Goal: Transaction & Acquisition: Purchase product/service

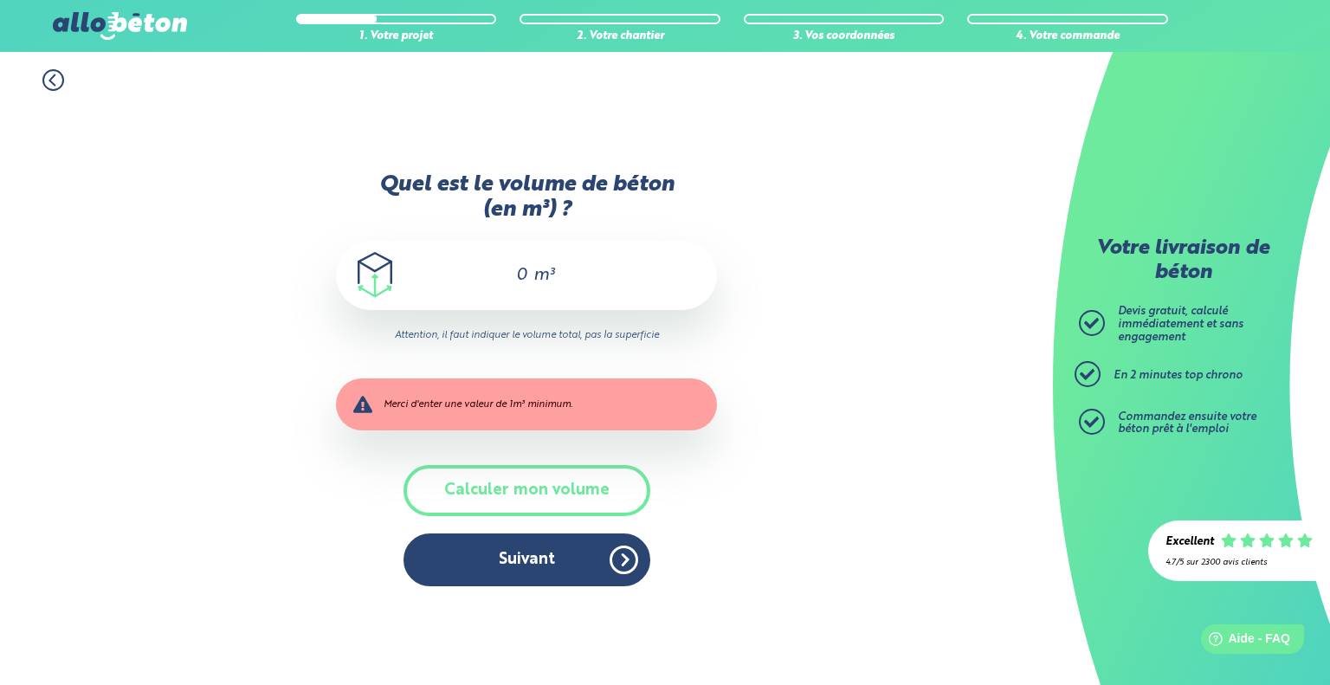
click at [558, 275] on div "0 m³" at bounding box center [526, 275] width 381 height 69
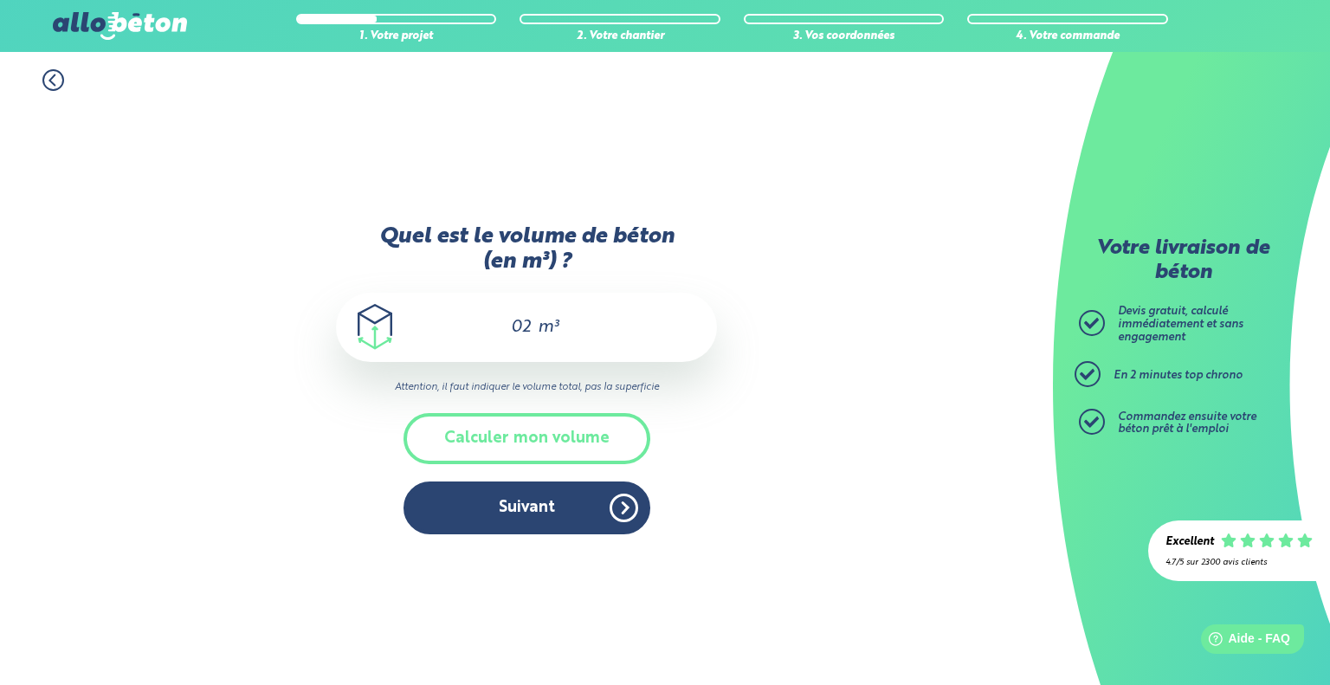
type input "0"
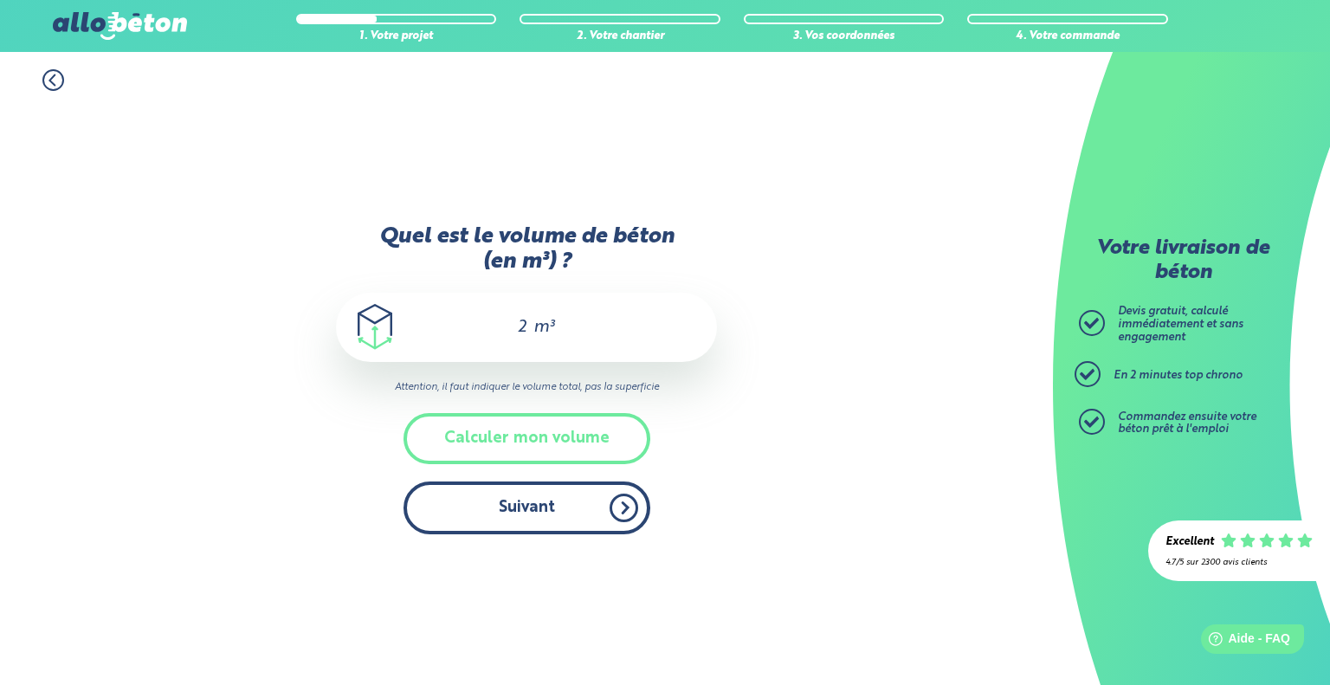
type input "2"
click at [529, 499] on button "Suivant" at bounding box center [526, 507] width 247 height 53
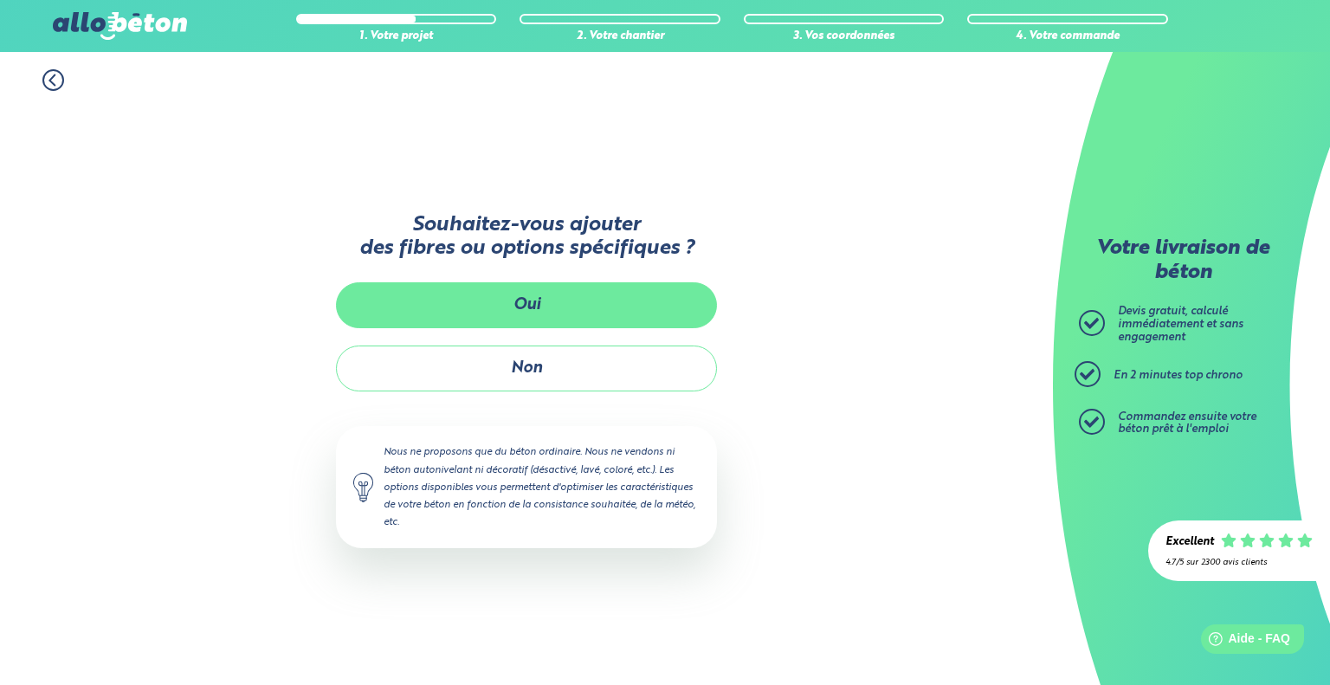
click at [637, 296] on button "Oui" at bounding box center [526, 305] width 381 height 46
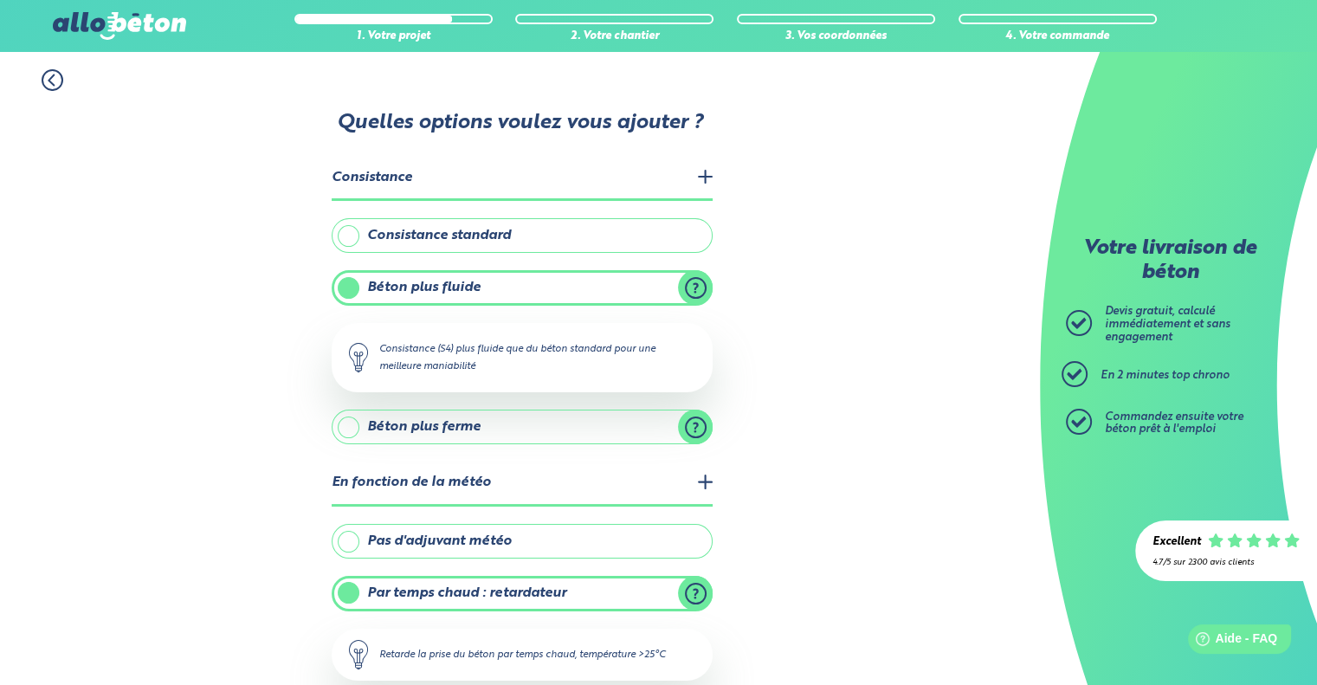
click at [468, 226] on label "Consistance standard" at bounding box center [522, 235] width 381 height 35
click at [0, 0] on input "Consistance standard" at bounding box center [0, 0] width 0 height 0
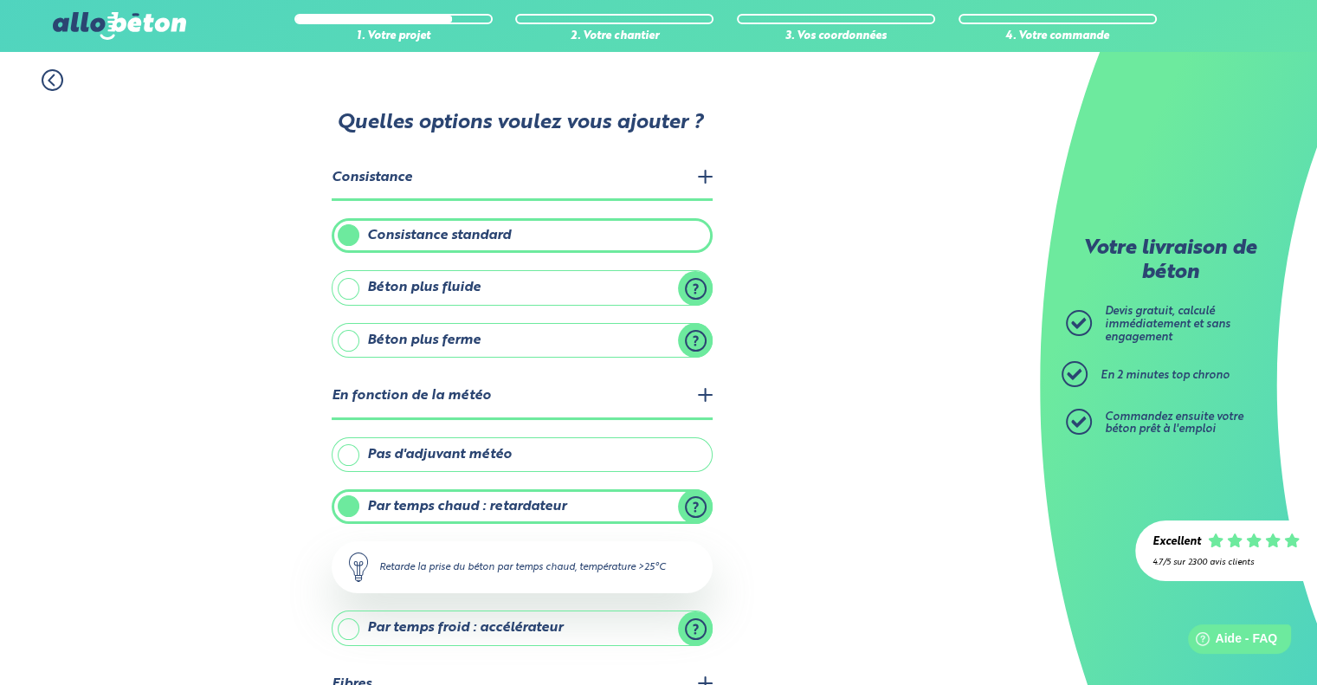
click at [698, 280] on label "Béton plus fluide" at bounding box center [522, 287] width 381 height 35
click at [0, 0] on input "Béton plus fluide" at bounding box center [0, 0] width 0 height 0
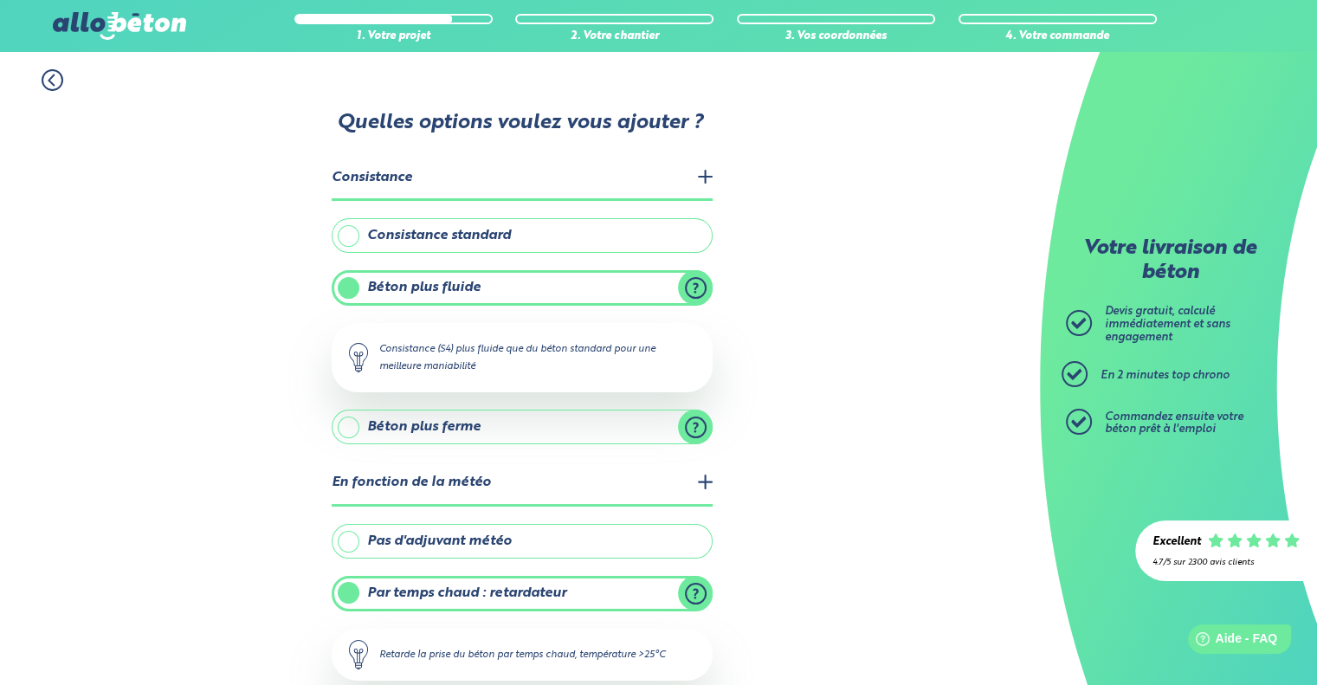
click at [887, 290] on div "1. Votre projet 2. Votre chantier 3. Vos coordonnées 4. Votre commande Quelles …" at bounding box center [520, 489] width 1040 height 874
click at [774, 391] on div "1. Votre projet 2. Votre chantier 3. Vos coordonnées 4. Votre commande Quelles …" at bounding box center [520, 489] width 1040 height 874
click at [275, 329] on div "1. Votre projet 2. Votre chantier 3. Vos coordonnées 4. Votre commande Quelles …" at bounding box center [520, 489] width 1040 height 874
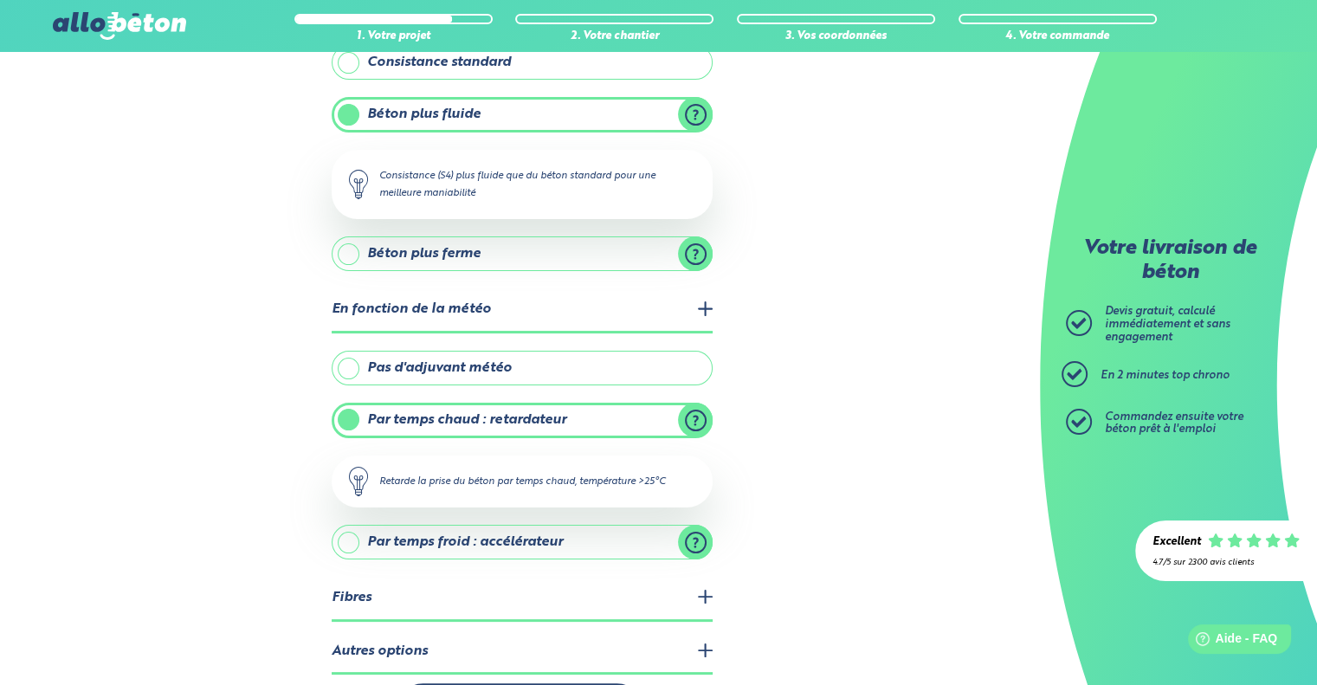
click at [693, 255] on label "Béton plus ferme" at bounding box center [522, 253] width 381 height 35
click at [0, 0] on input "Béton plus ferme" at bounding box center [0, 0] width 0 height 0
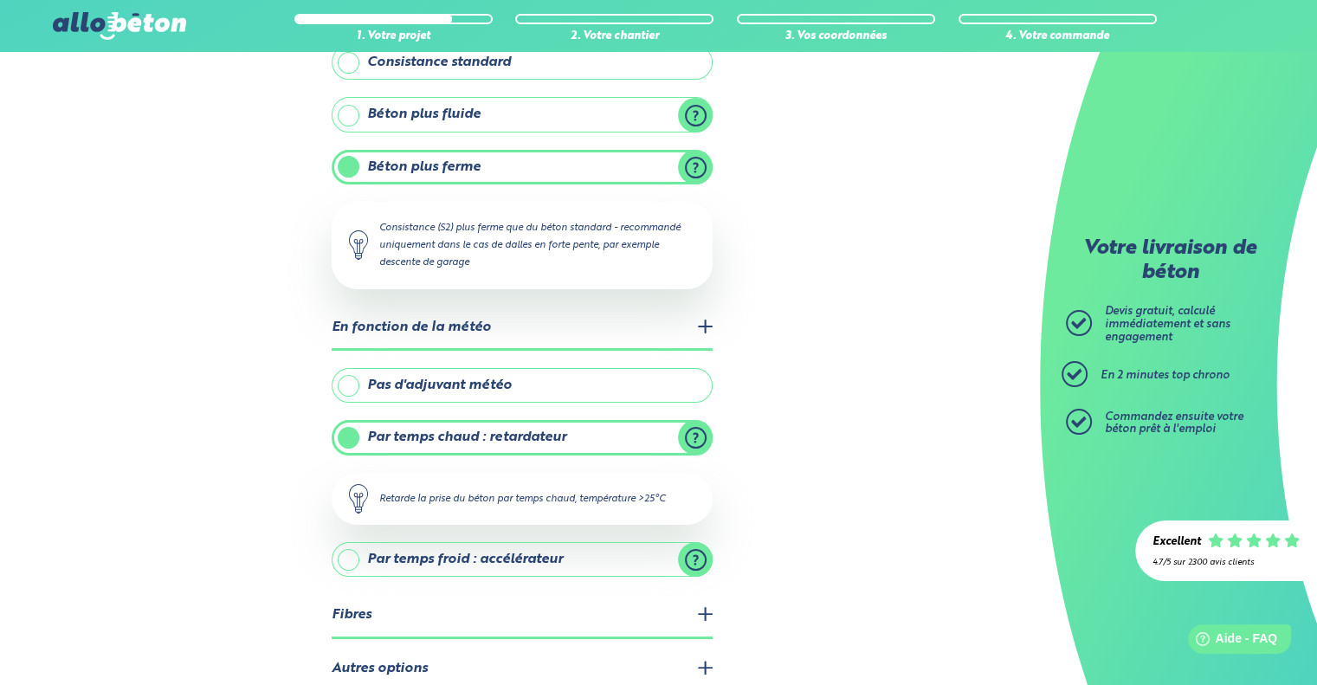
click at [847, 282] on div "1. Votre projet 2. Votre chantier 3. Vos coordonnées 4. Votre commande Quelles …" at bounding box center [520, 325] width 1040 height 892
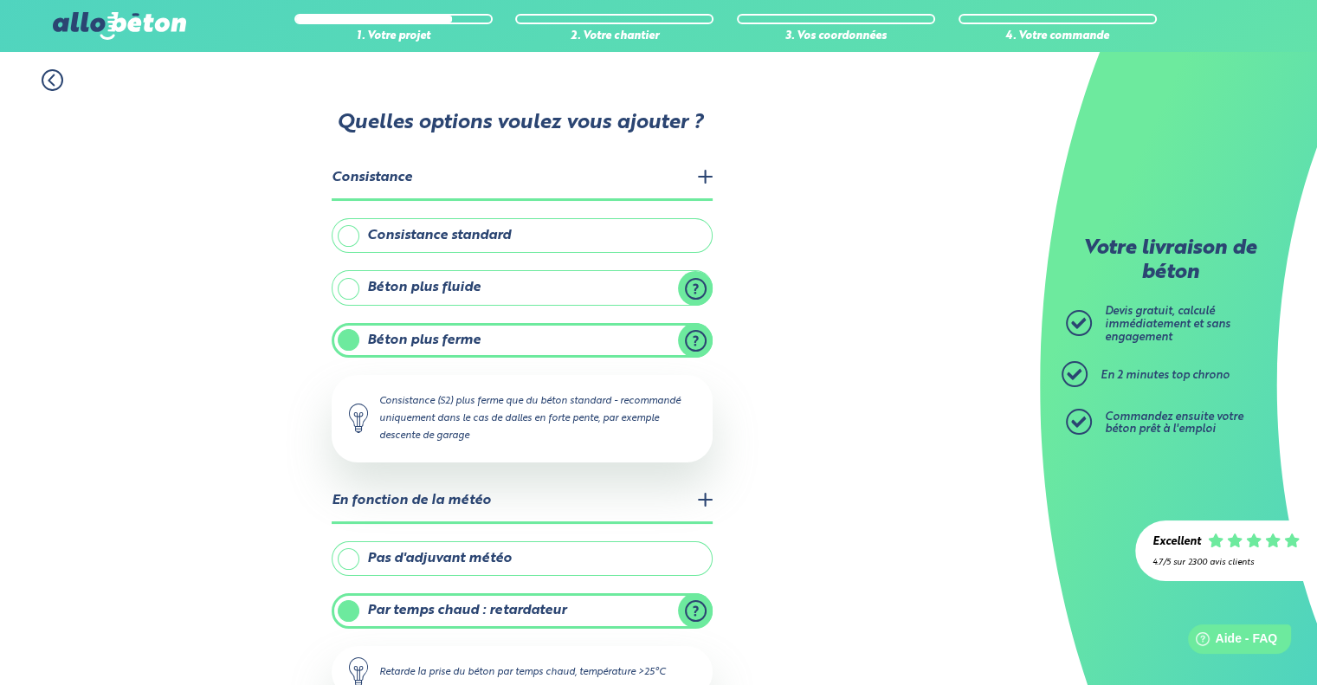
click at [596, 293] on label "Béton plus fluide" at bounding box center [522, 287] width 381 height 35
click at [0, 0] on input "Béton plus fluide" at bounding box center [0, 0] width 0 height 0
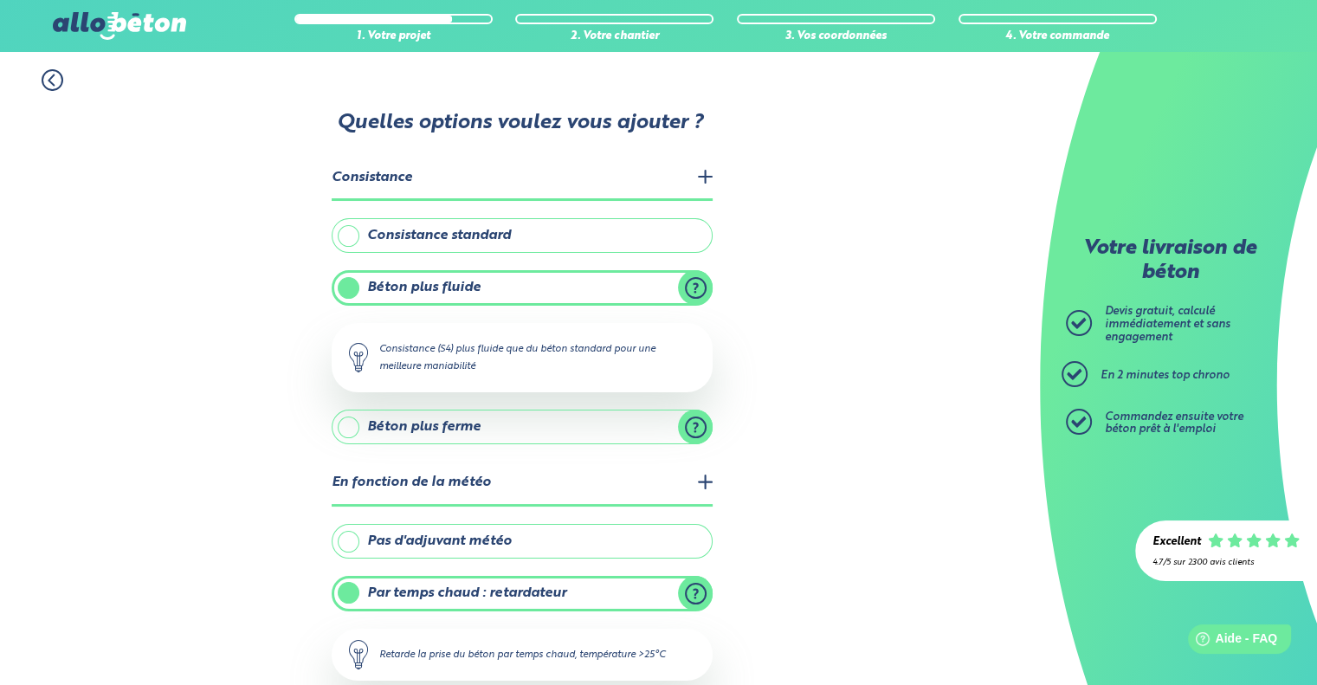
click at [573, 235] on label "Consistance standard" at bounding box center [522, 235] width 381 height 35
click at [0, 0] on input "Consistance standard" at bounding box center [0, 0] width 0 height 0
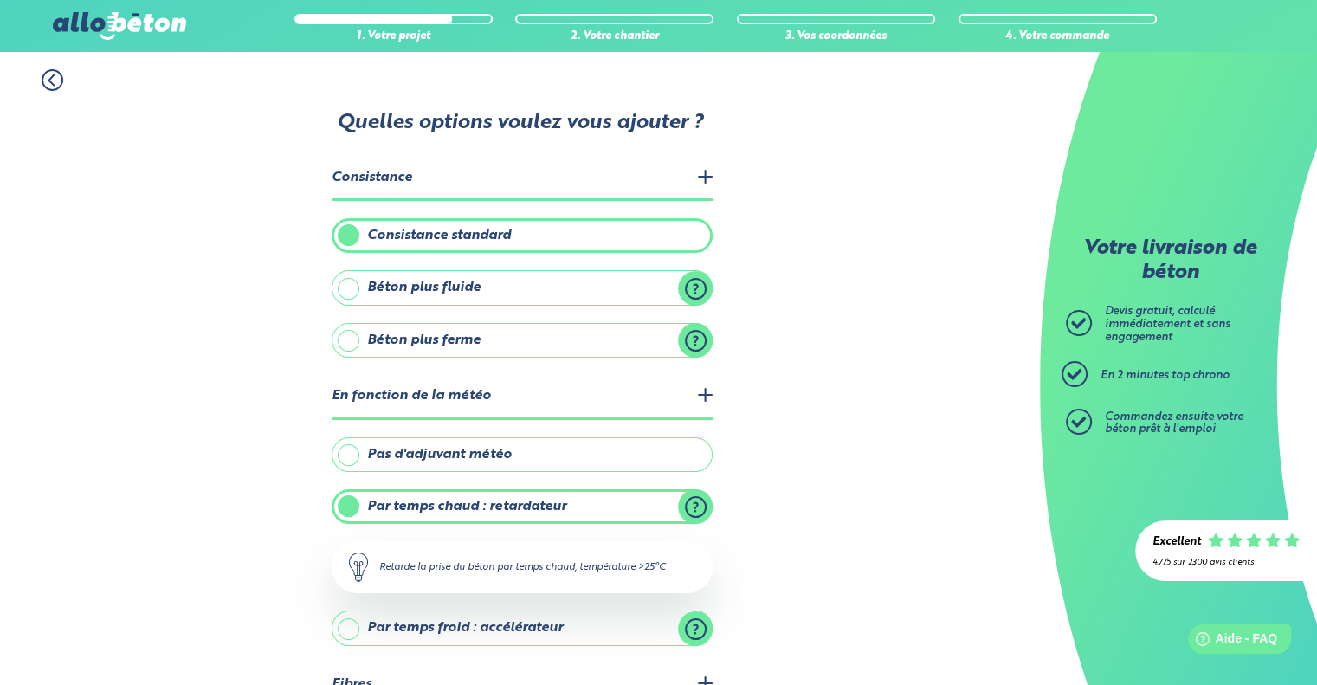
scroll to position [149, 0]
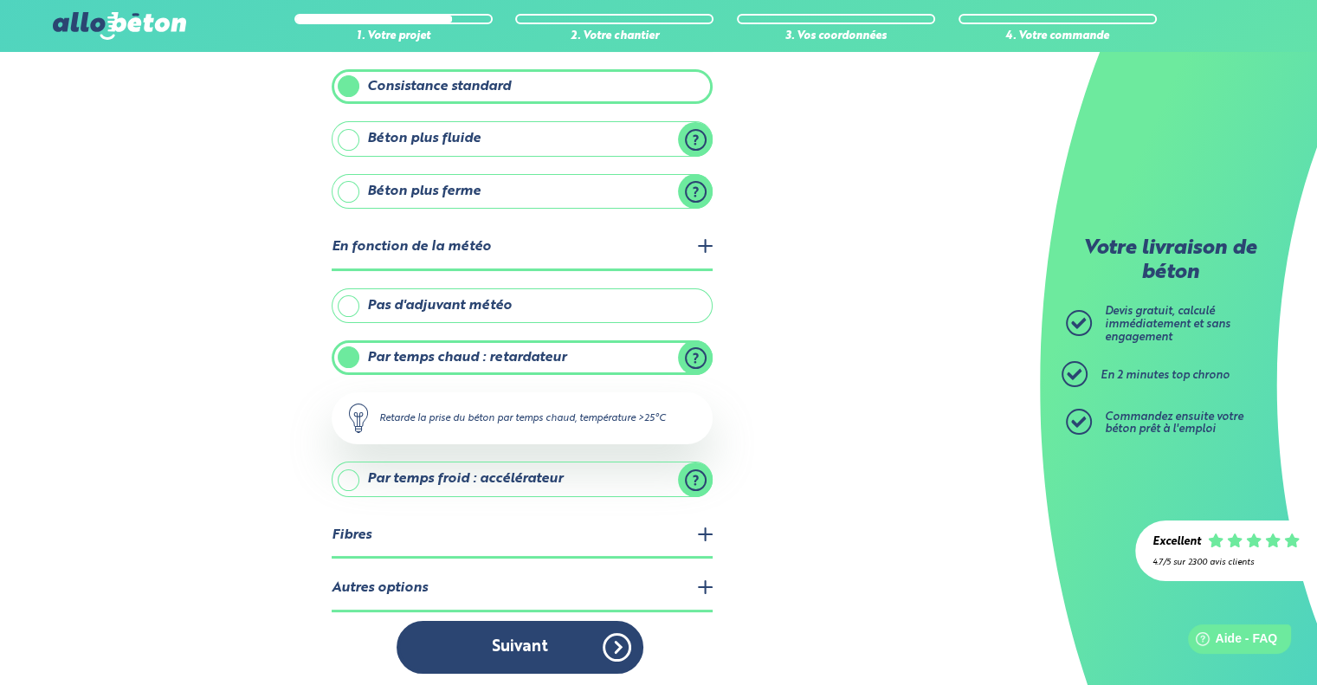
click at [384, 311] on label "Pas d'adjuvant météo" at bounding box center [522, 305] width 381 height 35
click at [0, 0] on input "Pas d'adjuvant météo" at bounding box center [0, 0] width 0 height 0
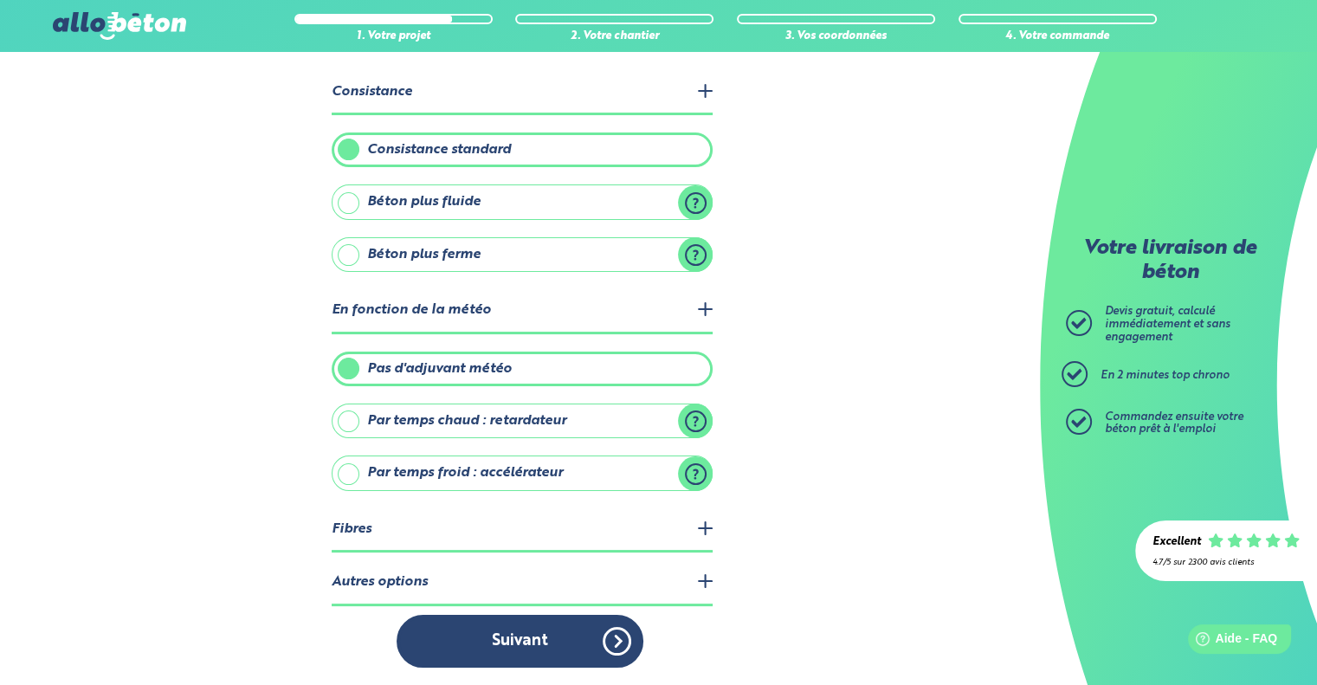
scroll to position [80, 0]
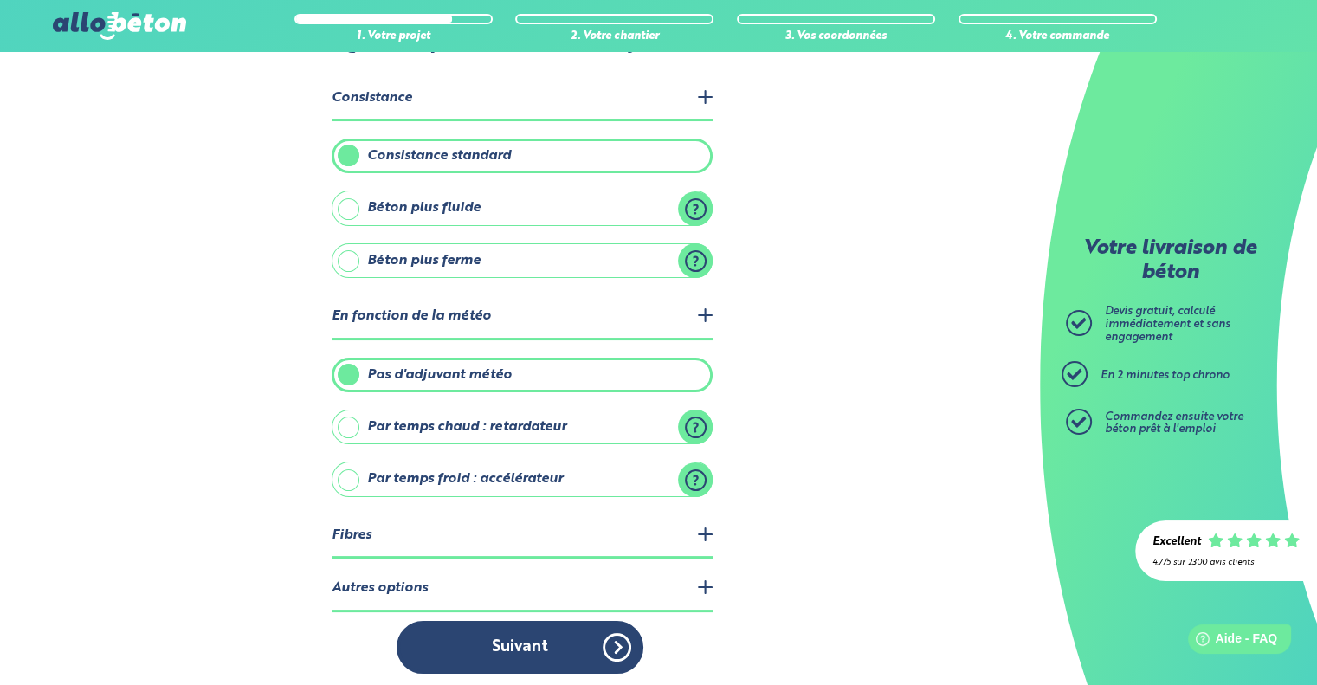
click at [687, 526] on legend "Fibres" at bounding box center [522, 536] width 381 height 44
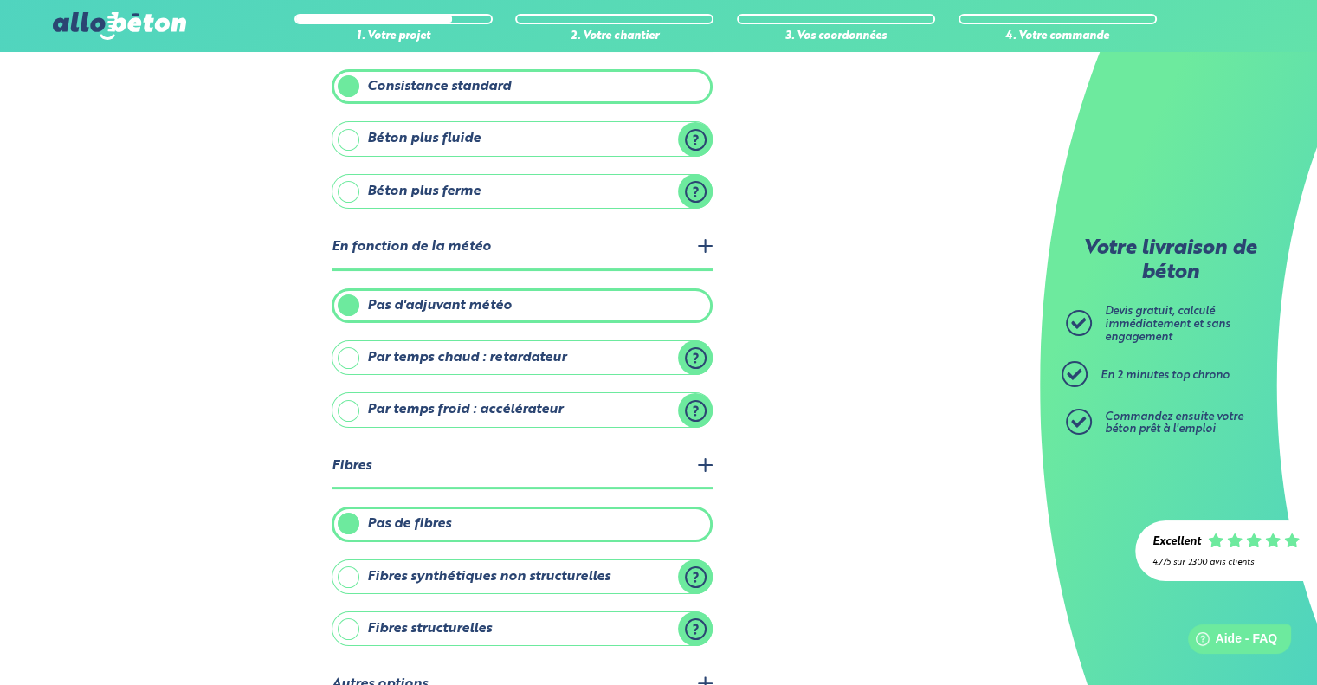
scroll to position [243, 0]
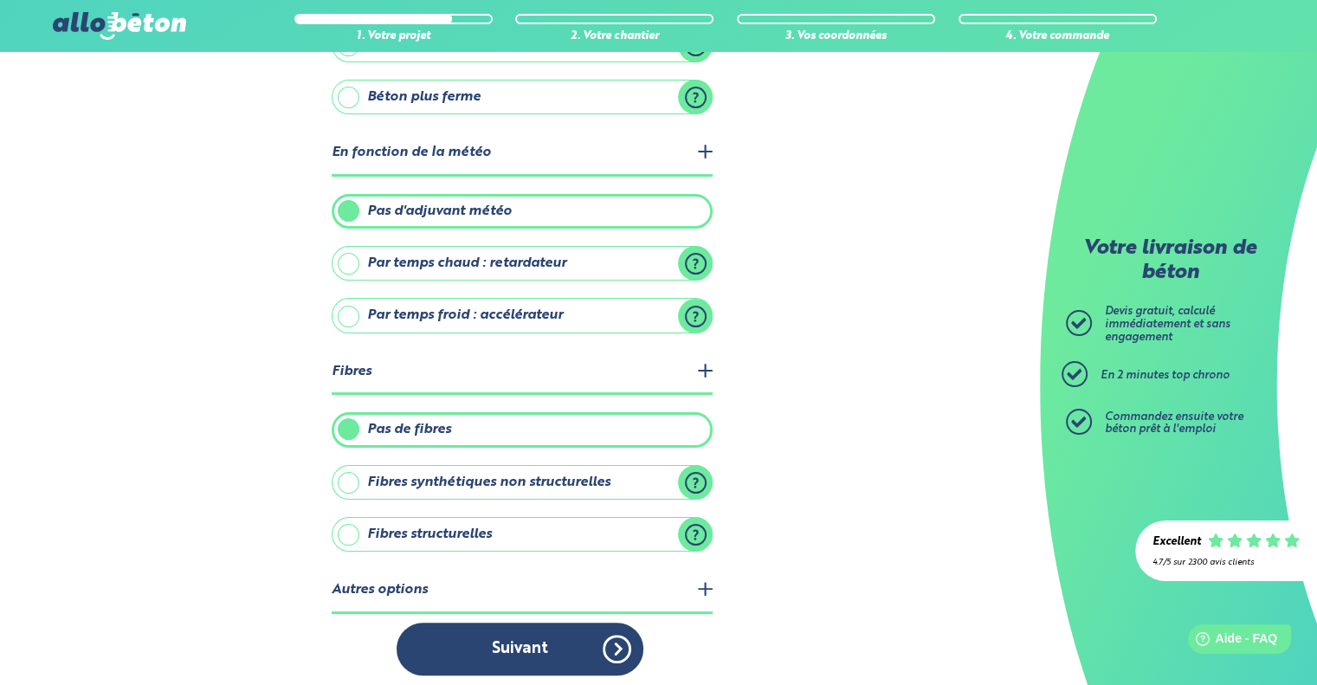
click at [612, 530] on label "Fibres structurelles" at bounding box center [522, 534] width 381 height 35
click at [0, 0] on input "Fibres structurelles" at bounding box center [0, 0] width 0 height 0
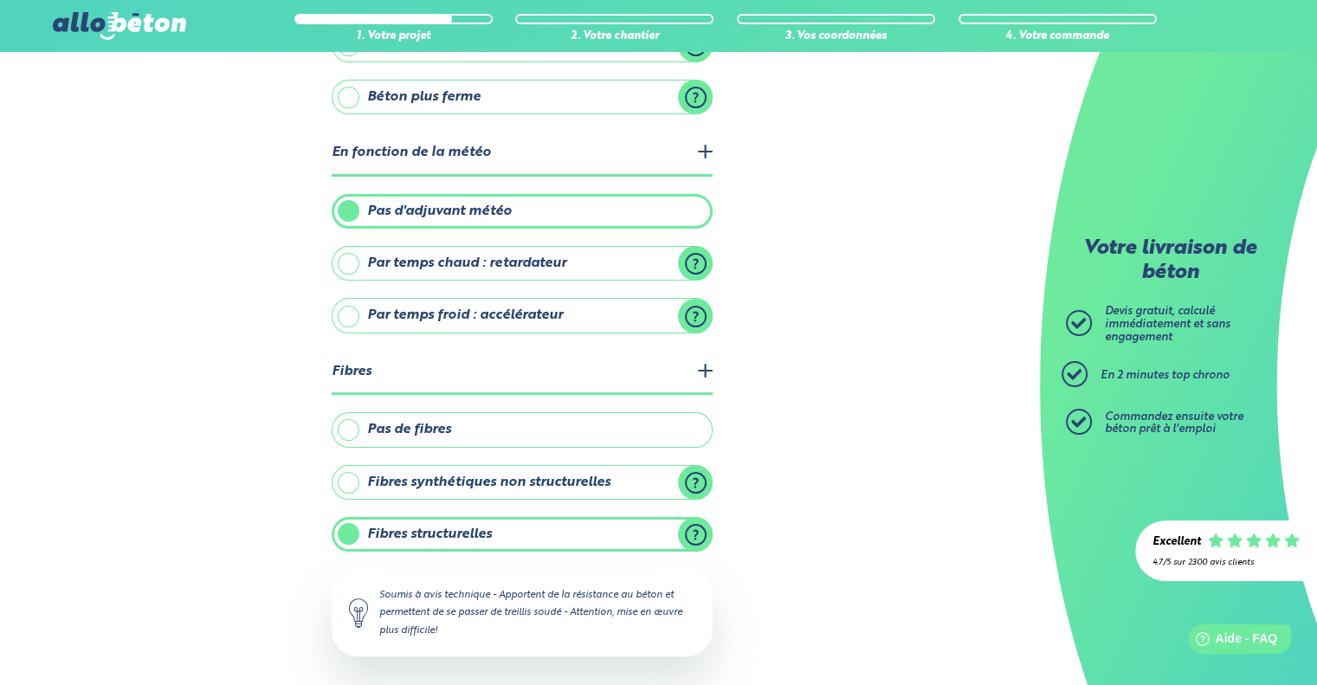
scroll to position [347, 0]
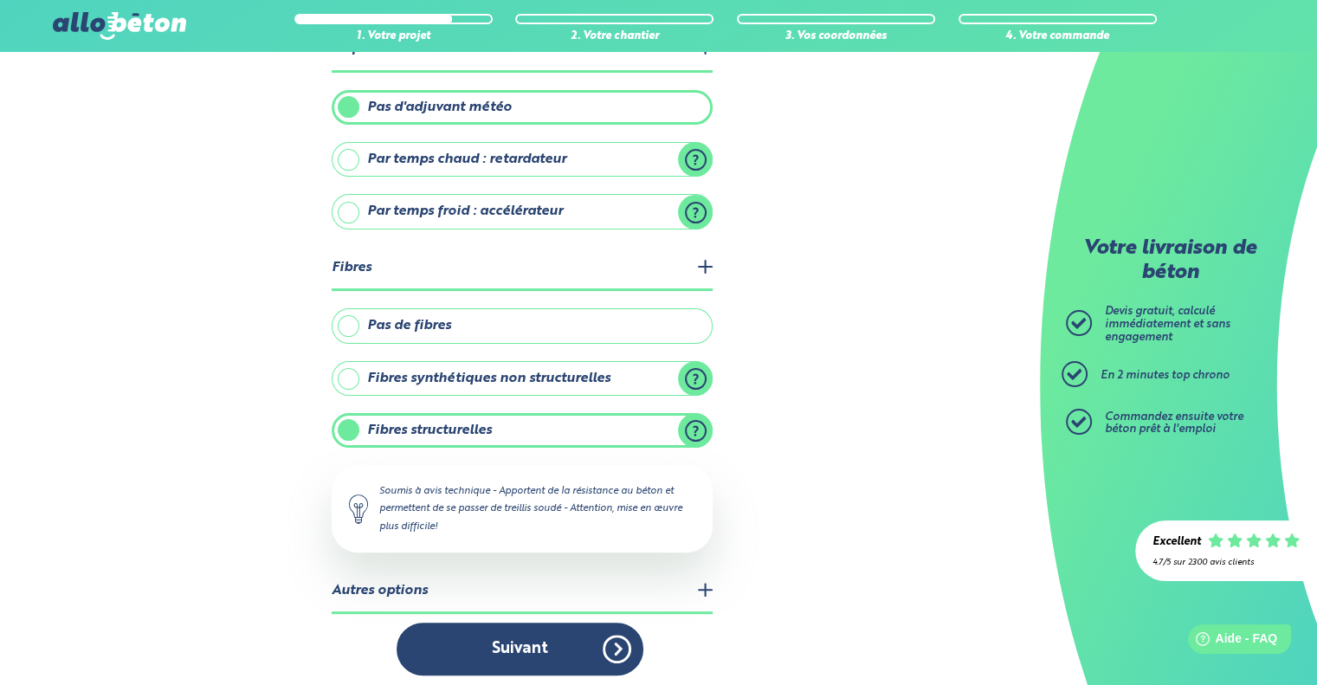
click at [523, 573] on legend "Autres options" at bounding box center [522, 592] width 381 height 44
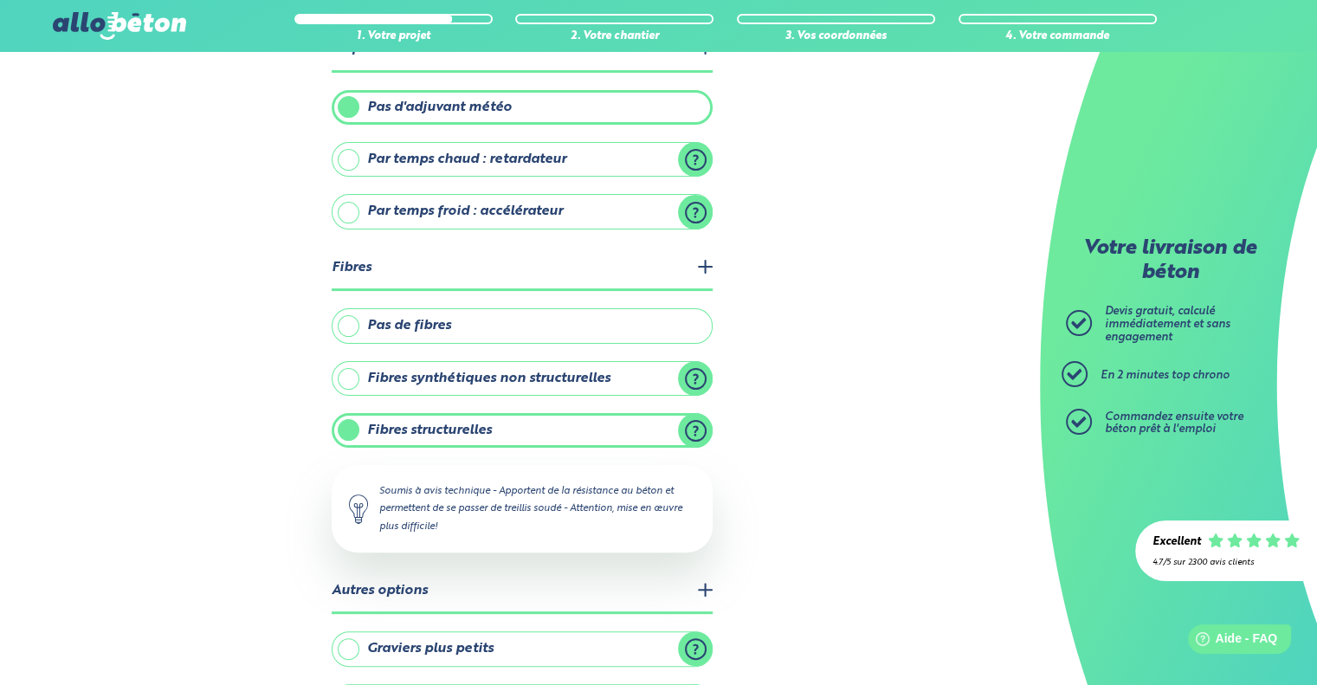
scroll to position [461, 0]
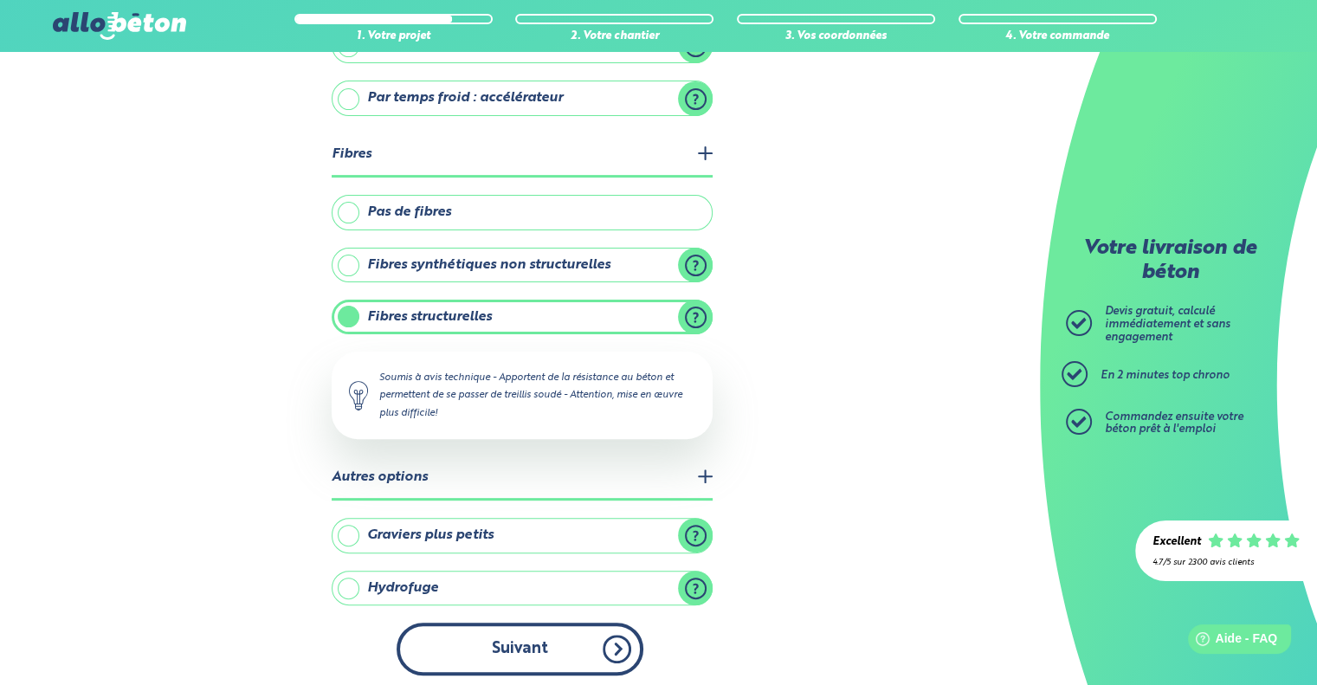
click at [495, 622] on button "Suivant" at bounding box center [520, 648] width 247 height 53
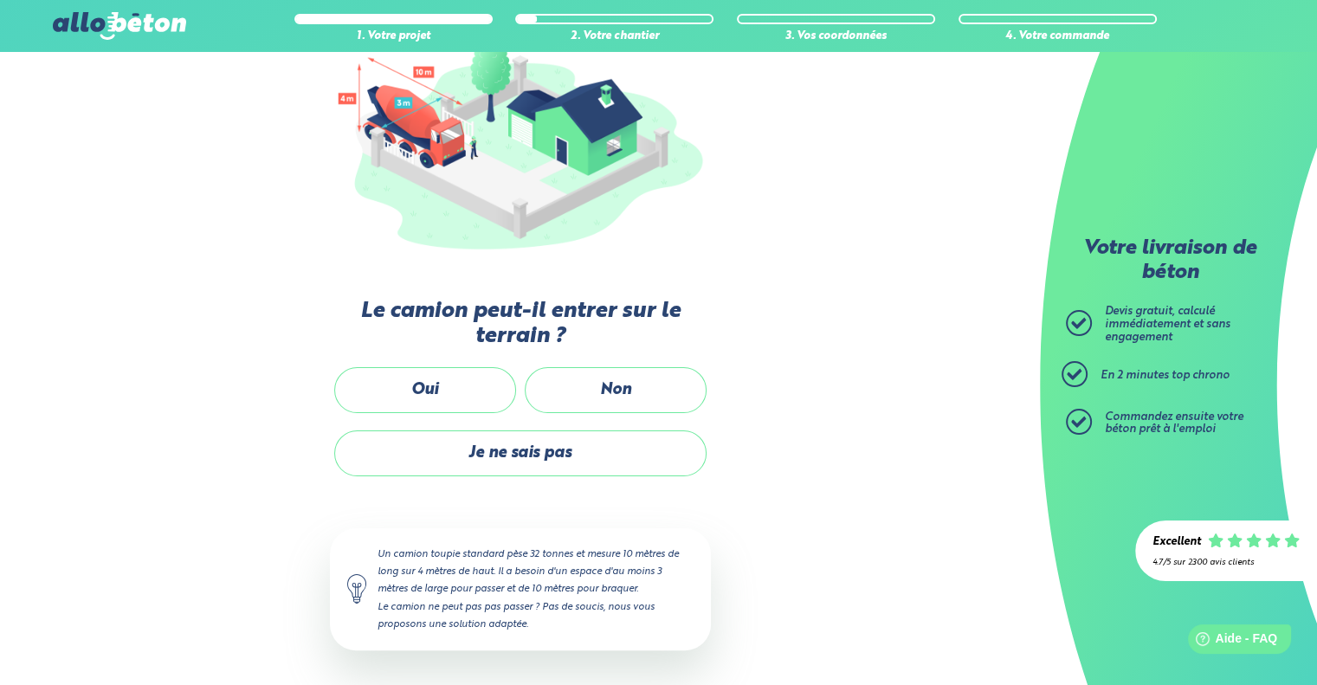
scroll to position [230, 0]
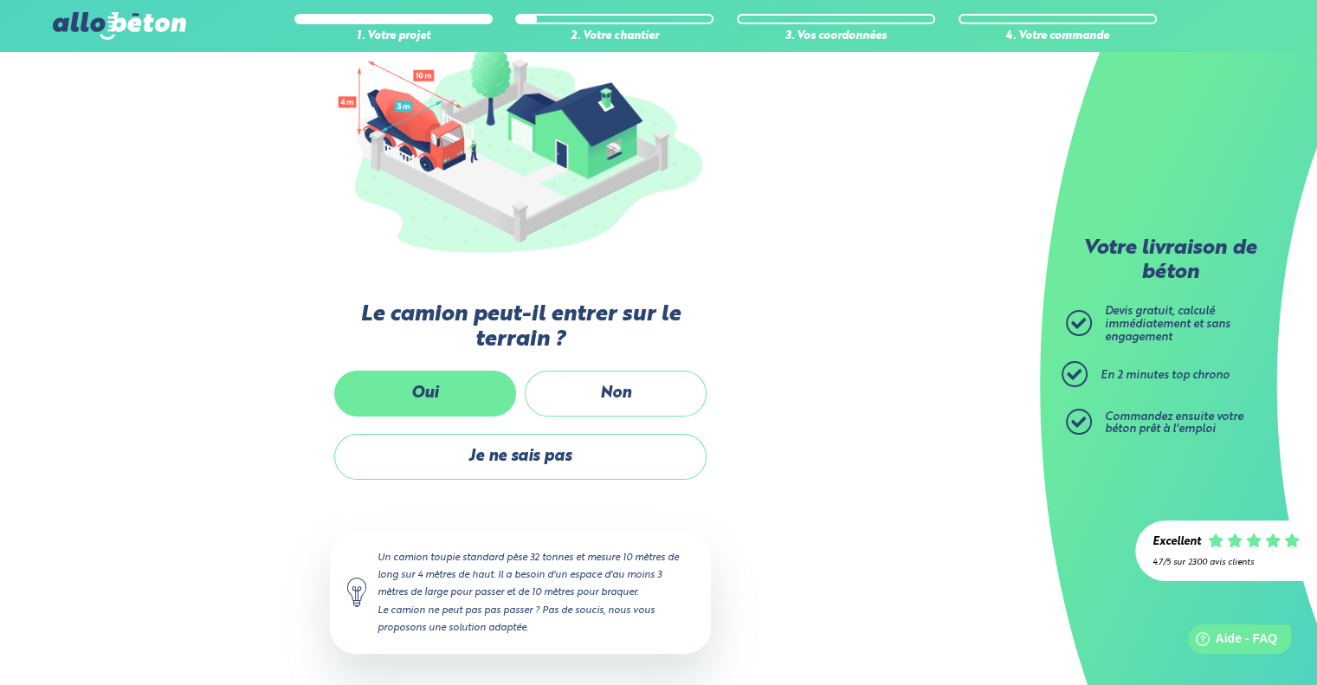
click at [419, 397] on label "Oui" at bounding box center [425, 394] width 182 height 46
click at [0, 0] on input "Oui" at bounding box center [0, 0] width 0 height 0
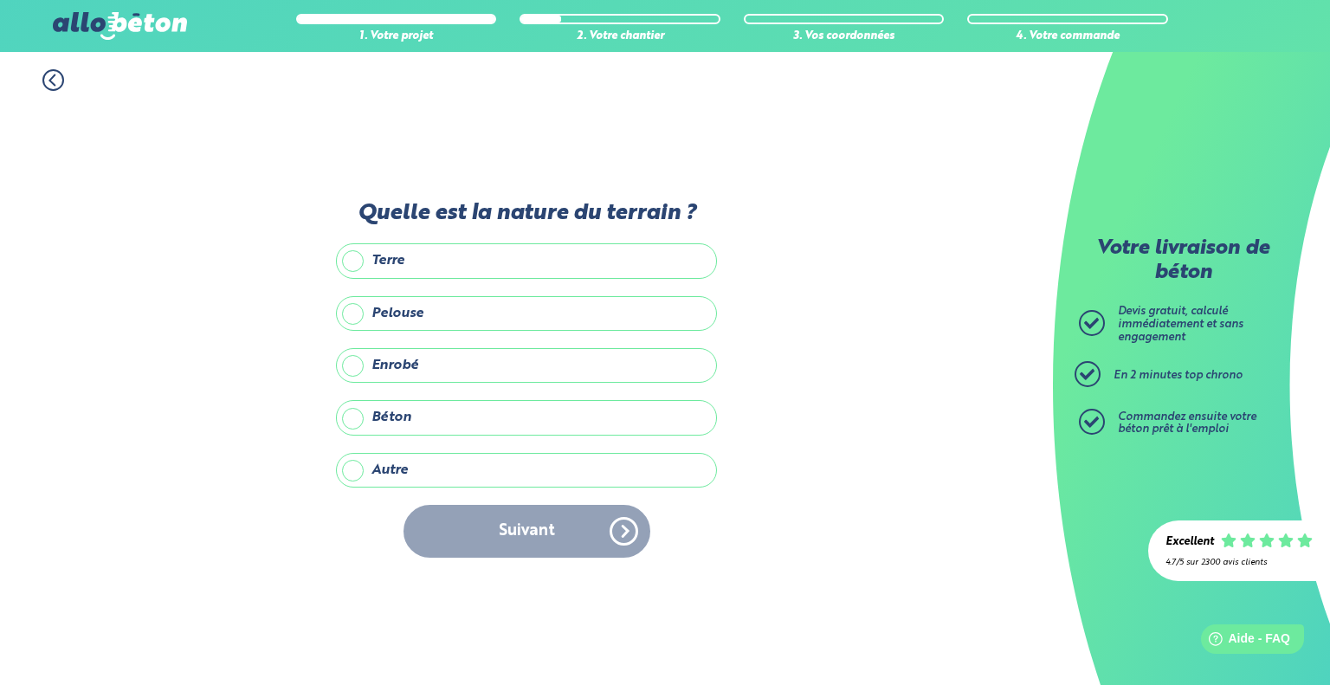
click at [471, 271] on label "Terre" at bounding box center [526, 260] width 381 height 35
click at [0, 0] on input "Terre" at bounding box center [0, 0] width 0 height 0
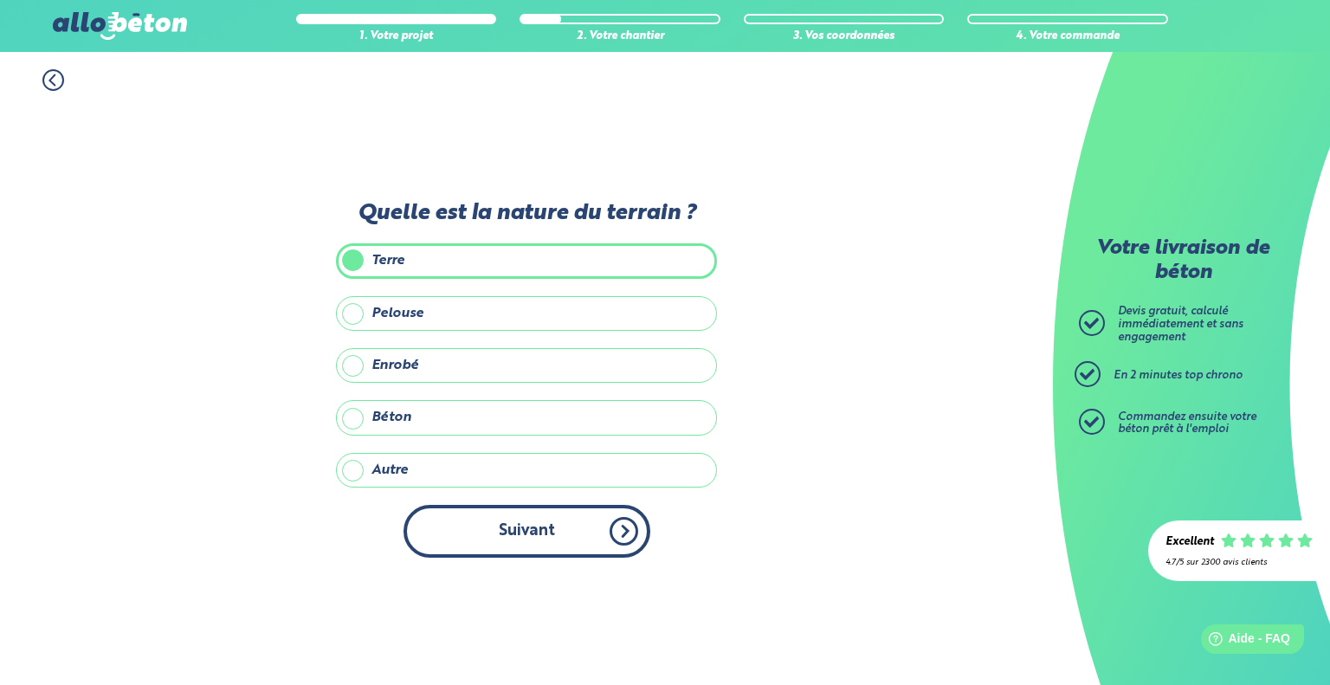
click at [512, 534] on button "Suivant" at bounding box center [526, 531] width 247 height 53
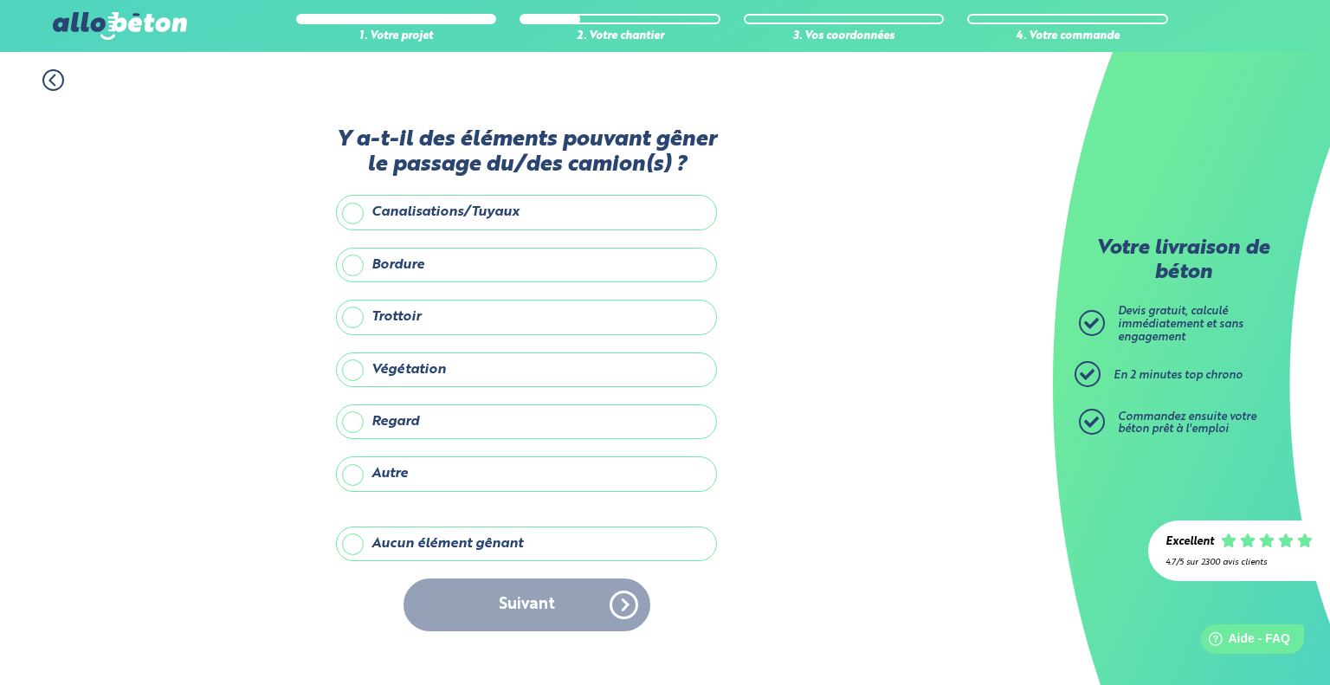
click at [471, 473] on label "Autre" at bounding box center [526, 473] width 381 height 35
click at [0, 0] on input "Autre" at bounding box center [0, 0] width 0 height 0
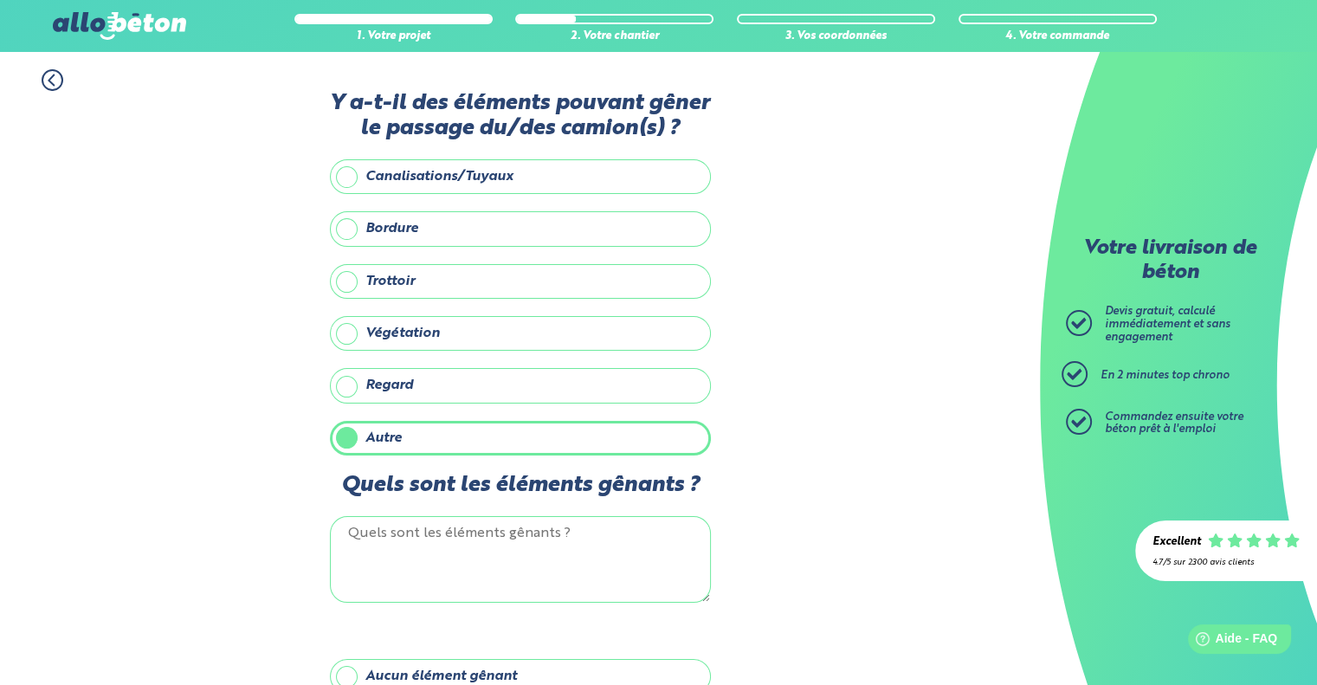
scroll to position [87, 0]
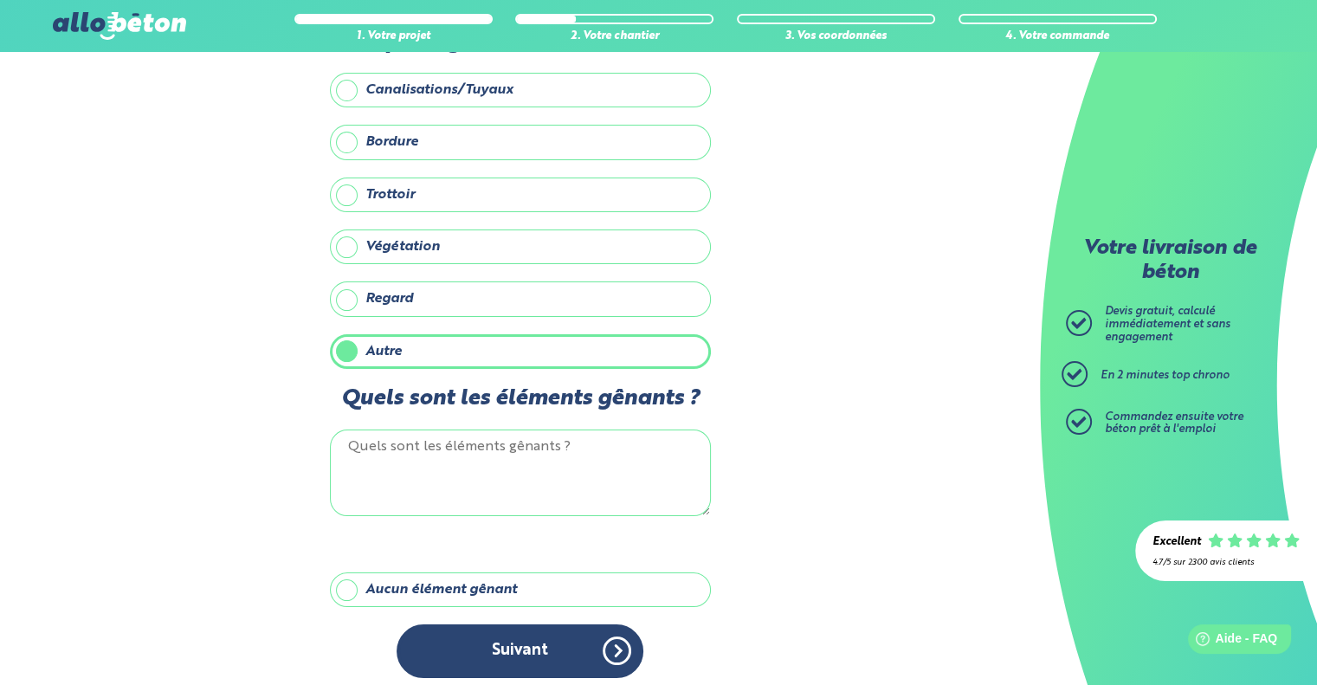
click at [427, 575] on label "Aucun élément gênant" at bounding box center [520, 589] width 381 height 35
click at [0, 0] on input "Aucun élément gênant" at bounding box center [0, 0] width 0 height 0
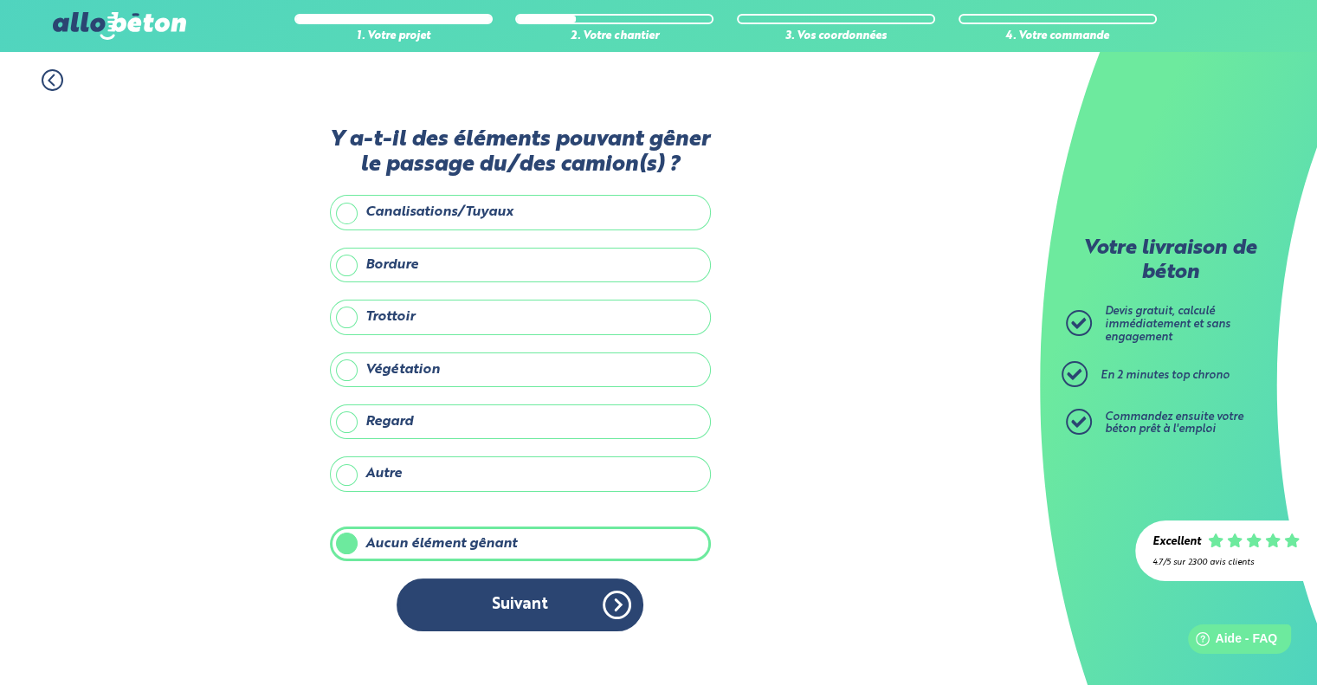
scroll to position [0, 0]
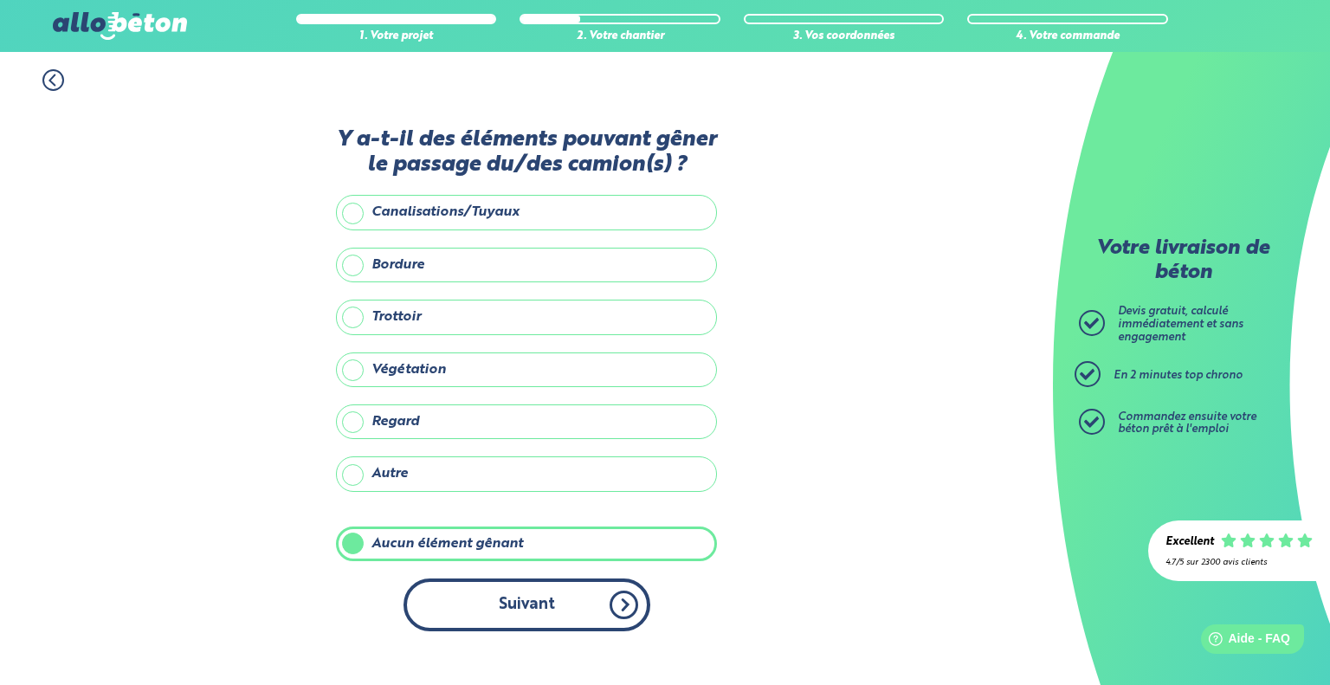
click at [454, 590] on button "Suivant" at bounding box center [526, 604] width 247 height 53
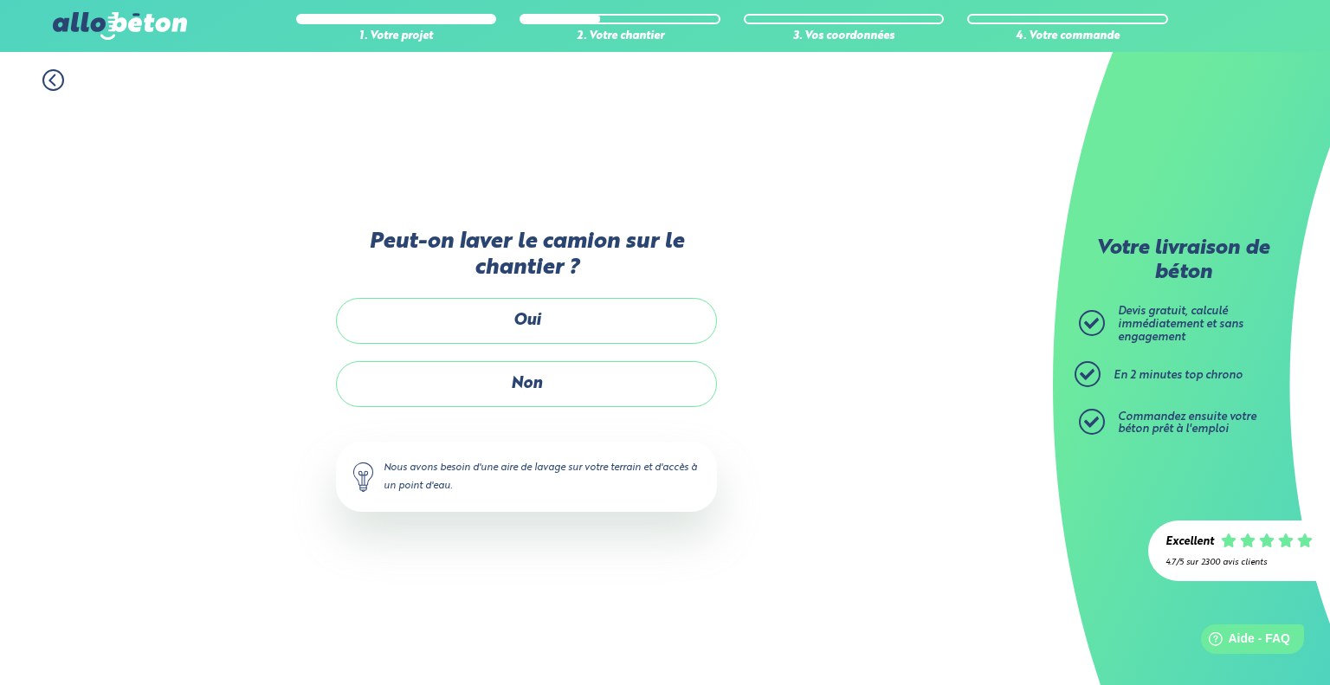
click at [56, 80] on icon at bounding box center [53, 80] width 22 height 22
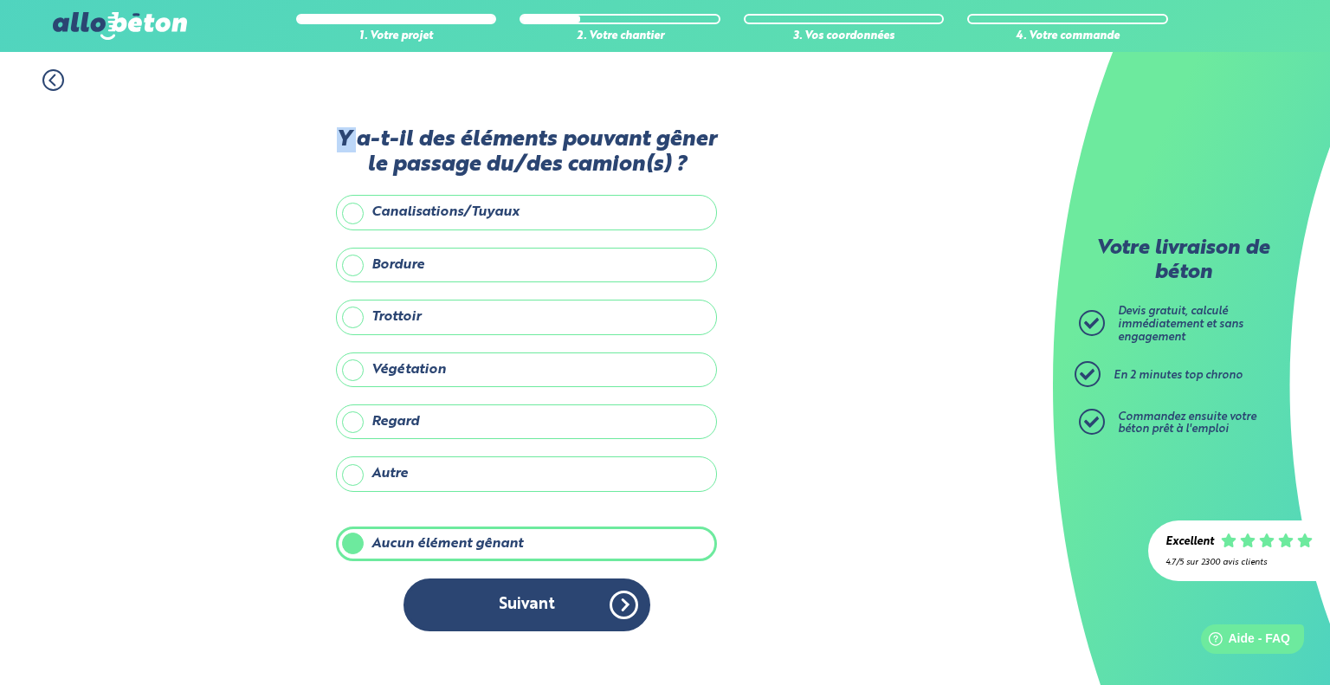
click at [56, 80] on icon at bounding box center [53, 80] width 22 height 22
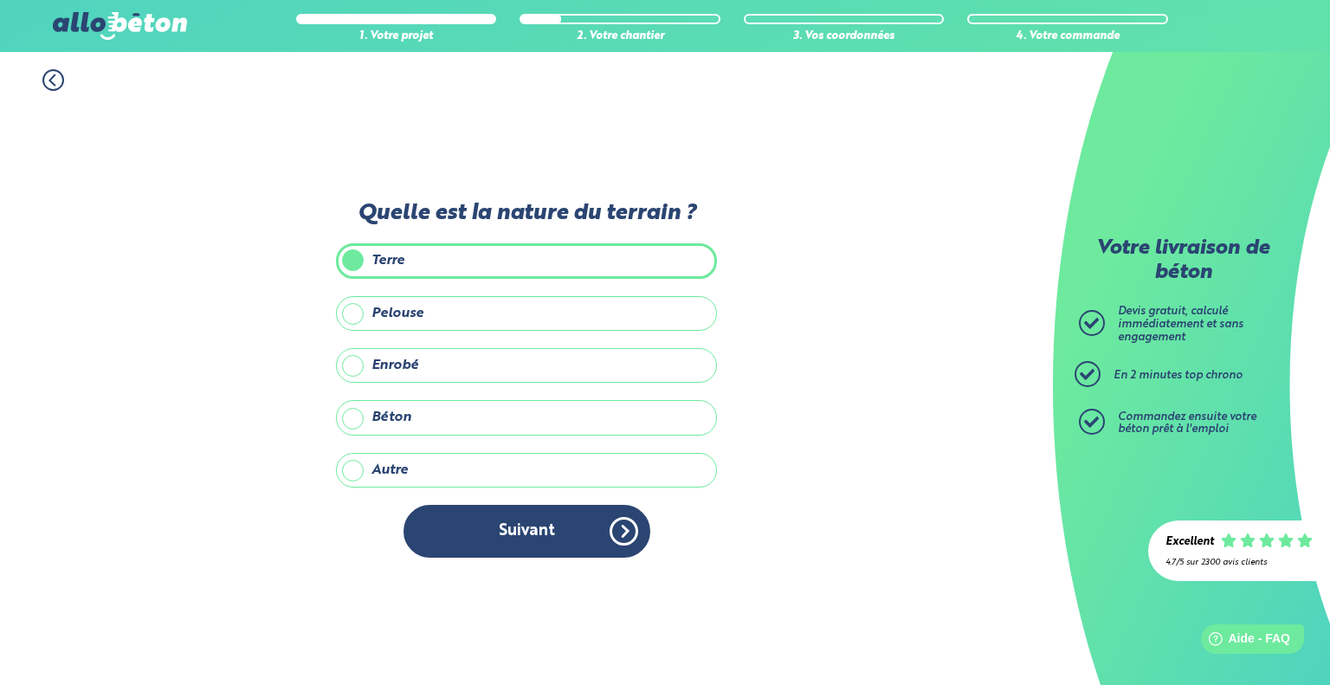
click at [56, 80] on icon at bounding box center [53, 80] width 22 height 22
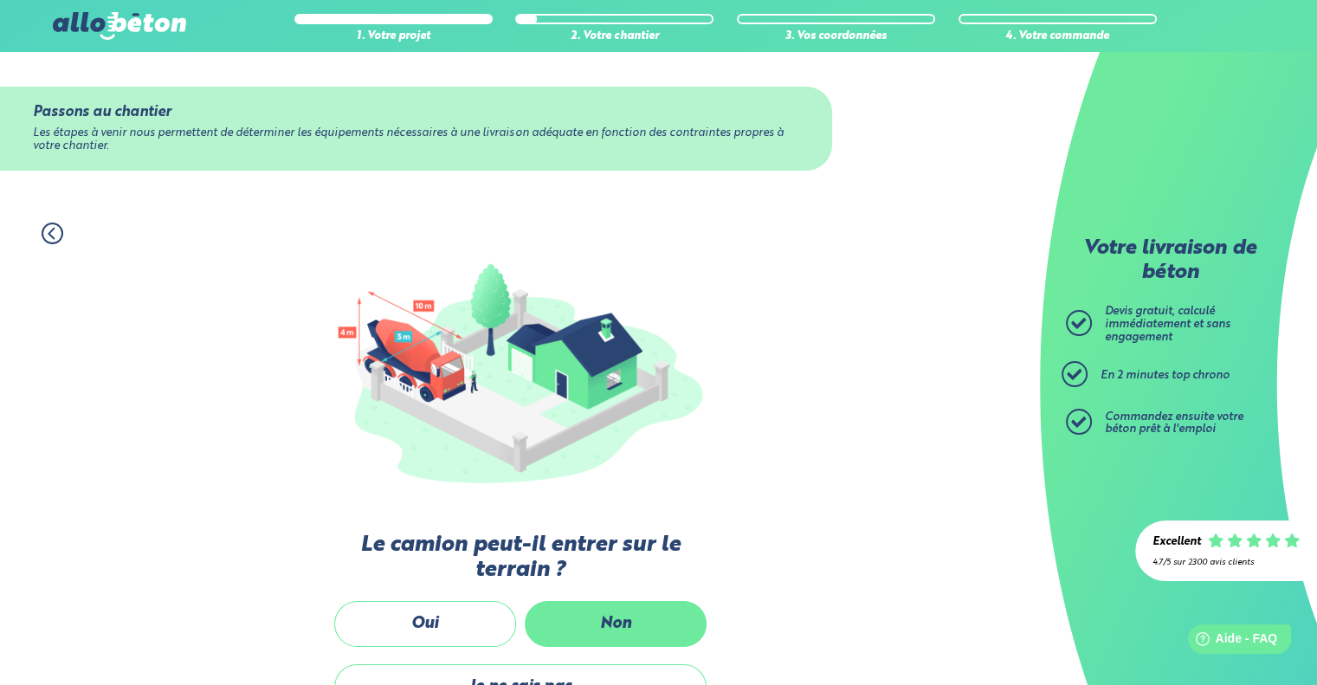
click at [648, 605] on label "Non" at bounding box center [616, 624] width 182 height 46
click at [0, 0] on input "Non" at bounding box center [0, 0] width 0 height 0
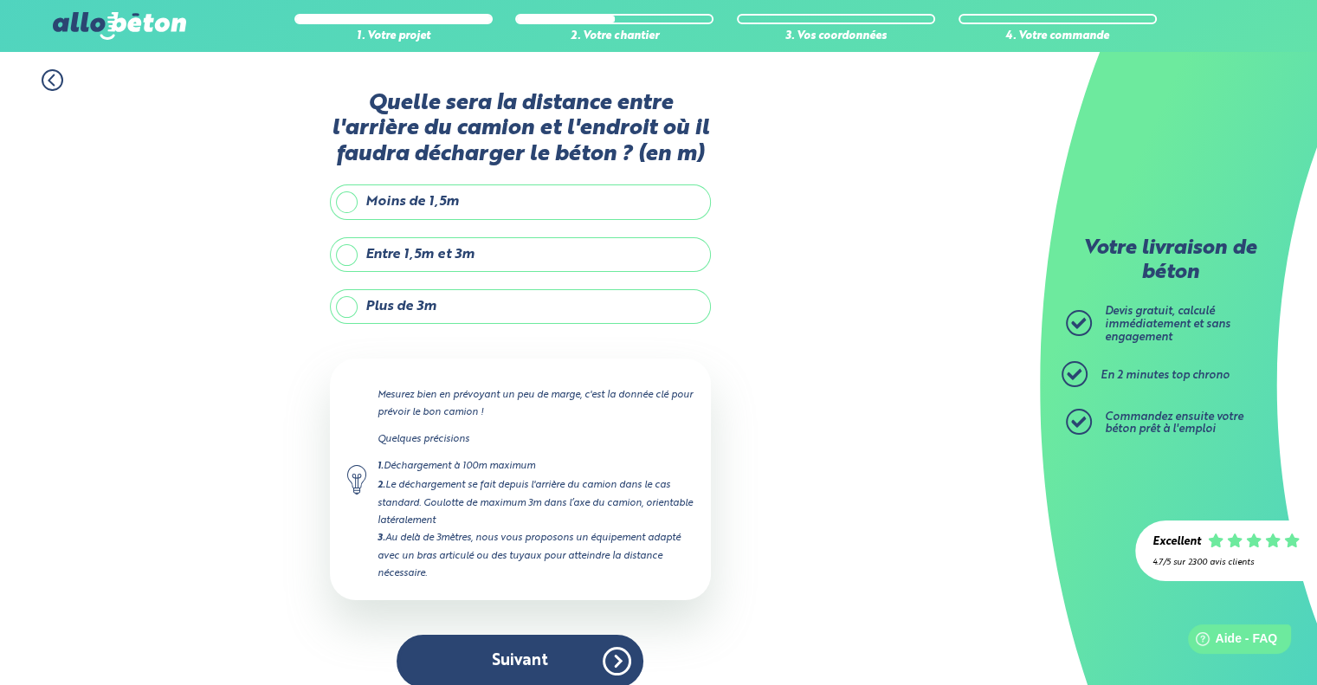
click at [486, 304] on label "Plus de 3m" at bounding box center [520, 306] width 381 height 35
click at [0, 0] on input "Plus de 3m" at bounding box center [0, 0] width 0 height 0
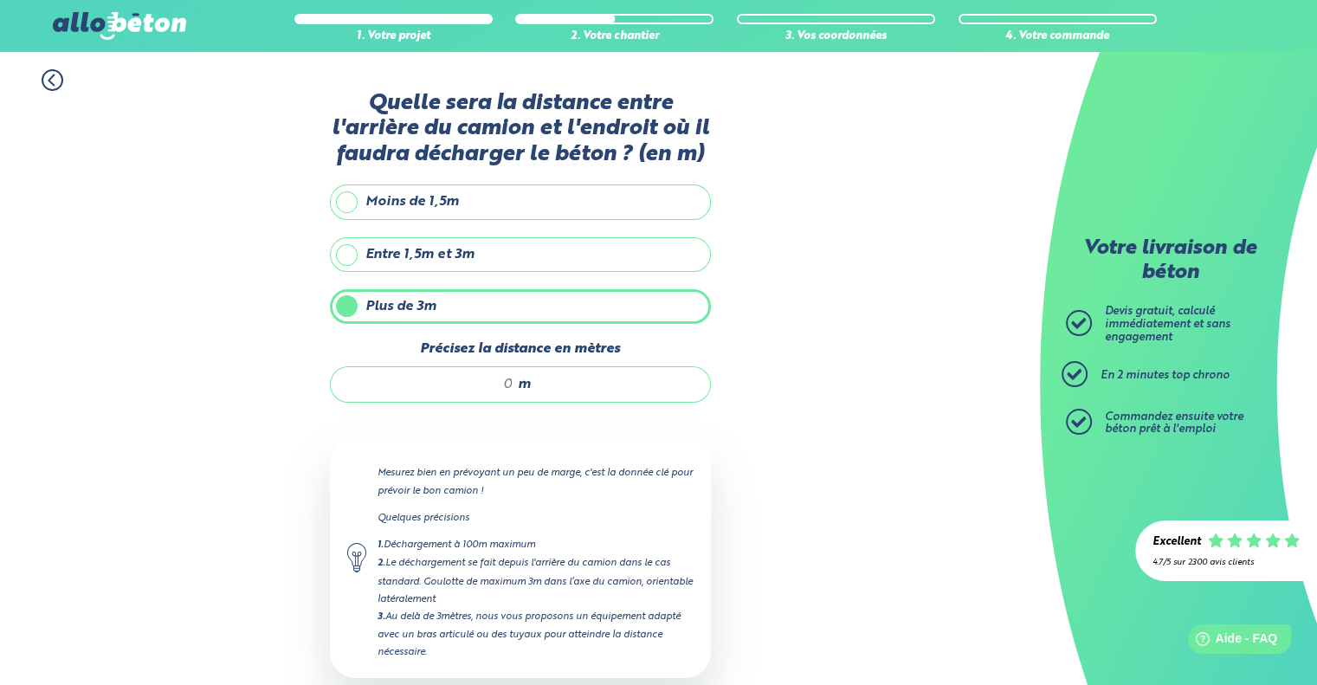
scroll to position [87, 0]
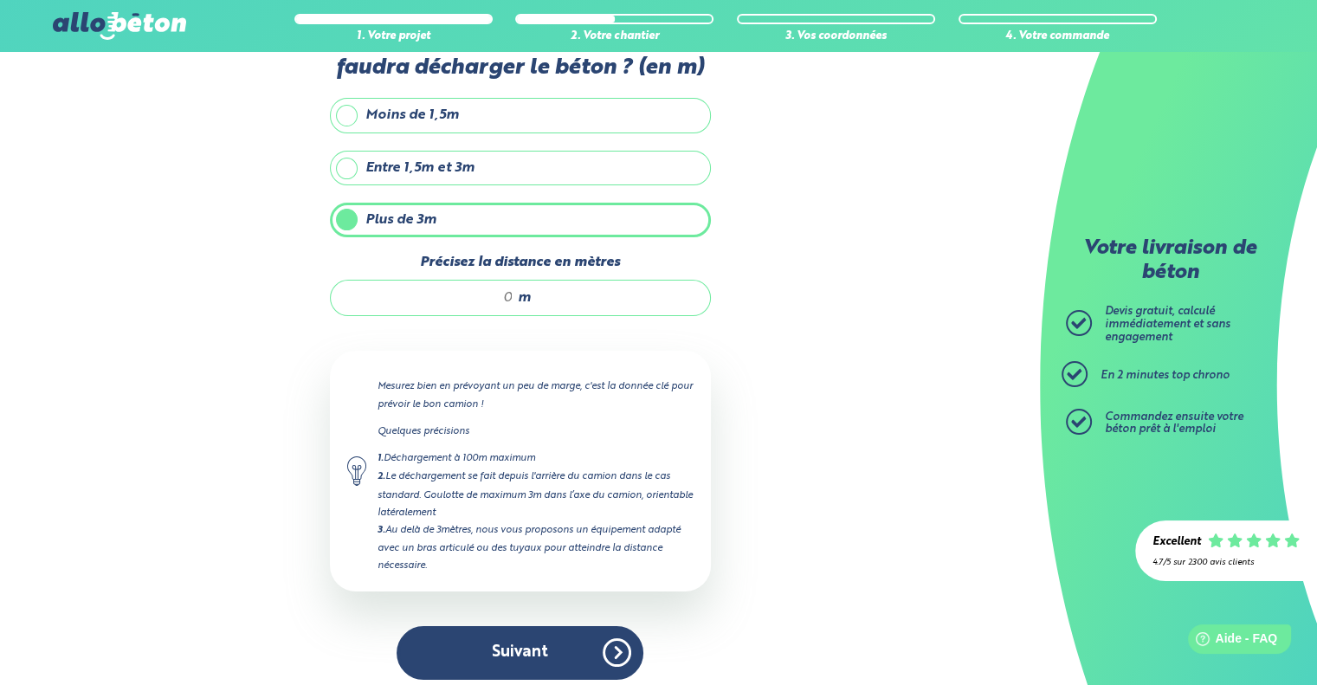
click at [501, 297] on input "Précisez la distance en mètres" at bounding box center [430, 297] width 165 height 17
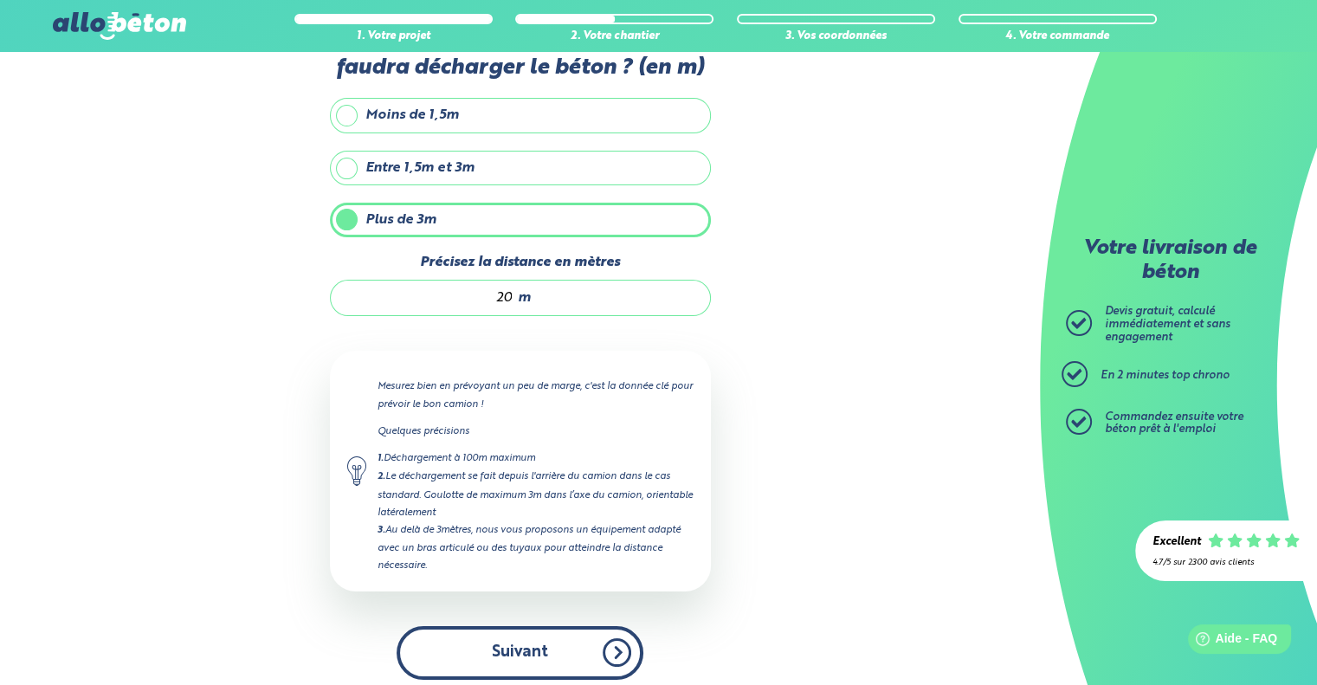
type input "20"
click at [530, 655] on button "Suivant" at bounding box center [520, 652] width 247 height 53
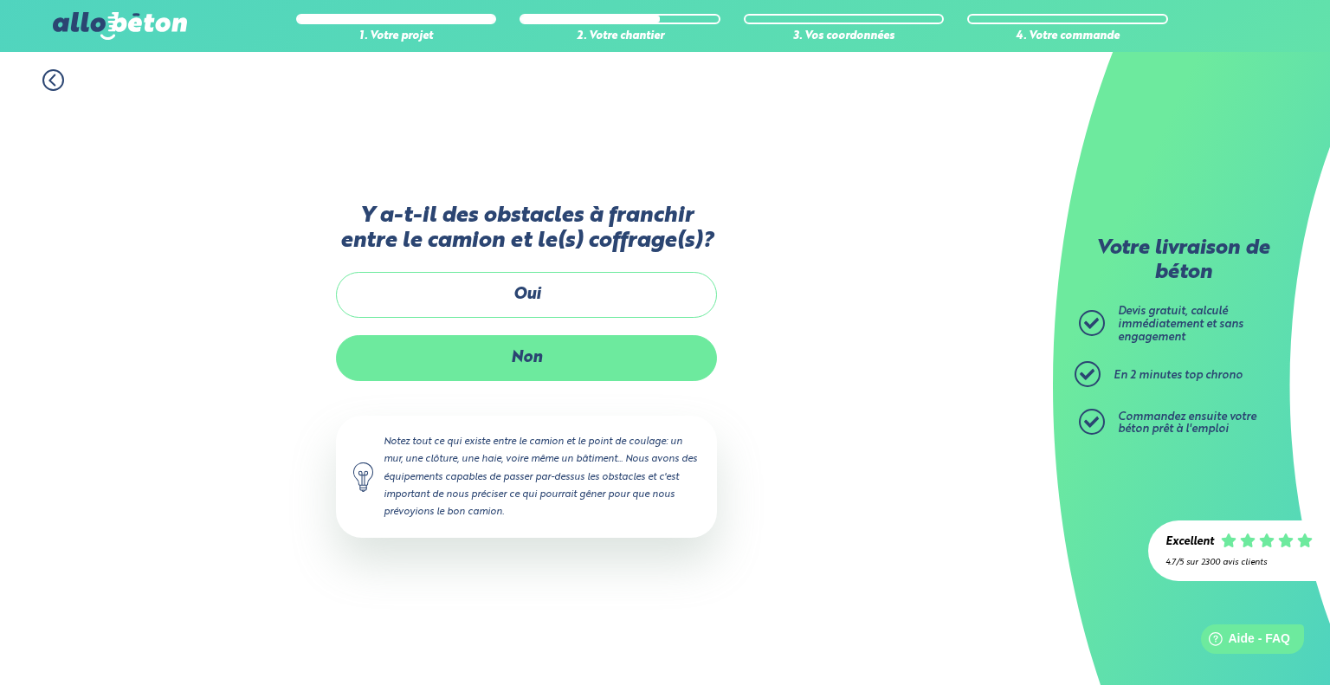
click at [575, 345] on label "Non" at bounding box center [526, 358] width 381 height 46
click at [0, 0] on input "Non" at bounding box center [0, 0] width 0 height 0
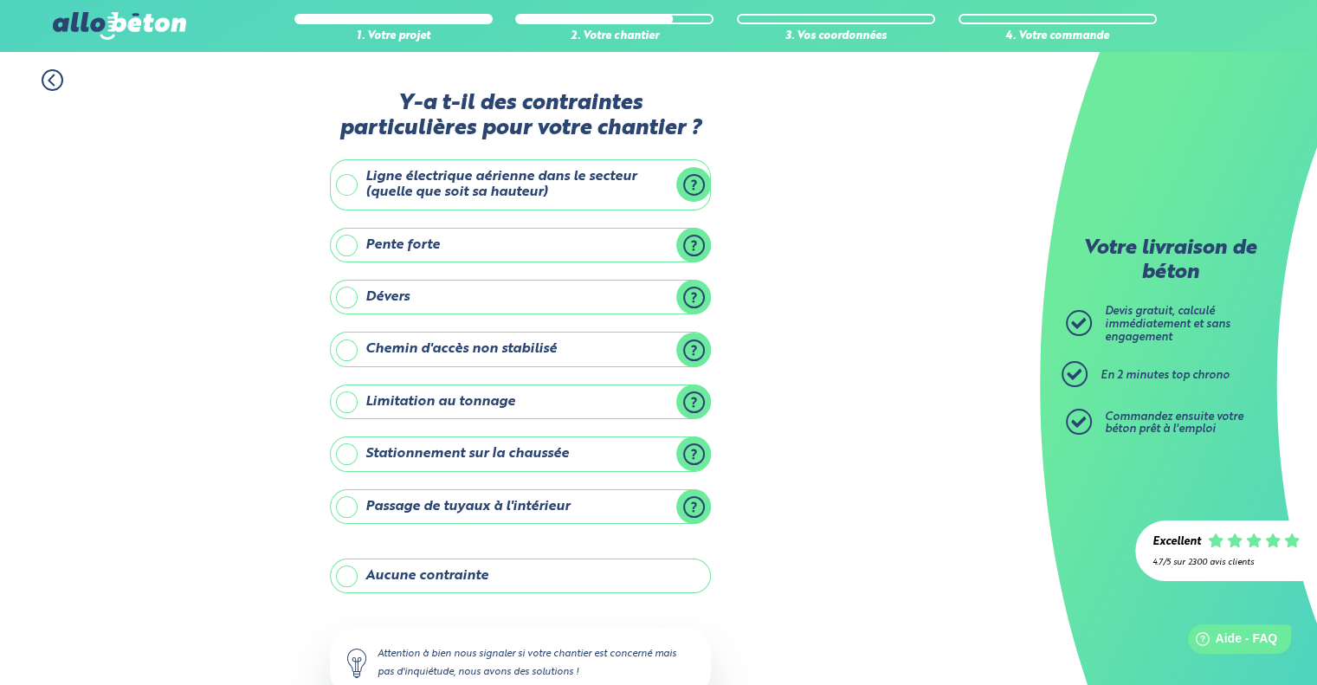
click at [491, 574] on label "Aucune contrainte" at bounding box center [520, 575] width 381 height 35
click at [0, 0] on input "Aucune contrainte" at bounding box center [0, 0] width 0 height 0
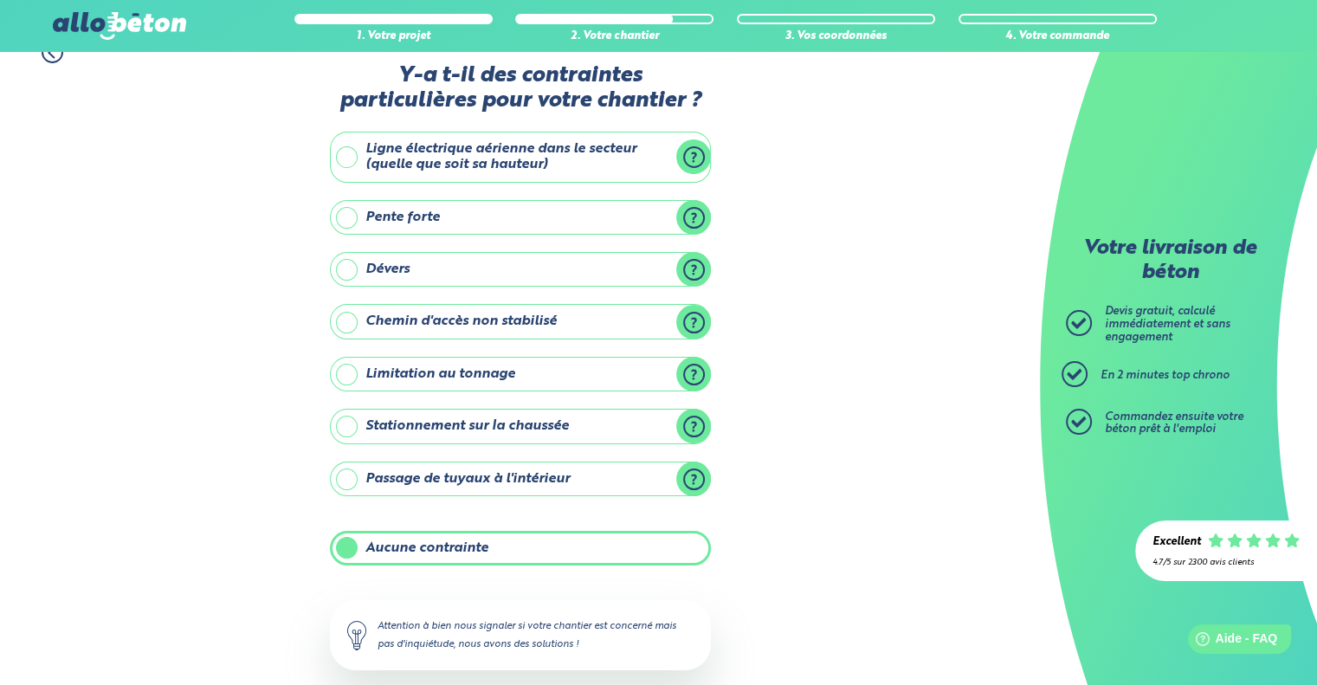
scroll to position [114, 0]
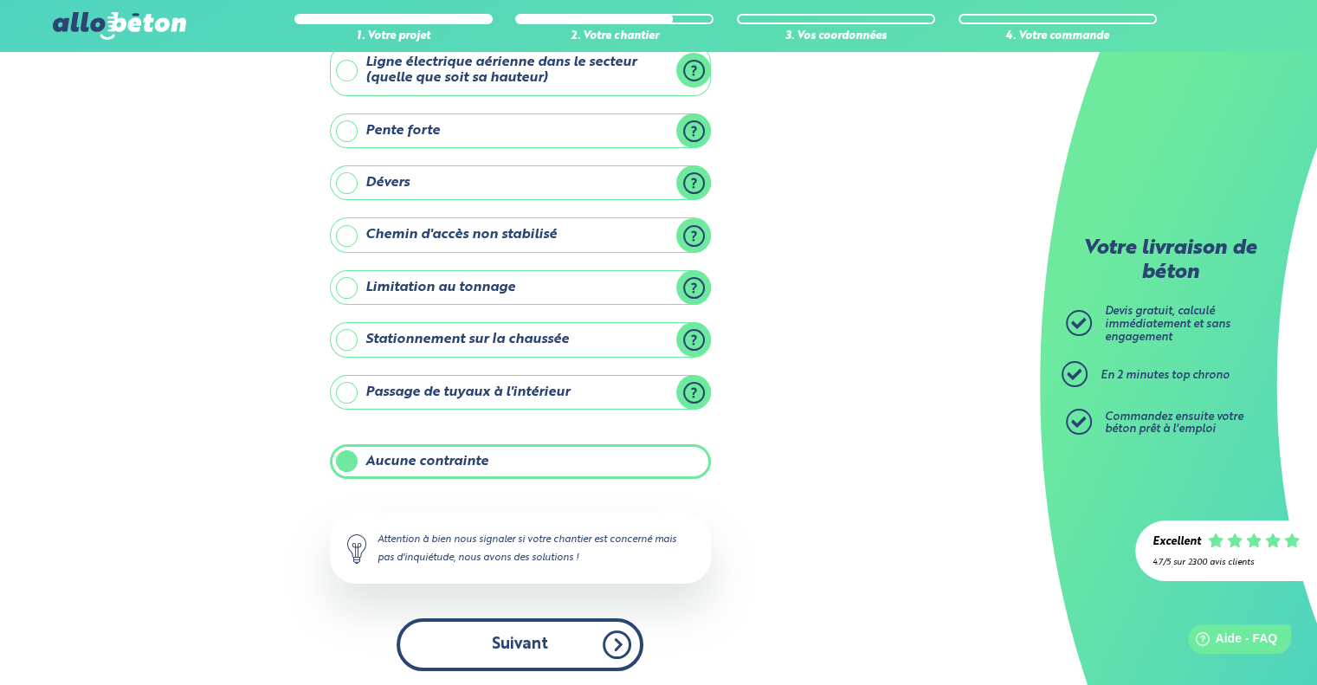
click at [558, 652] on button "Suivant" at bounding box center [520, 644] width 247 height 53
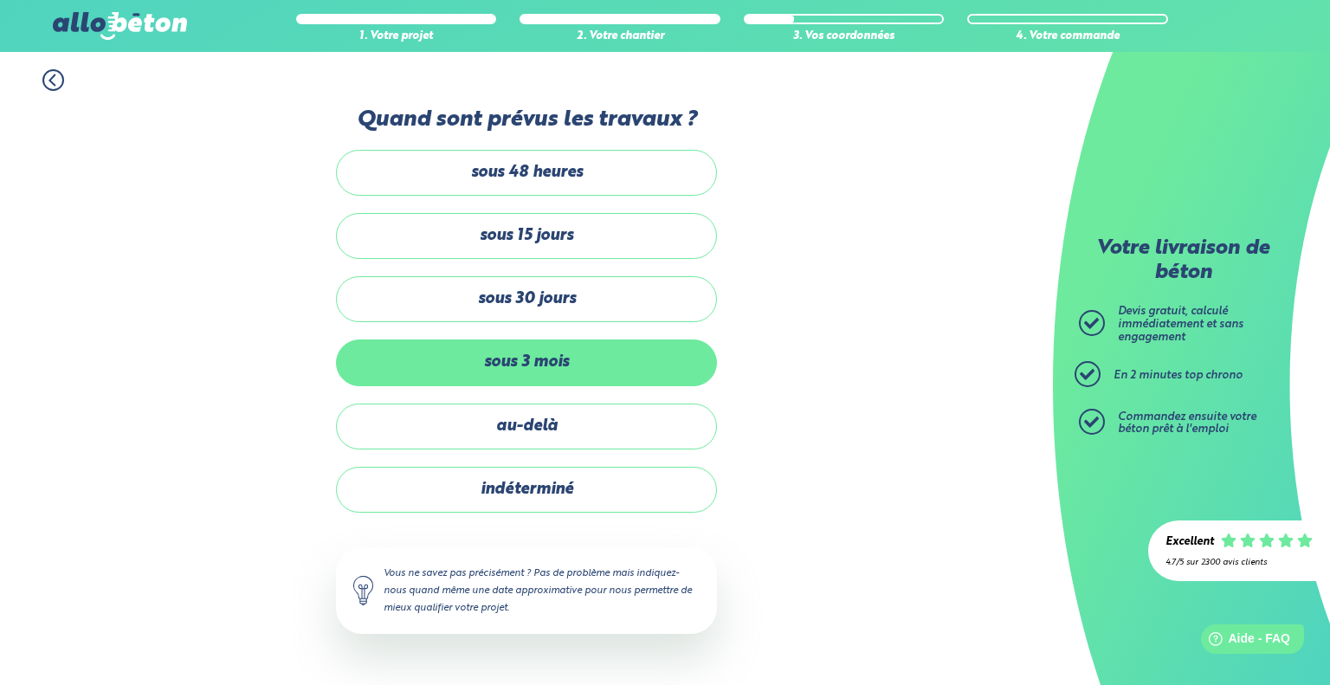
click at [559, 380] on label "sous 3 mois" at bounding box center [526, 362] width 381 height 46
click at [0, 0] on input "sous 3 mois" at bounding box center [0, 0] width 0 height 0
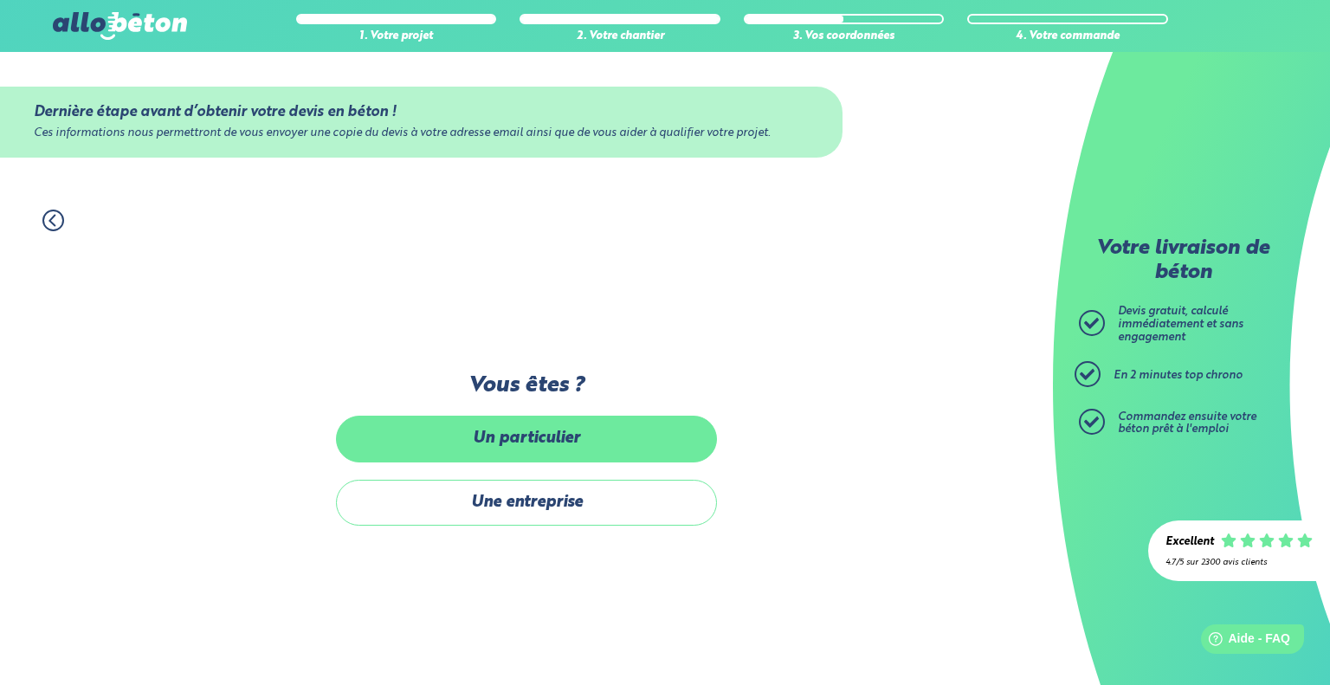
click at [546, 432] on label "Un particulier" at bounding box center [526, 439] width 381 height 46
click at [0, 0] on input "Un particulier" at bounding box center [0, 0] width 0 height 0
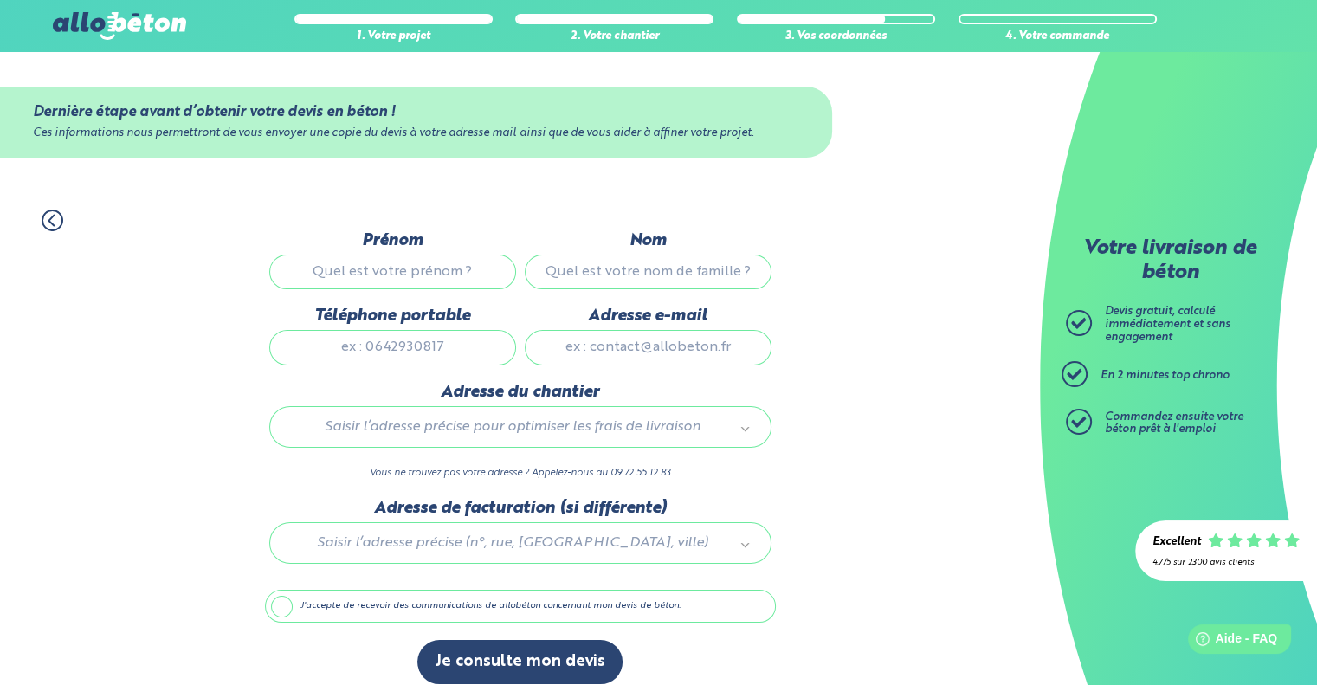
click at [461, 272] on input "Prénom" at bounding box center [392, 272] width 247 height 35
type input "[PERSON_NAME]"
type input "COZIC"
type input "0626676732"
type input "[PERSON_NAME][EMAIL_ADDRESS][DOMAIN_NAME]"
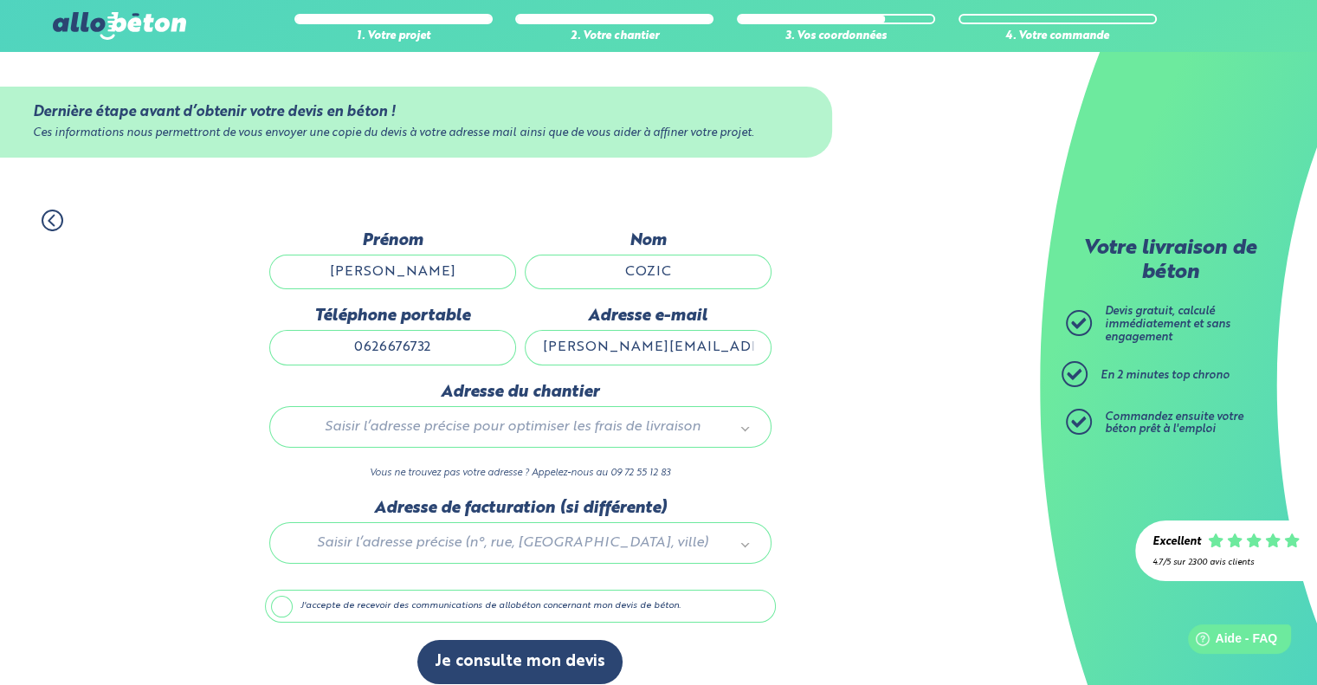
type input "[STREET_ADDRESS][PERSON_NAME]"
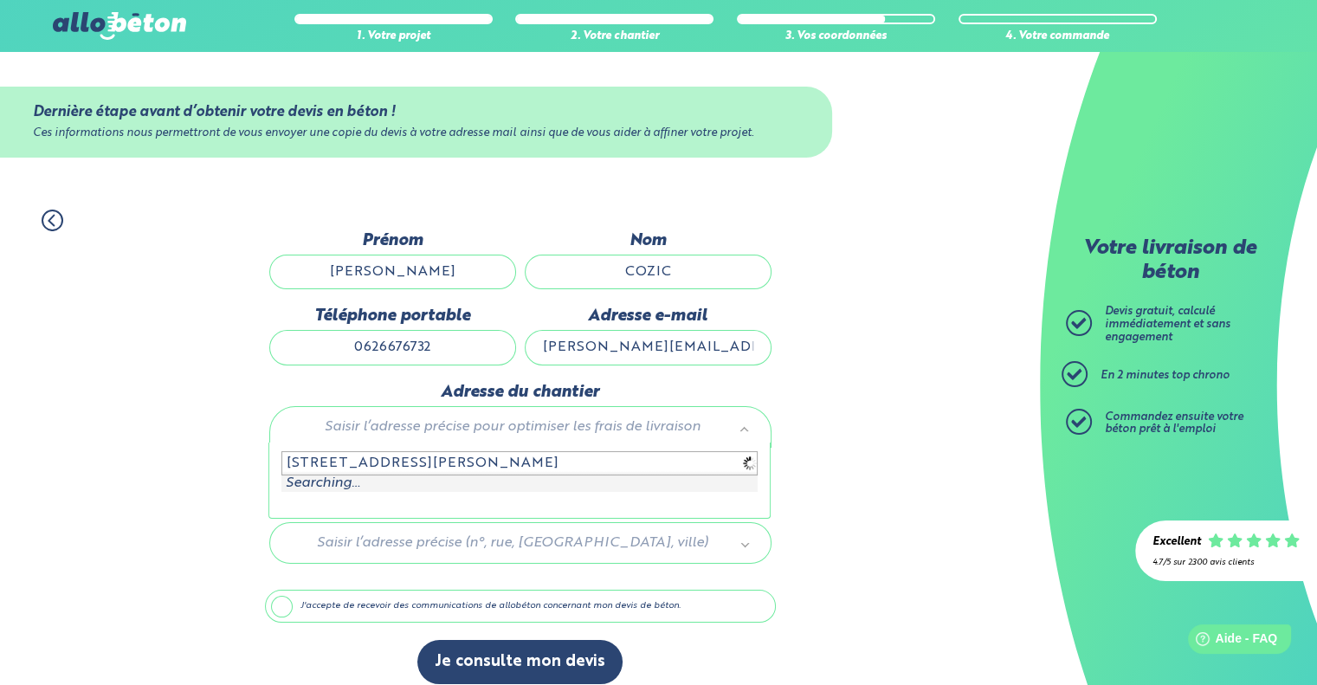
scroll to position [14, 0]
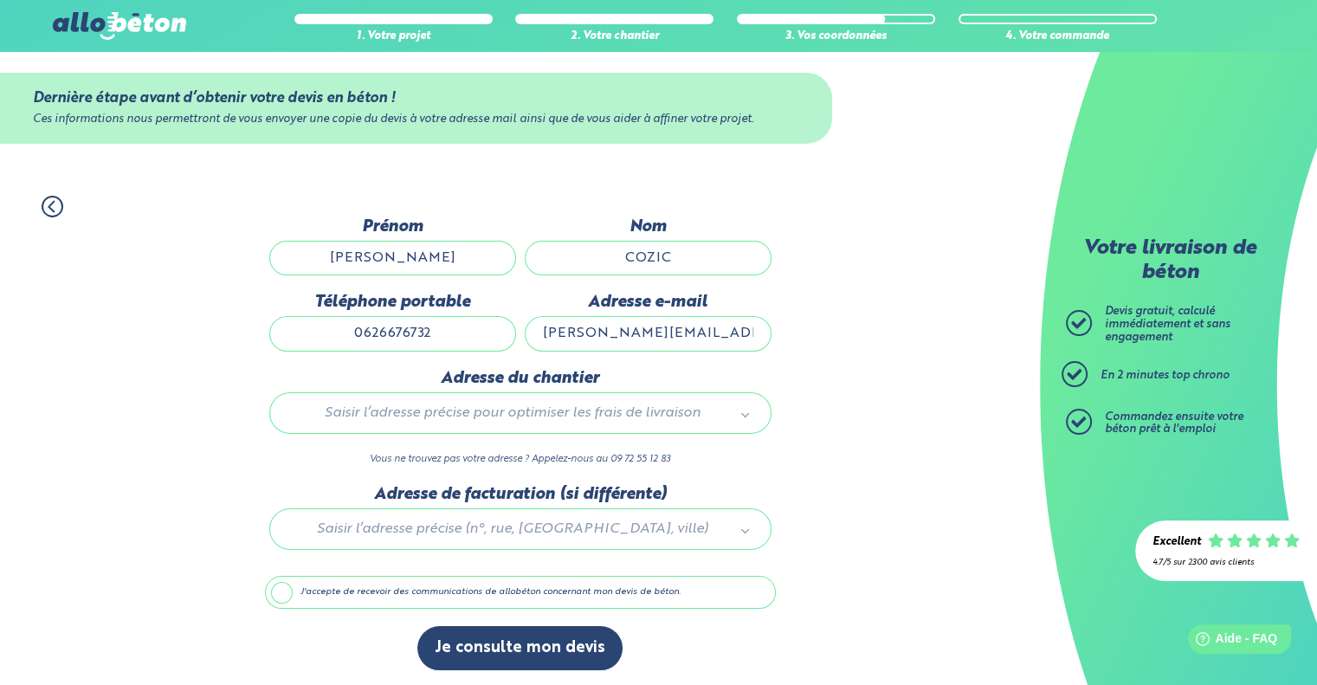
click at [476, 332] on input "0626676732" at bounding box center [392, 333] width 247 height 35
type input "0612684656"
click at [663, 335] on input "[PERSON_NAME][EMAIL_ADDRESS][DOMAIN_NAME]" at bounding box center [648, 333] width 247 height 35
type input "[PERSON_NAME][EMAIL_ADDRESS][DOMAIN_NAME]"
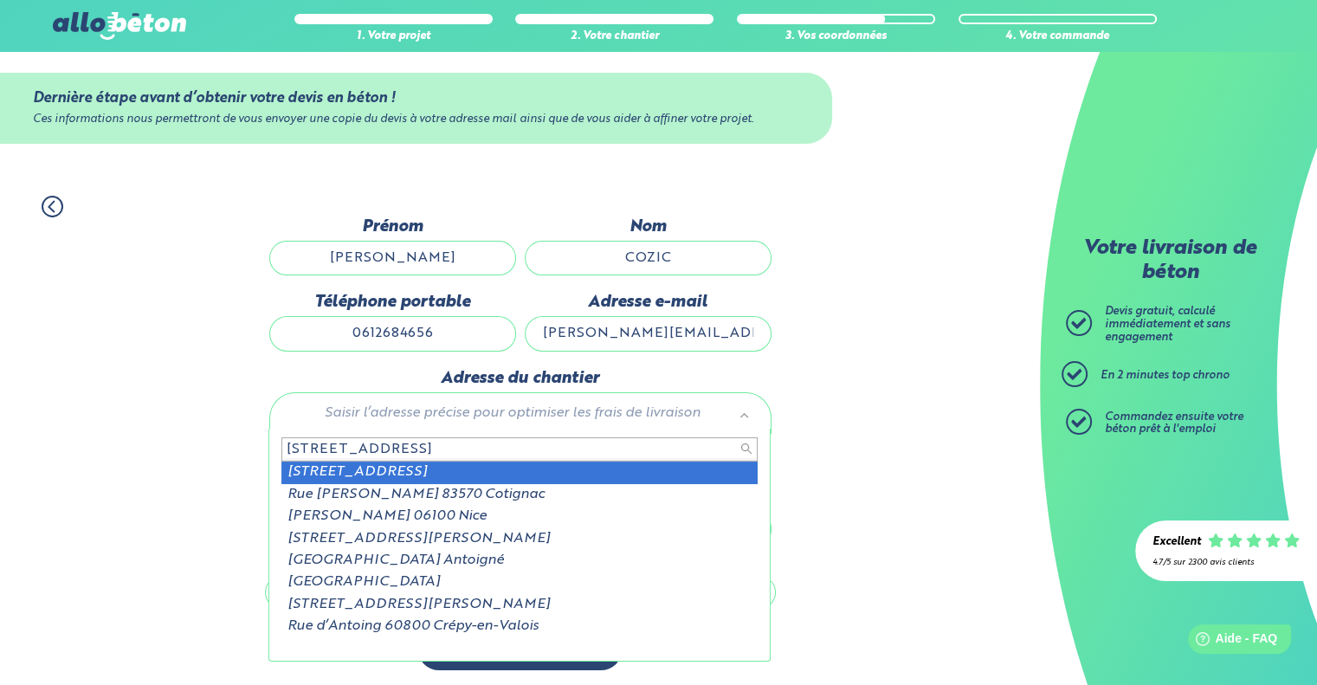
type input "[STREET_ADDRESS]"
click at [579, 466] on div "Adresse du chantier Saisir l’adresse précise pour optimiser les frais de livrai…" at bounding box center [520, 427] width 511 height 116
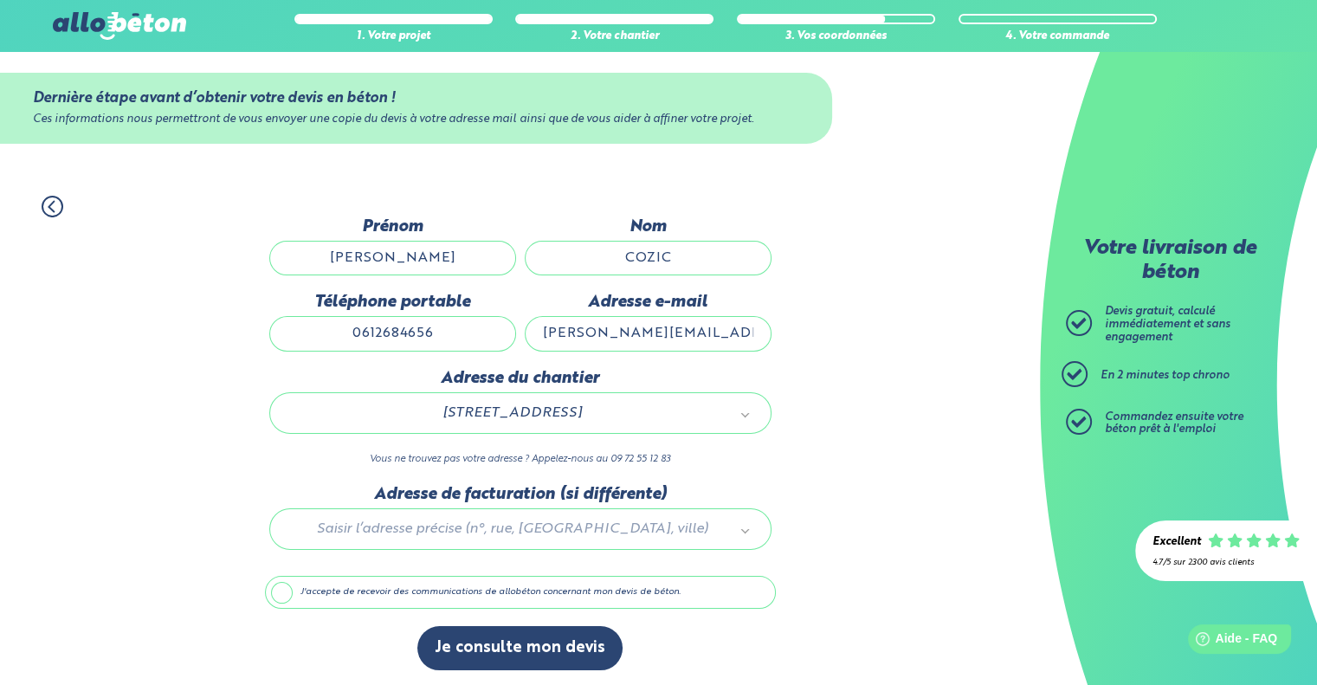
click at [357, 591] on label "J'accepte de recevoir des communications de allobéton concernant mon devis de b…" at bounding box center [520, 592] width 511 height 33
click at [0, 0] on input "J'accepte de recevoir des communications de allobéton concernant mon devis de b…" at bounding box center [0, 0] width 0 height 0
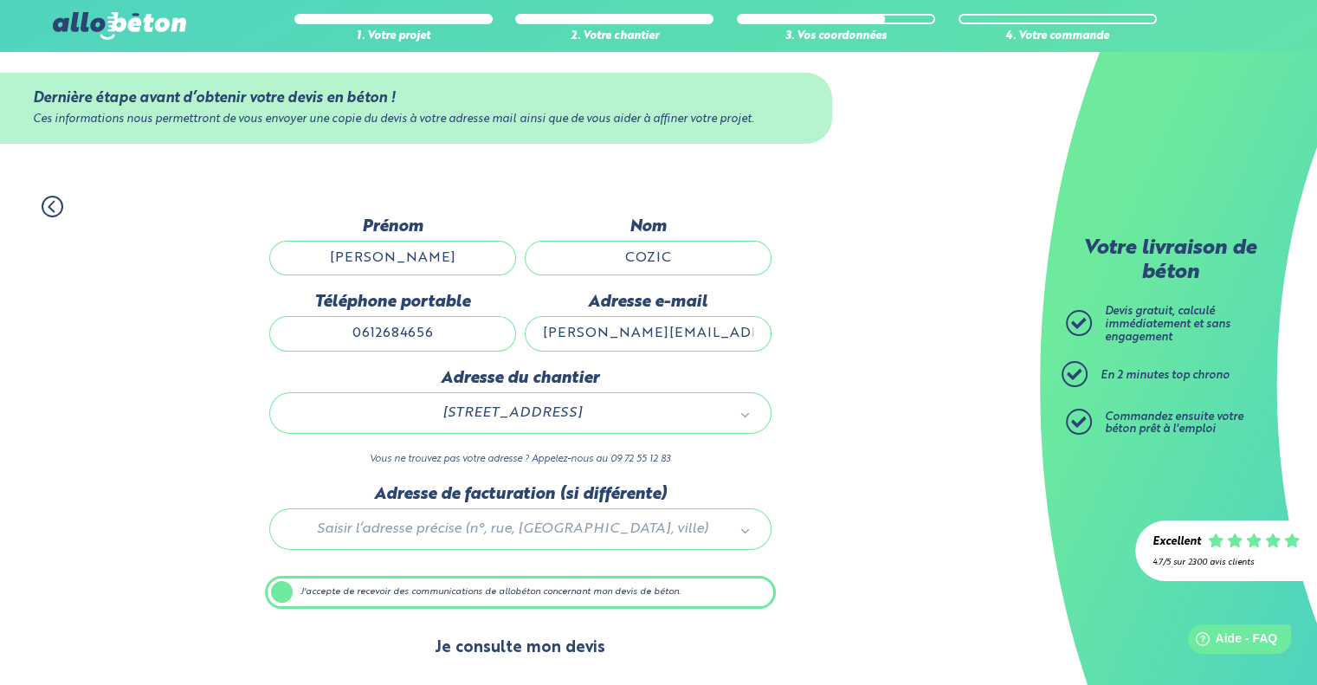
click at [561, 626] on button "Je consulte mon devis" at bounding box center [519, 648] width 205 height 44
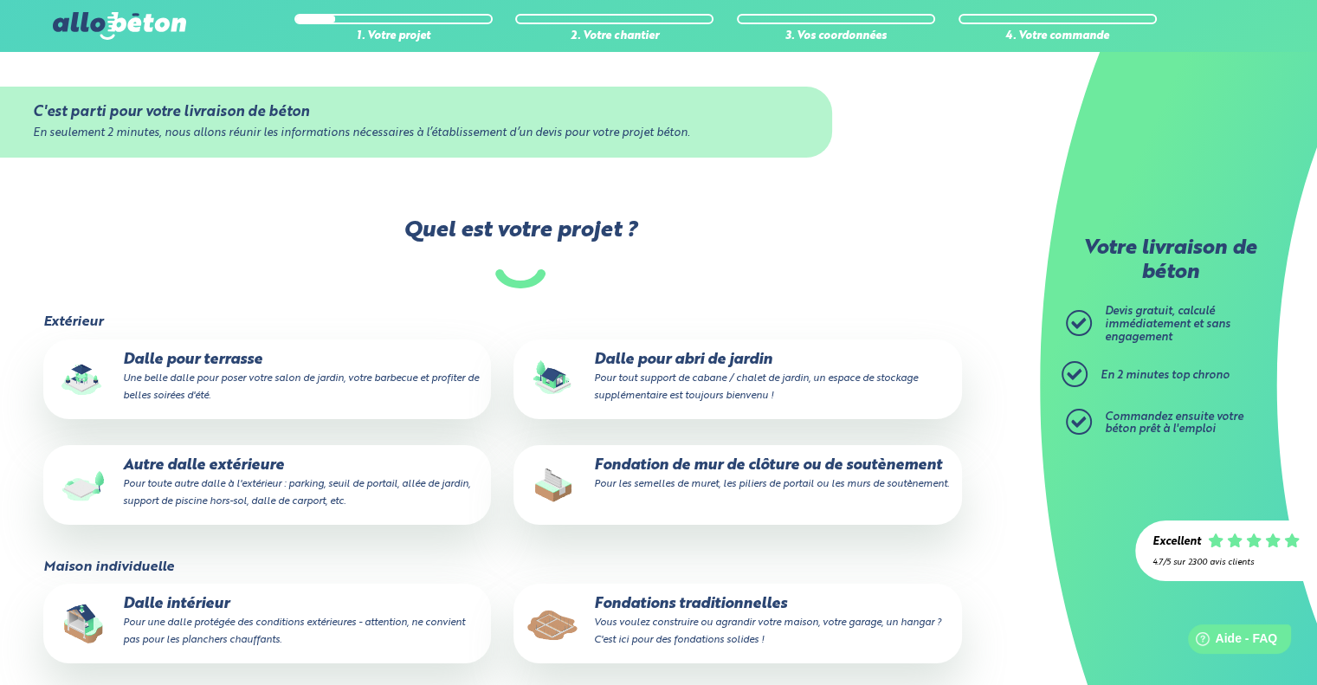
click at [274, 363] on p "Dalle pour terrasse Une belle dalle pour poser votre salon de jardin, votre bar…" at bounding box center [266, 377] width 423 height 53
click at [0, 0] on input "Dalle pour terrasse Une belle dalle pour poser votre salon de jardin, votre bar…" at bounding box center [0, 0] width 0 height 0
click at [715, 363] on p "Dalle pour abri de jardin Pour tout support de cabane / chalet de jardin, un es…" at bounding box center [736, 377] width 423 height 53
click at [0, 0] on input "Dalle pour abri de jardin Pour tout support de cabane / chalet de jardin, un es…" at bounding box center [0, 0] width 0 height 0
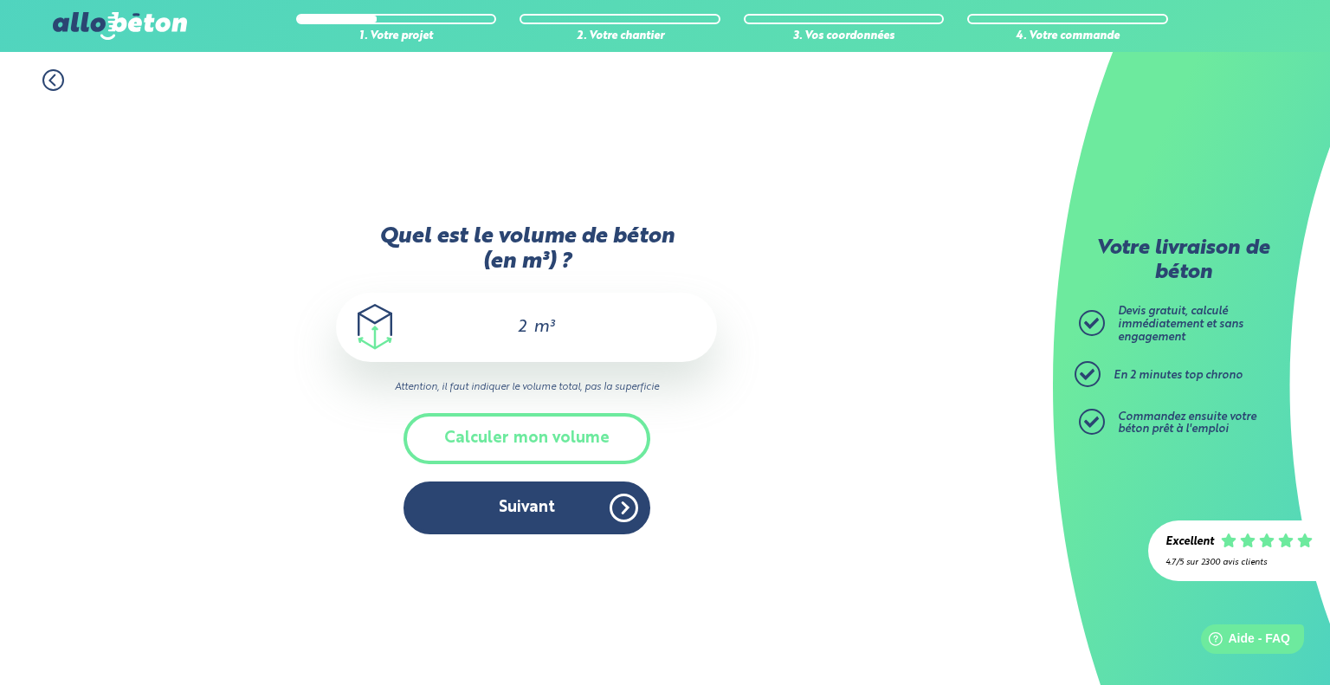
click at [570, 312] on div "2 m³" at bounding box center [526, 327] width 381 height 69
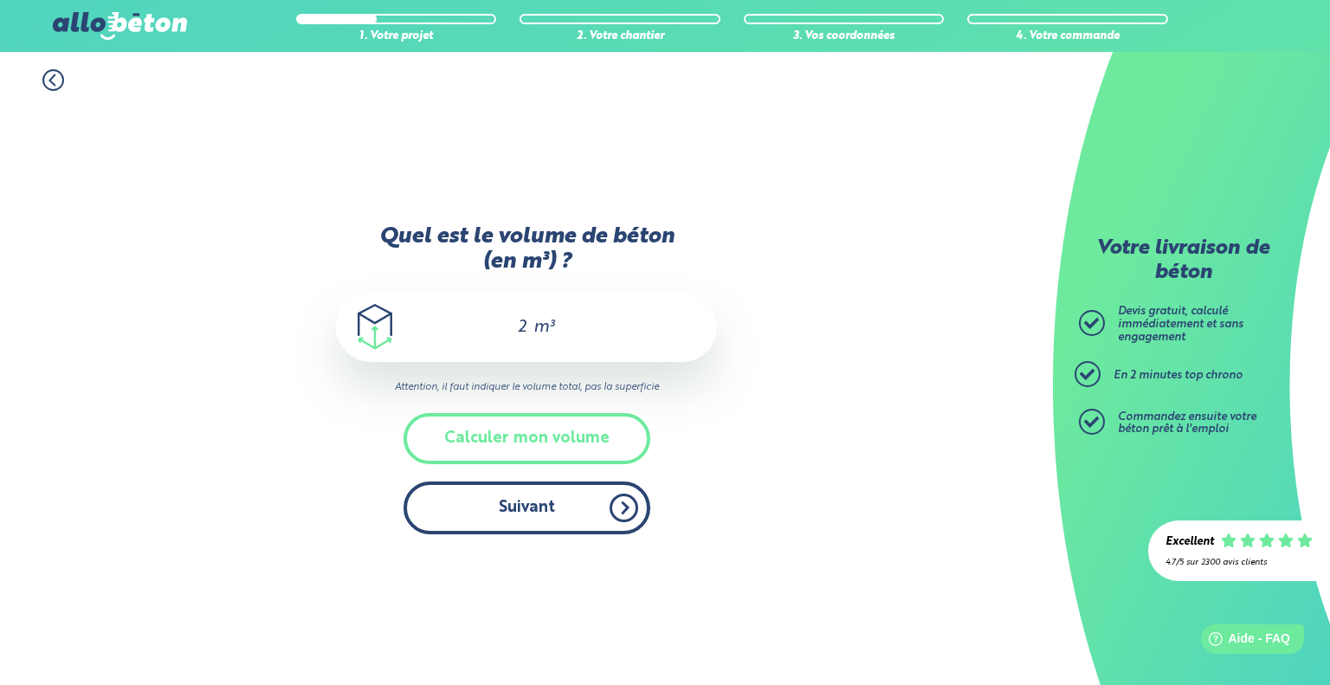
click at [487, 527] on button "Suivant" at bounding box center [526, 507] width 247 height 53
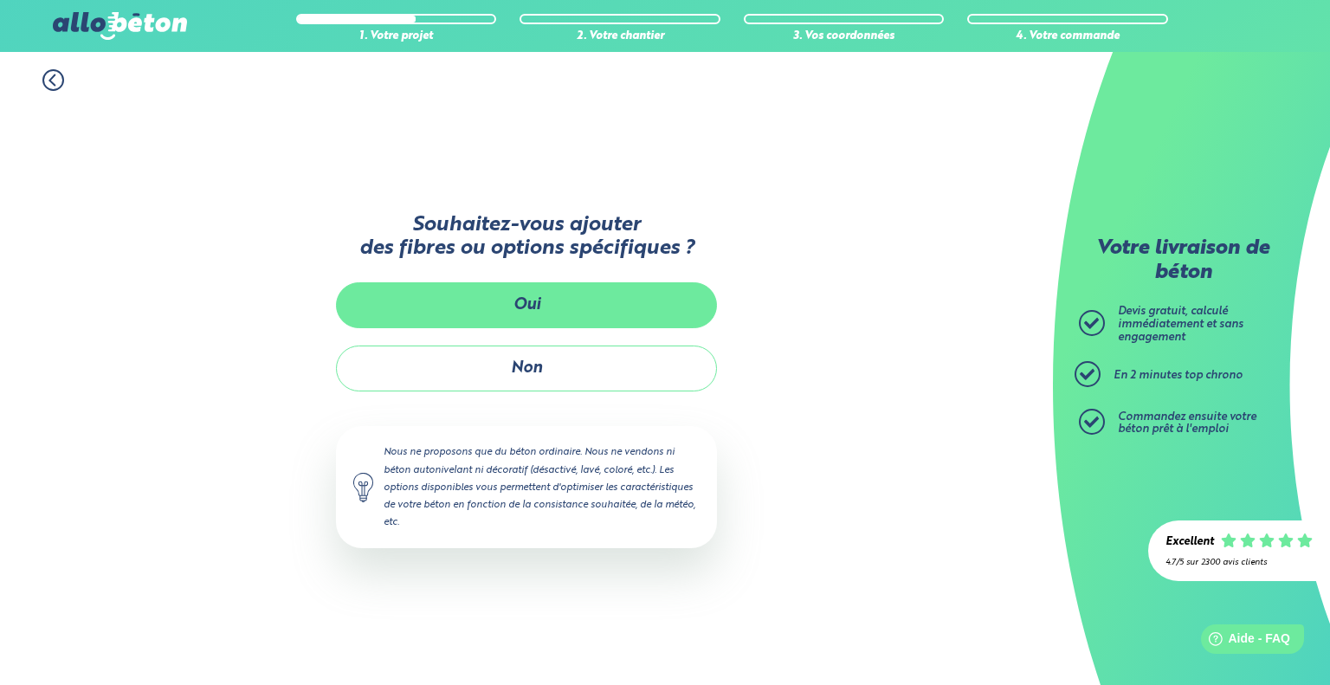
click at [545, 311] on button "Oui" at bounding box center [526, 305] width 381 height 46
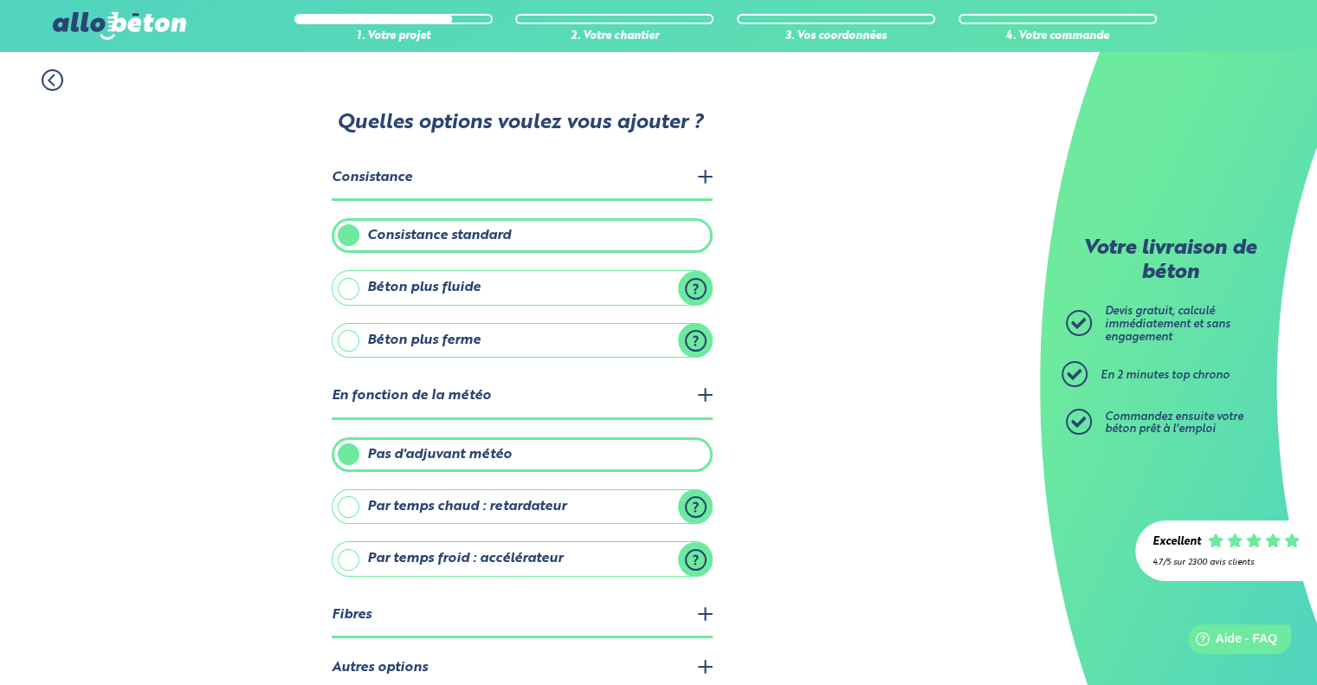
scroll to position [80, 0]
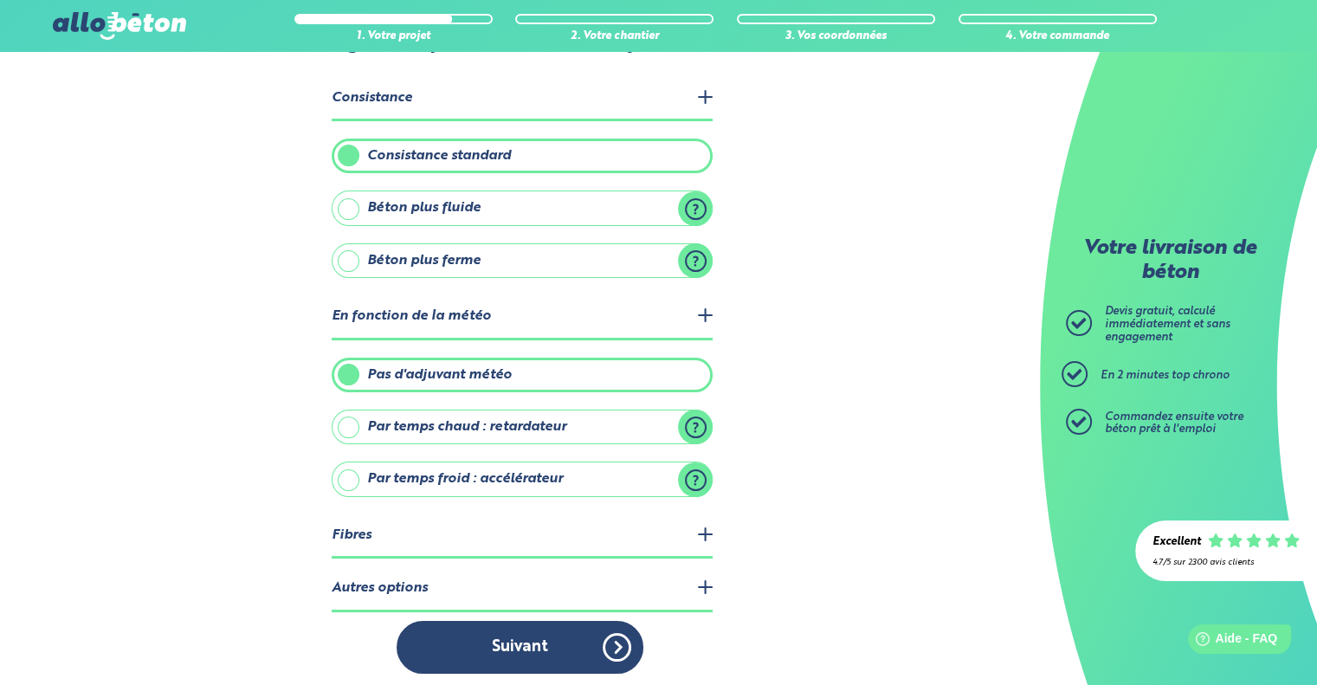
click at [558, 529] on legend "Fibres" at bounding box center [522, 536] width 381 height 44
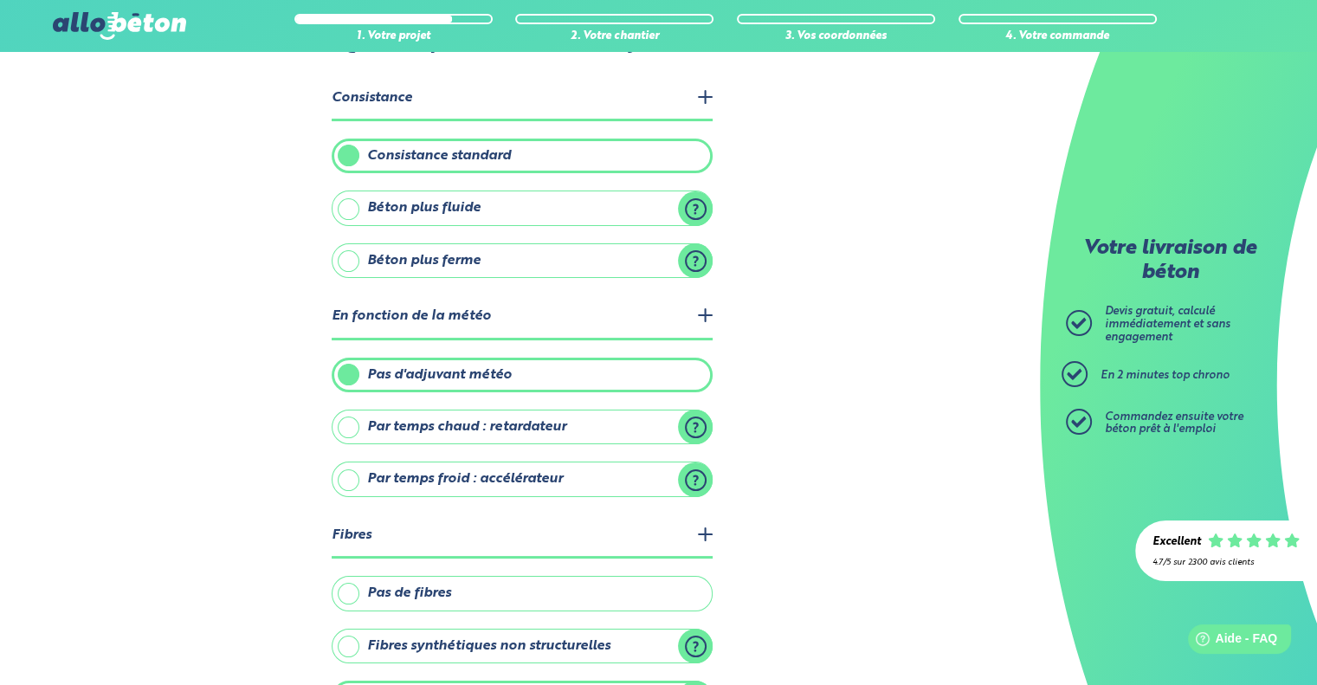
scroll to position [339, 0]
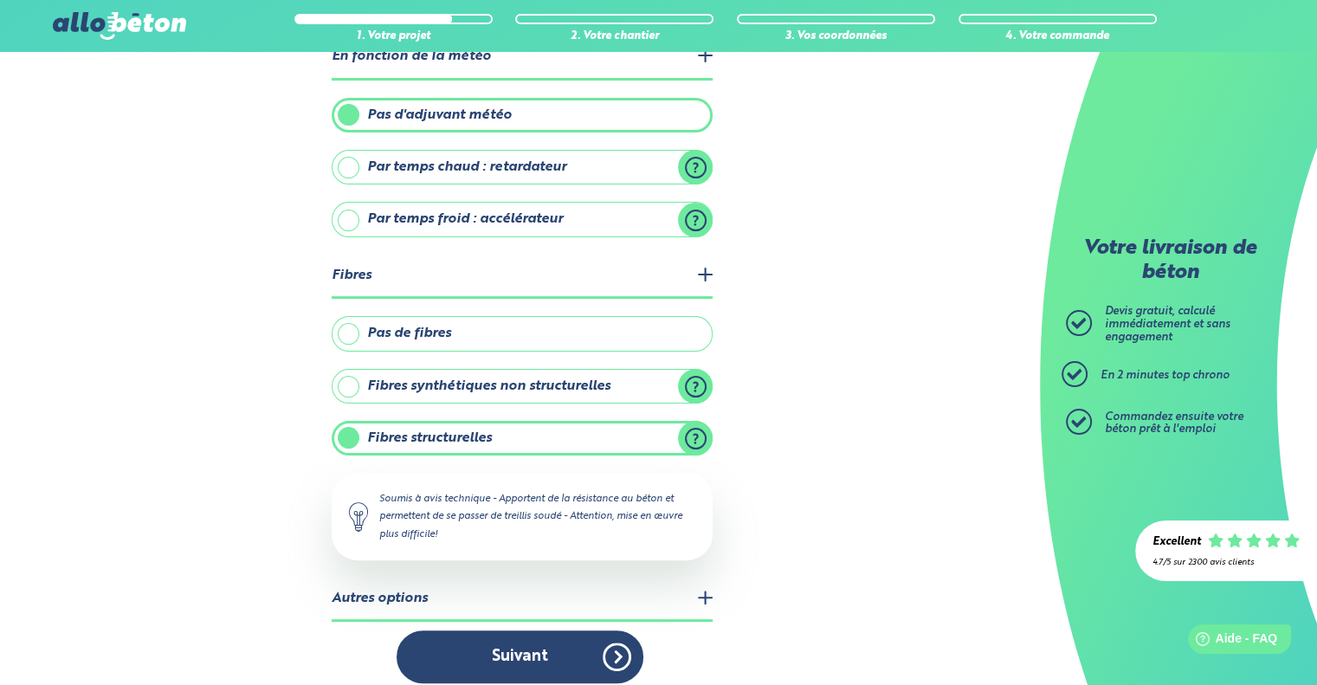
click at [698, 375] on label "Fibres synthétiques non structurelles" at bounding box center [522, 386] width 381 height 35
click at [0, 0] on input "Fibres synthétiques non structurelles" at bounding box center [0, 0] width 0 height 0
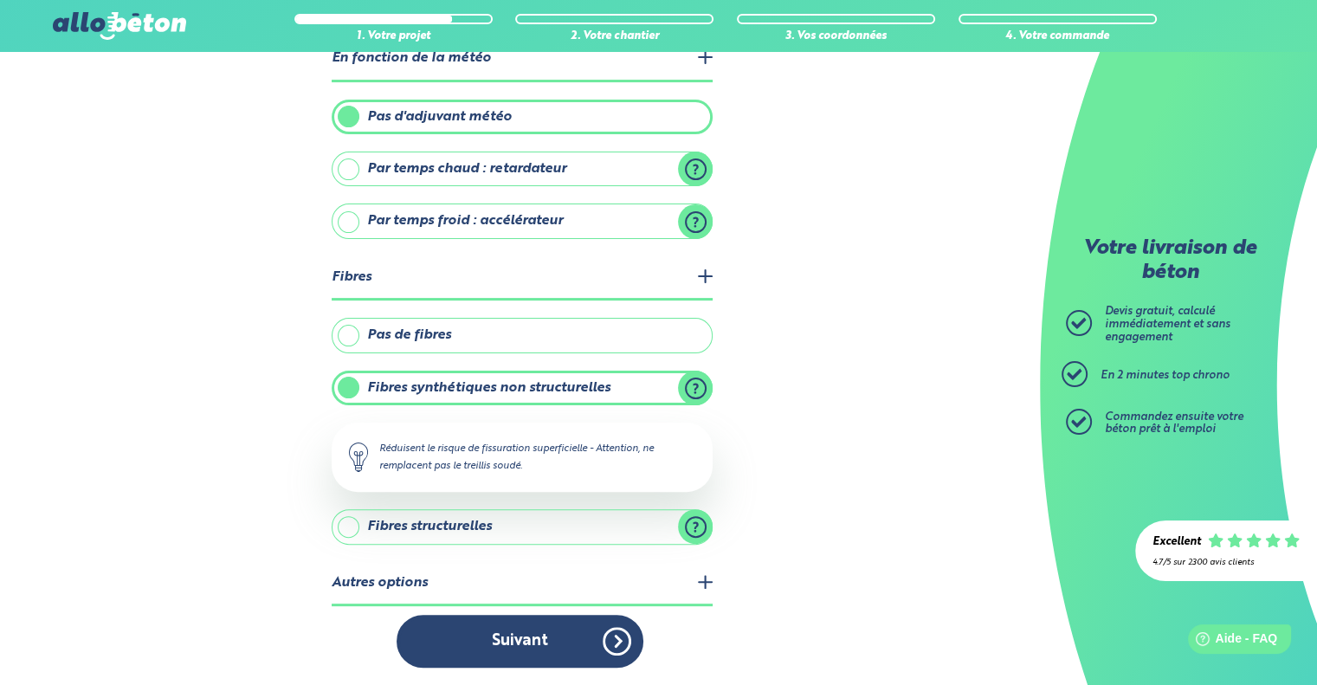
scroll to position [330, 0]
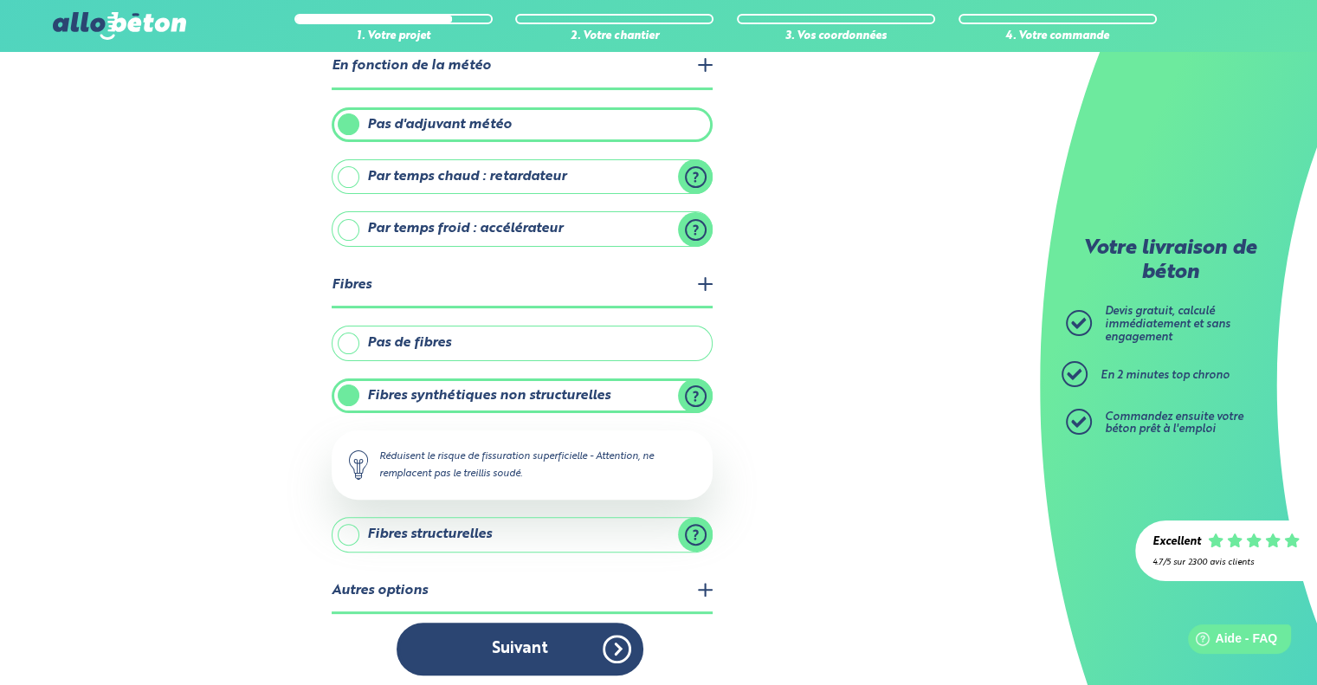
click at [806, 486] on div "1. Votre projet 2. Votre chantier 3. Vos coordonnées 4. Votre commande Quelles …" at bounding box center [520, 207] width 1040 height 970
click at [808, 470] on div "1. Votre projet 2. Votre chantier 3. Vos coordonnées 4. Votre commande Quelles …" at bounding box center [520, 207] width 1040 height 970
click at [404, 469] on div "Réduisent le risque de fissuration superficielle - Attention, ne remplacent pas…" at bounding box center [522, 464] width 381 height 69
click at [704, 525] on label "Fibres structurelles" at bounding box center [522, 534] width 381 height 35
click at [0, 0] on input "Fibres structurelles" at bounding box center [0, 0] width 0 height 0
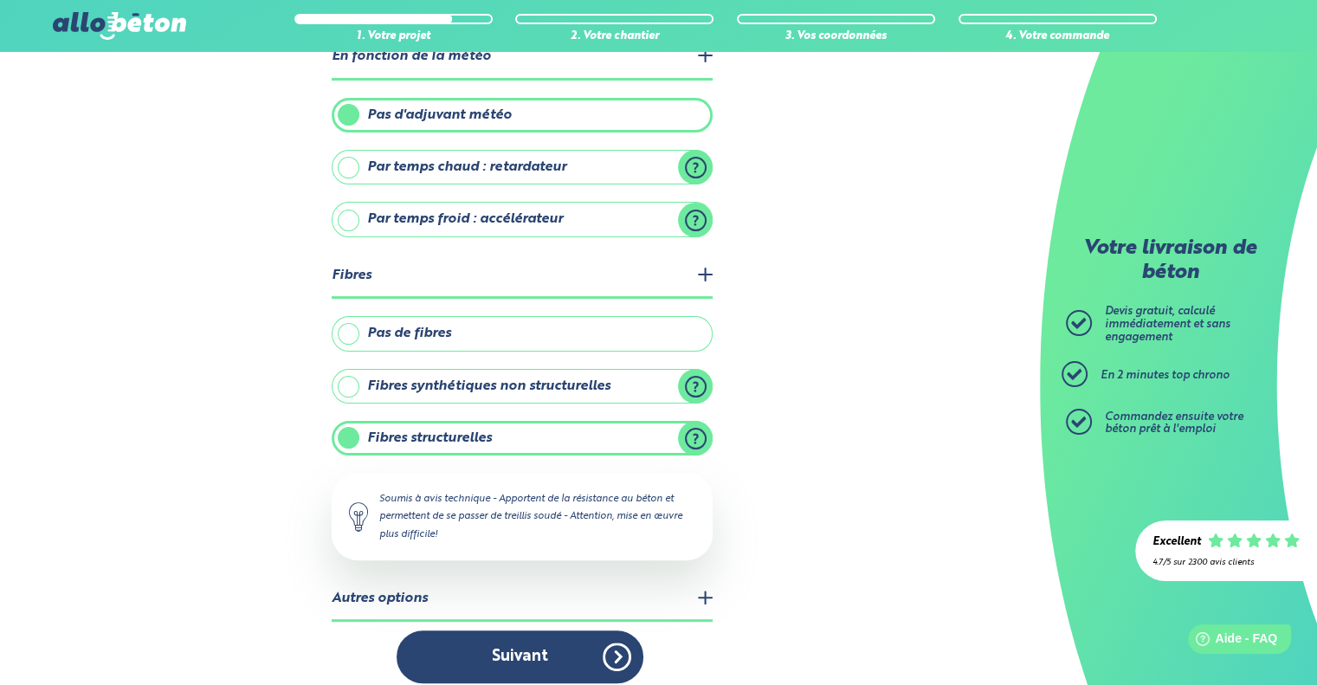
scroll to position [347, 0]
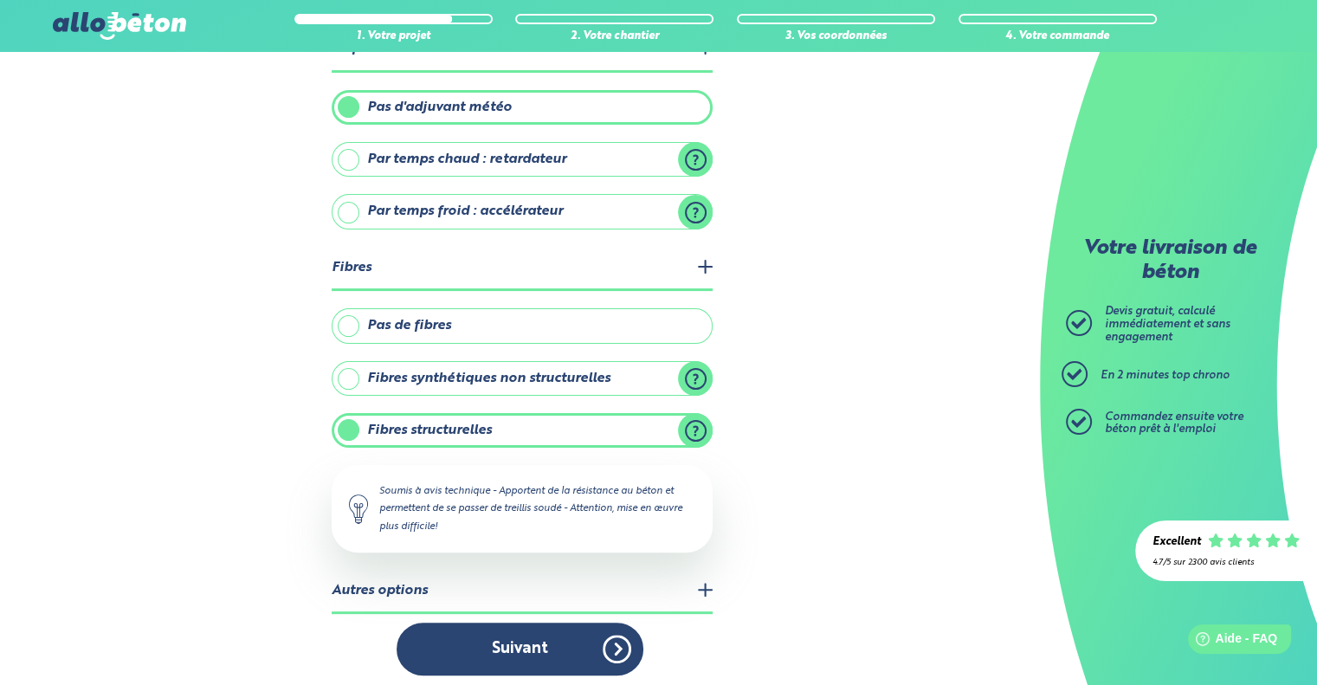
click at [838, 510] on div "1. Votre projet 2. Votre chantier 3. Vos coordonnées 4. Votre commande Quelles …" at bounding box center [520, 199] width 1040 height 988
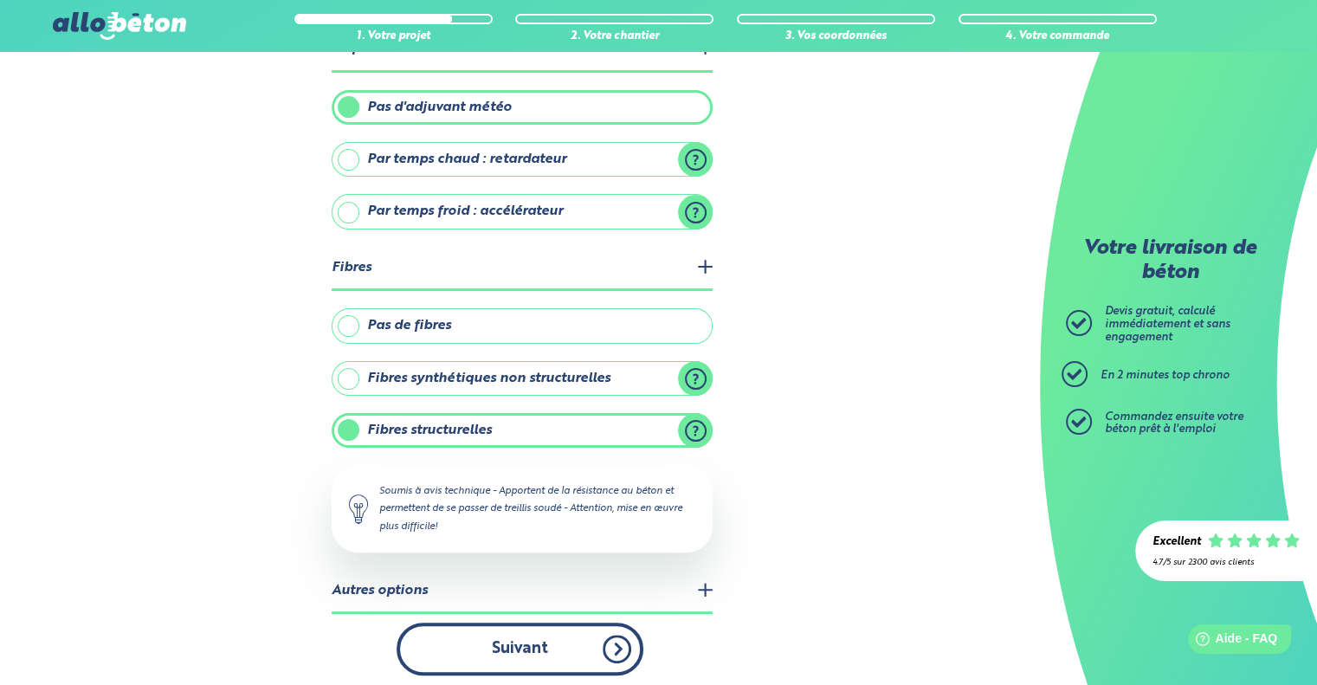
click at [540, 643] on button "Suivant" at bounding box center [520, 648] width 247 height 53
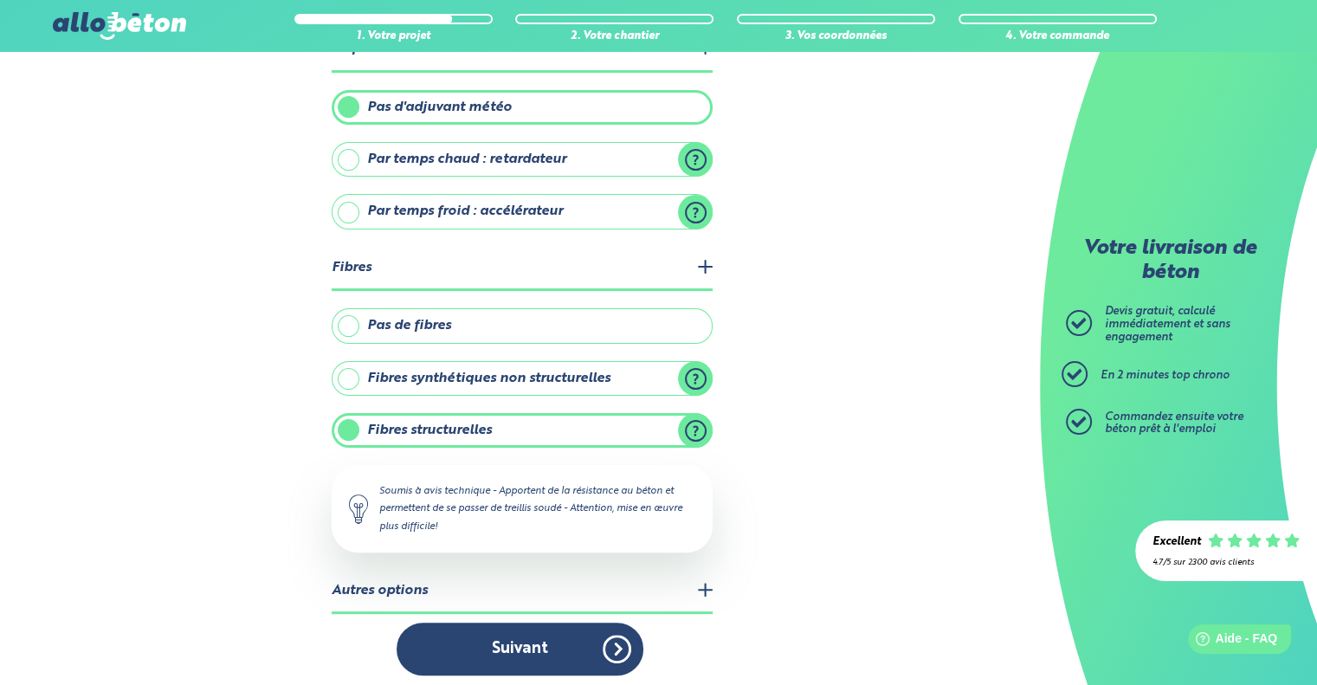
scroll to position [230, 0]
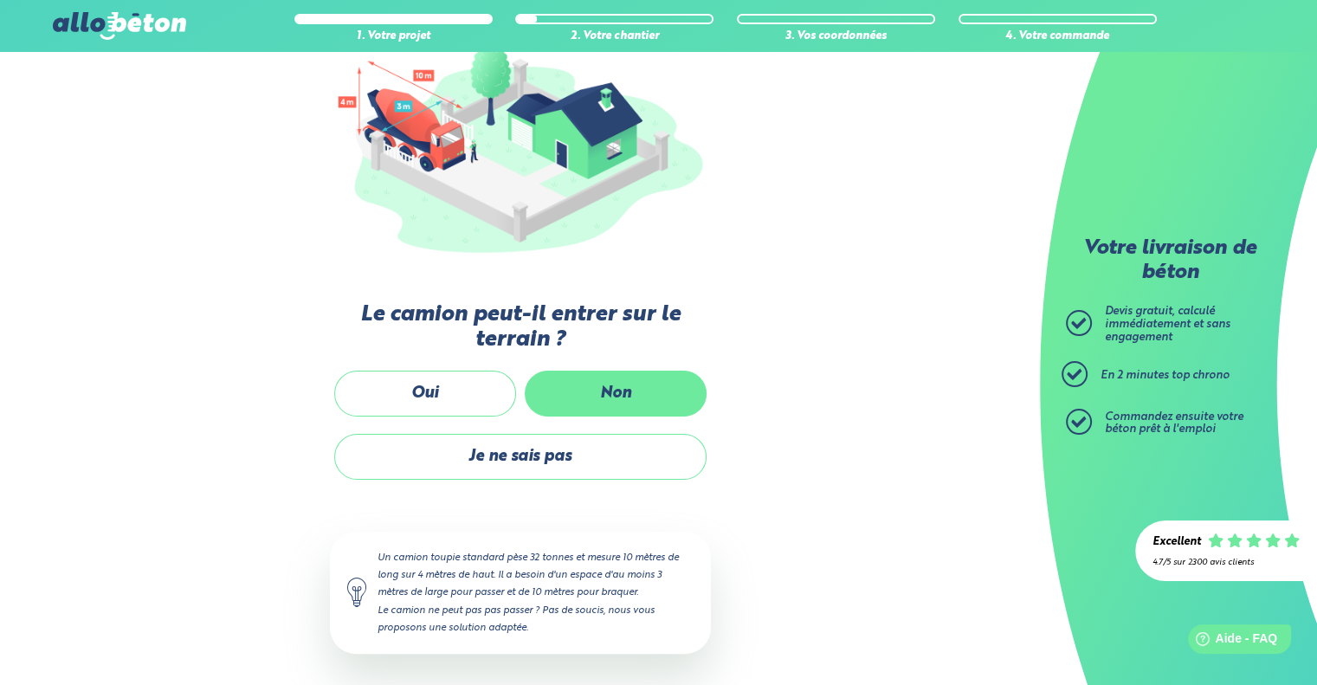
click at [611, 381] on label "Non" at bounding box center [616, 394] width 182 height 46
click at [0, 0] on input "Non" at bounding box center [0, 0] width 0 height 0
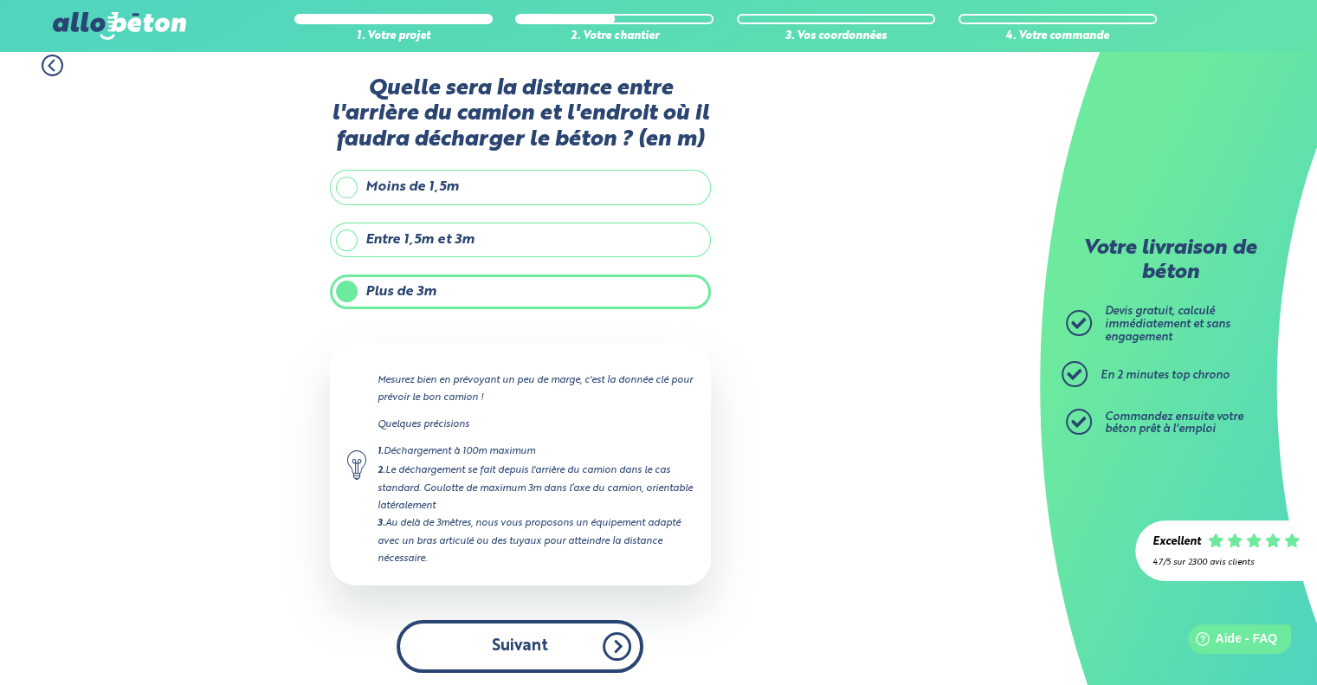
click at [499, 622] on button "Suivant" at bounding box center [520, 646] width 247 height 53
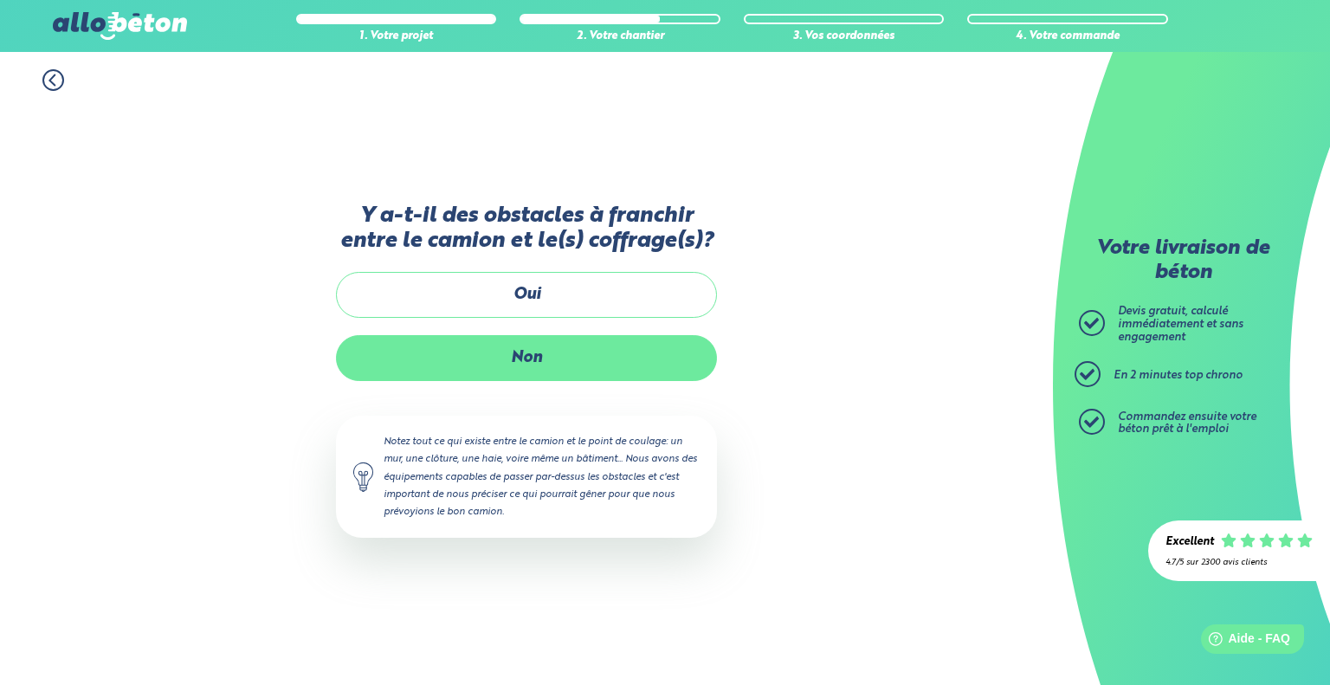
click at [533, 351] on label "Non" at bounding box center [526, 358] width 381 height 46
click at [0, 0] on input "Non" at bounding box center [0, 0] width 0 height 0
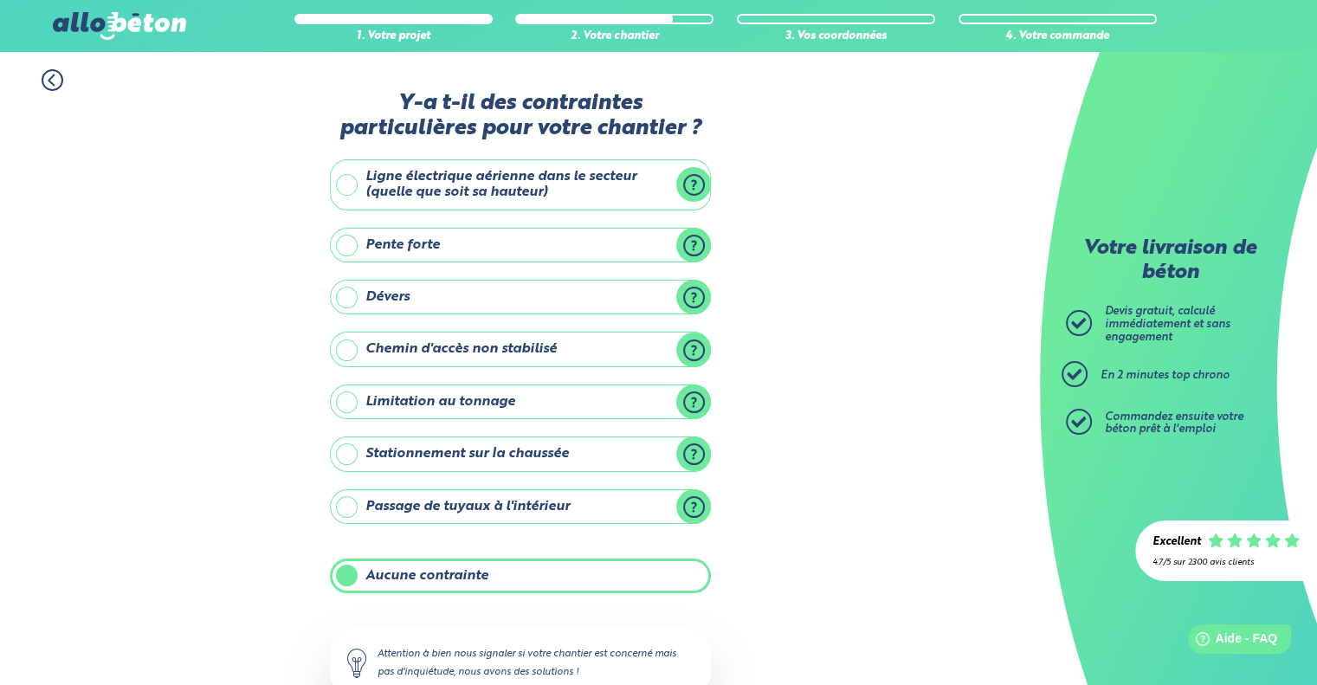
scroll to position [114, 0]
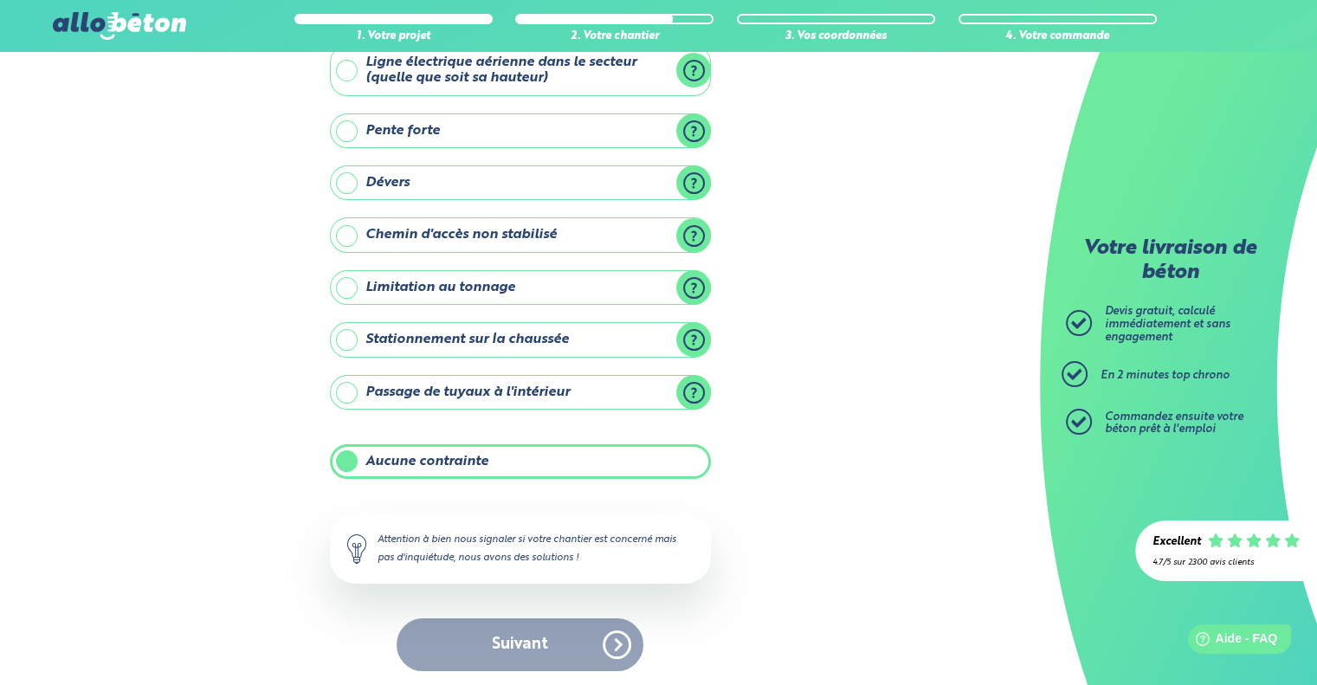
click at [499, 636] on div "Suivant" at bounding box center [520, 644] width 381 height 53
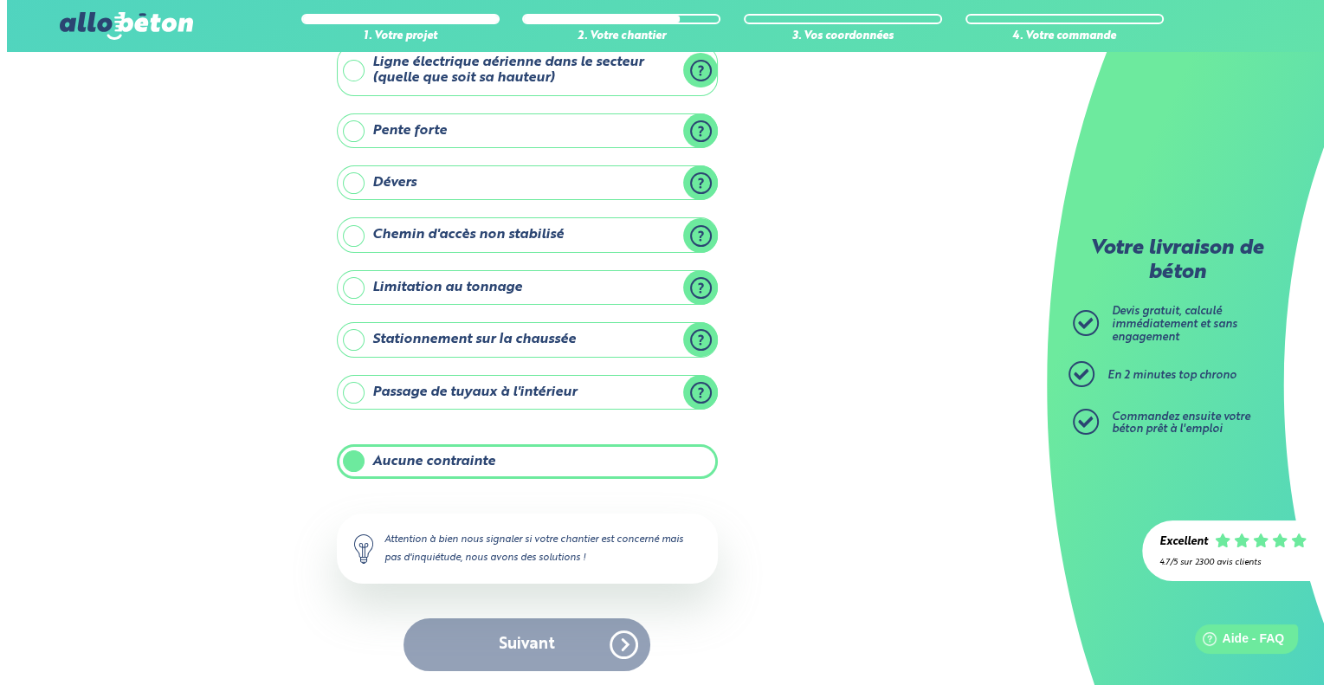
scroll to position [0, 0]
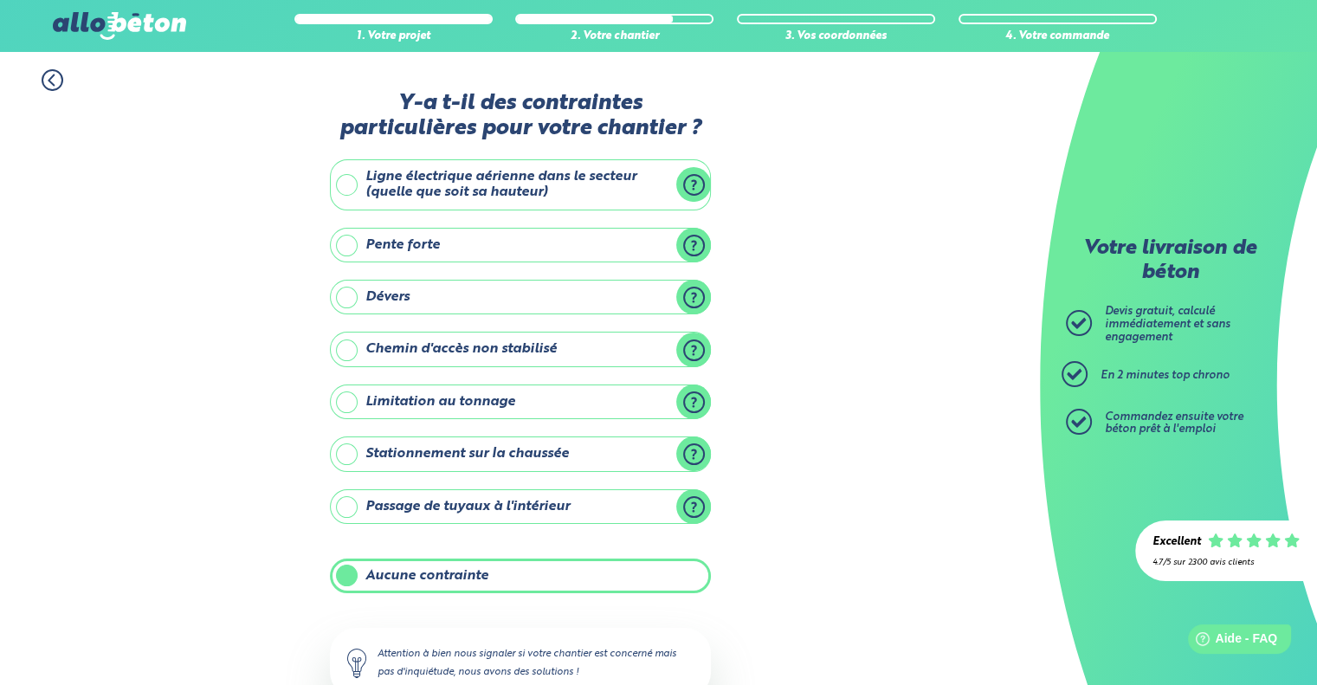
click at [59, 77] on icon at bounding box center [53, 80] width 22 height 22
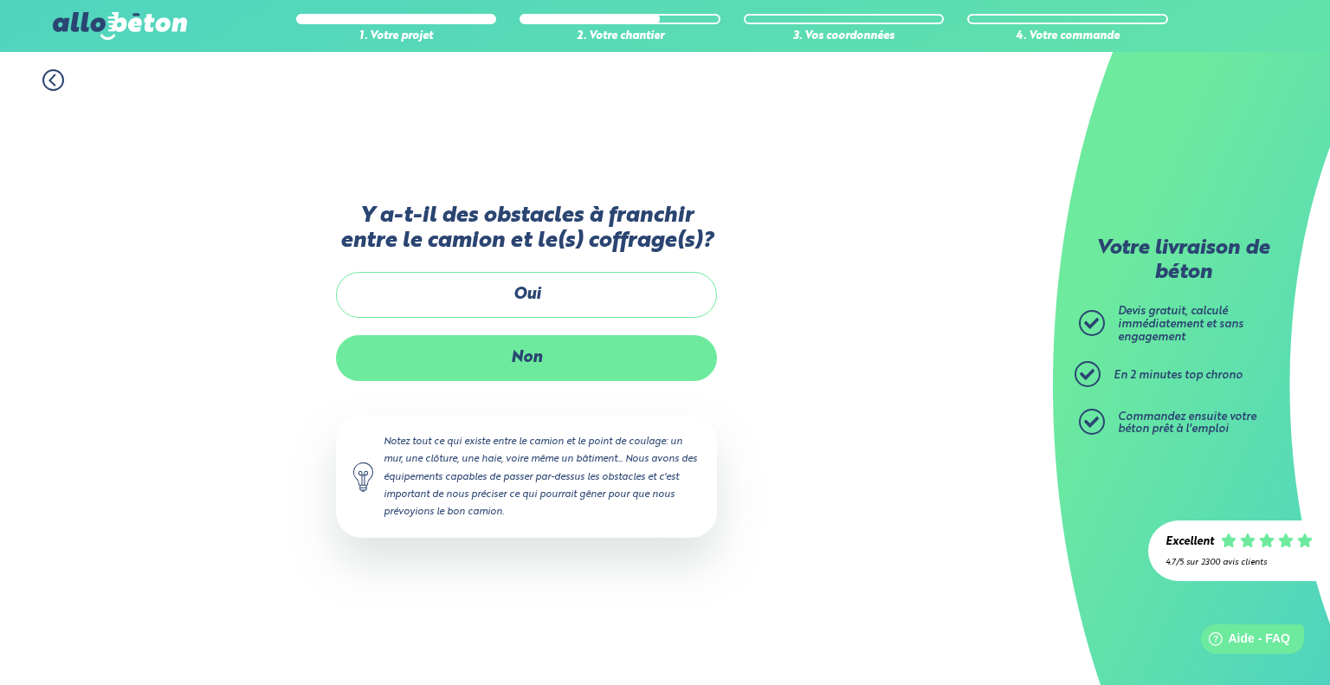
click at [558, 352] on label "Non" at bounding box center [526, 358] width 381 height 46
click at [0, 0] on input "Non" at bounding box center [0, 0] width 0 height 0
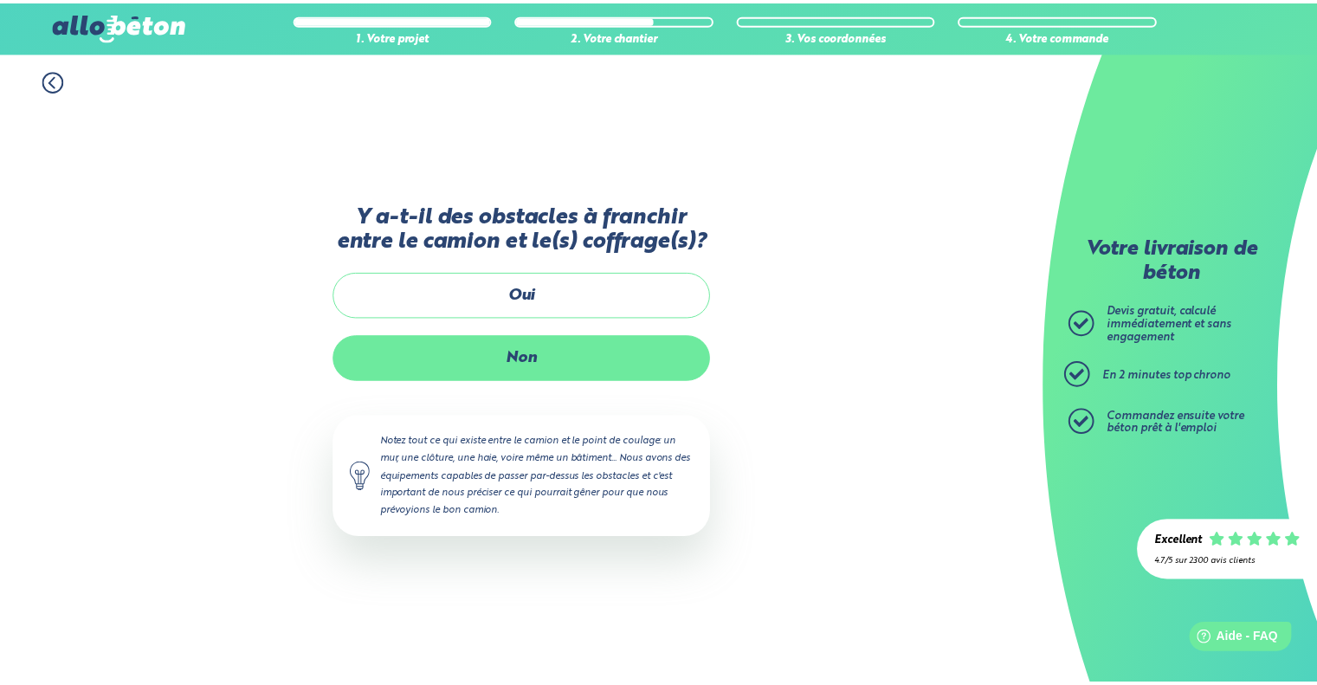
scroll to position [114, 0]
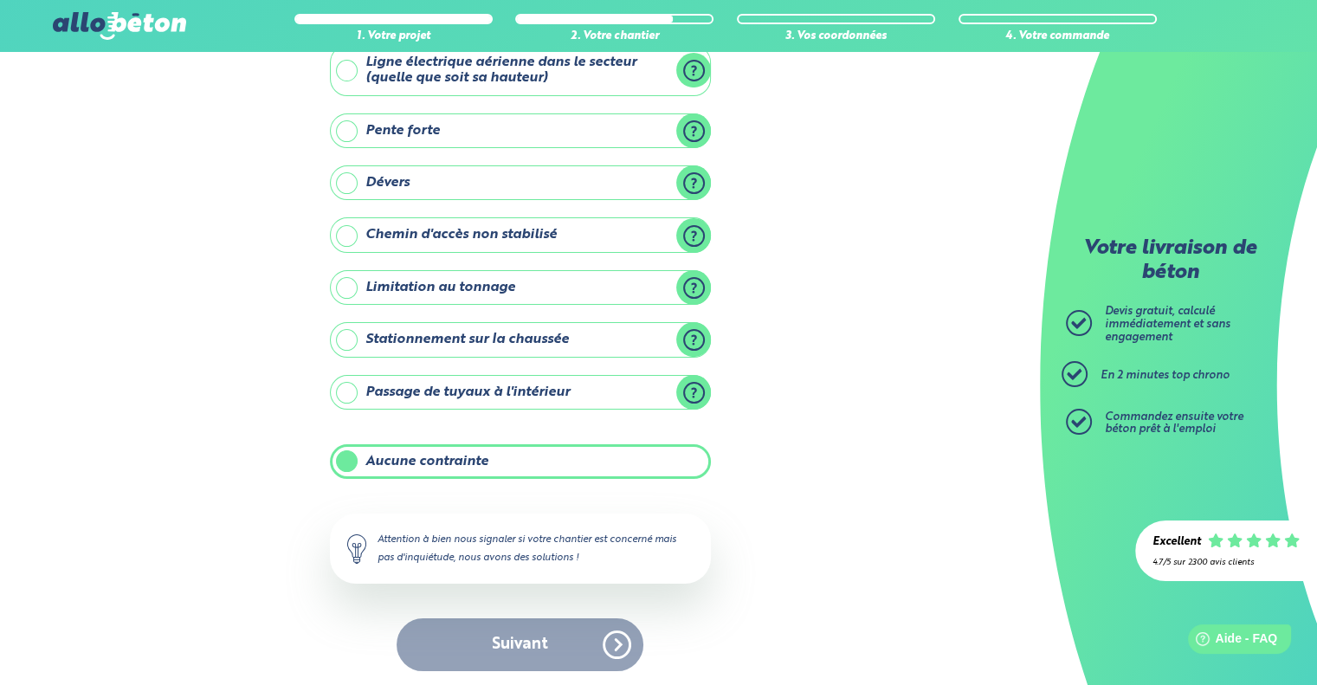
drag, startPoint x: 484, startPoint y: 622, endPoint x: 468, endPoint y: 553, distance: 70.1
click at [483, 619] on div "Suivant" at bounding box center [520, 644] width 381 height 53
click at [455, 444] on label "Aucune contrainte" at bounding box center [520, 461] width 381 height 35
click at [0, 0] on input "Aucune contrainte" at bounding box center [0, 0] width 0 height 0
click at [447, 467] on label "Aucune contrainte" at bounding box center [520, 461] width 381 height 35
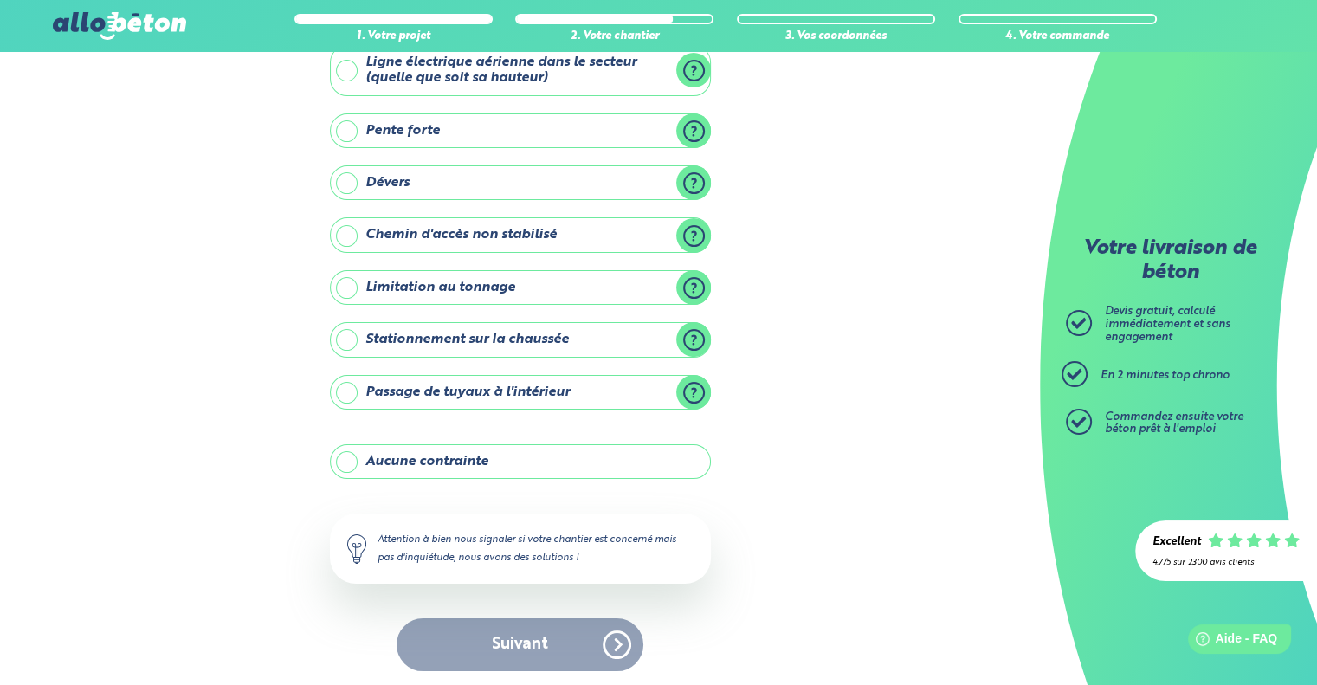
click at [0, 0] on input "Aucune contrainte" at bounding box center [0, 0] width 0 height 0
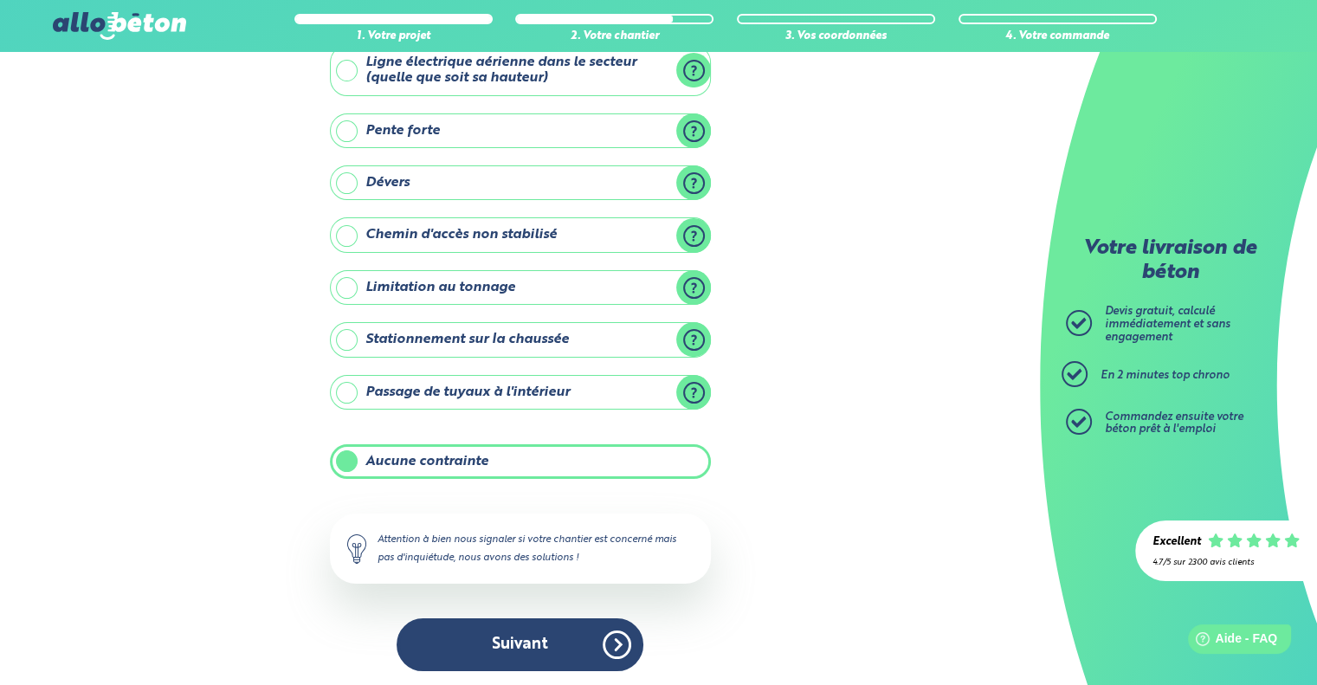
click at [502, 642] on button "Suivant" at bounding box center [520, 644] width 247 height 53
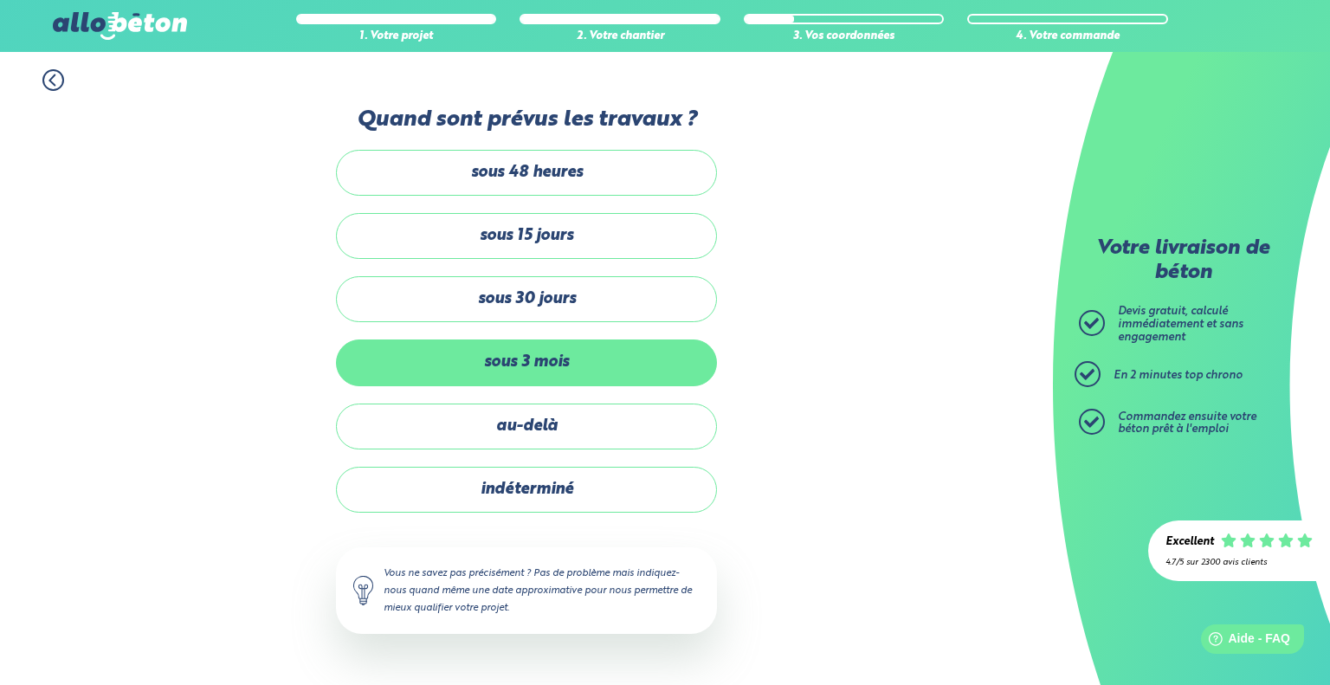
click at [532, 356] on label "sous 3 mois" at bounding box center [526, 362] width 381 height 46
click at [0, 0] on input "sous 3 mois" at bounding box center [0, 0] width 0 height 0
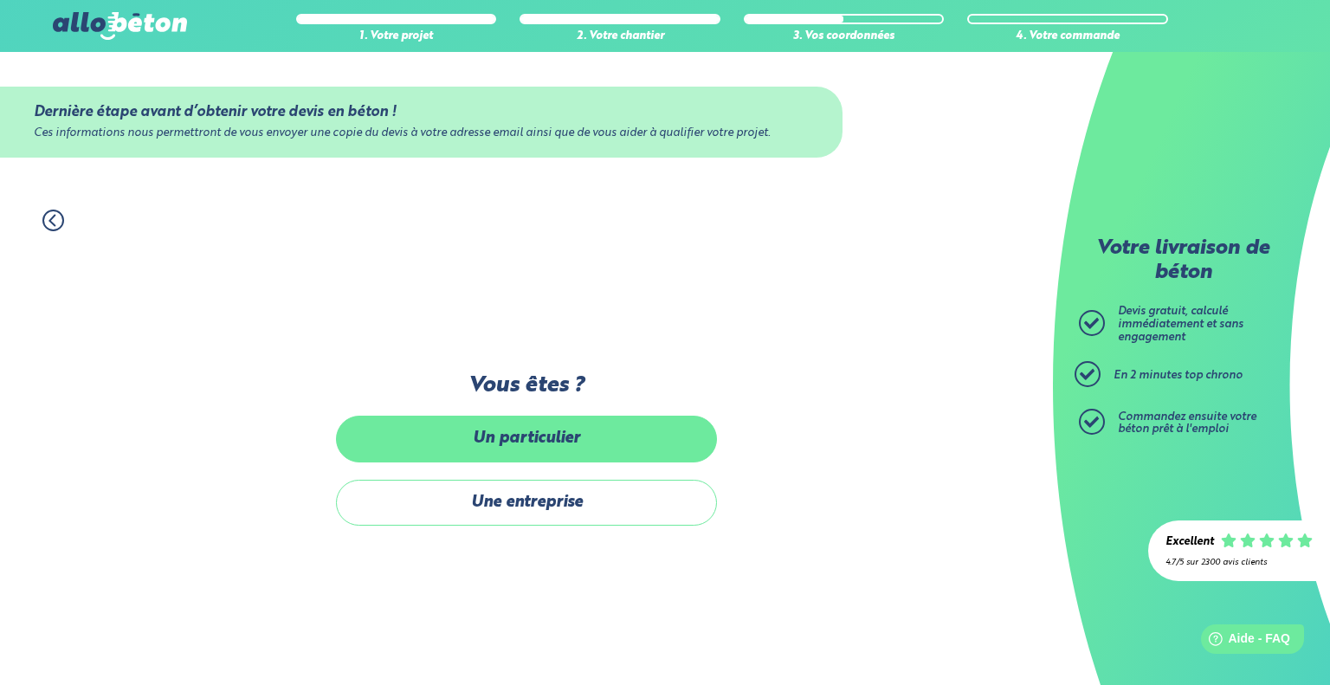
click at [527, 439] on label "Un particulier" at bounding box center [526, 439] width 381 height 46
click at [0, 0] on input "Un particulier" at bounding box center [0, 0] width 0 height 0
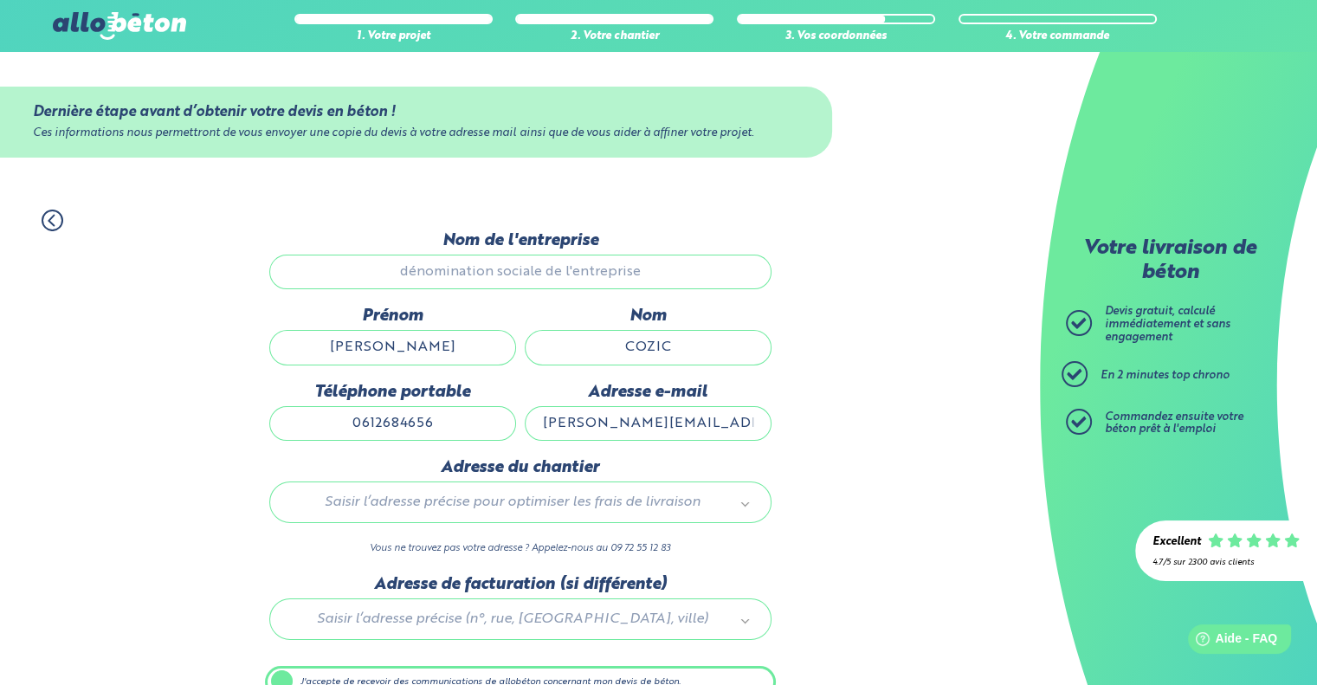
scroll to position [89, 0]
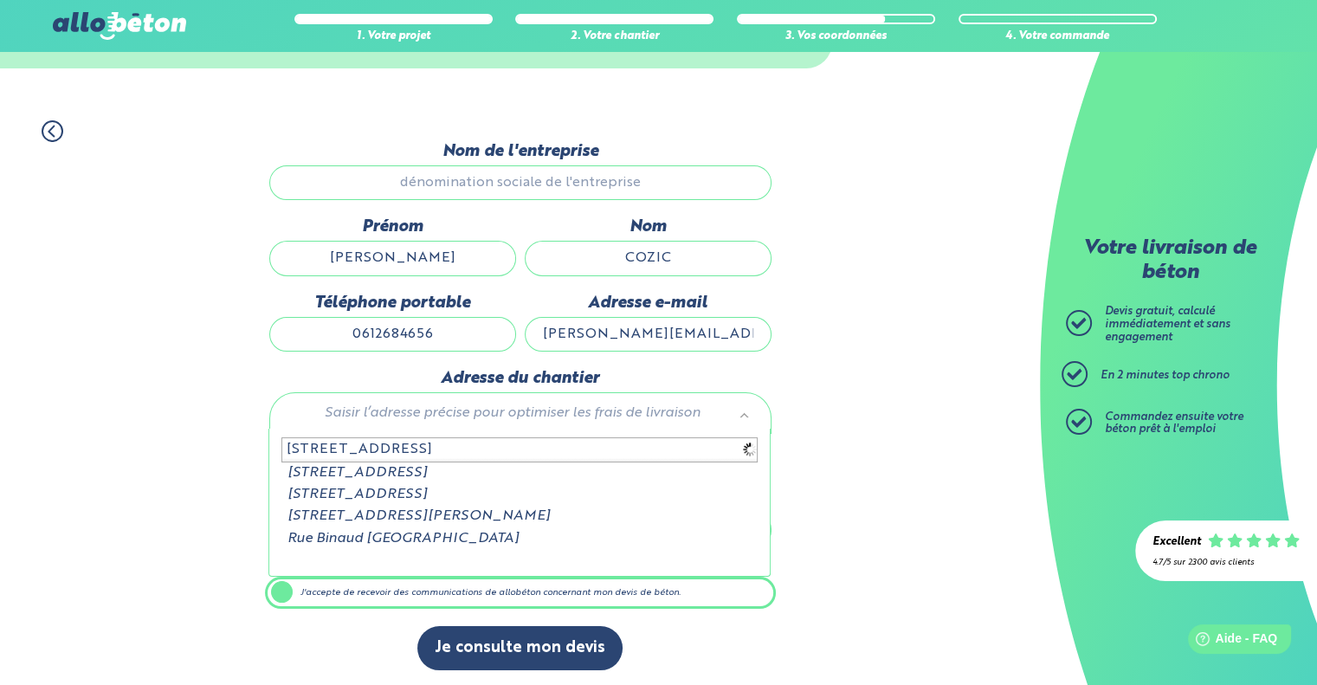
type input "[STREET_ADDRESS]"
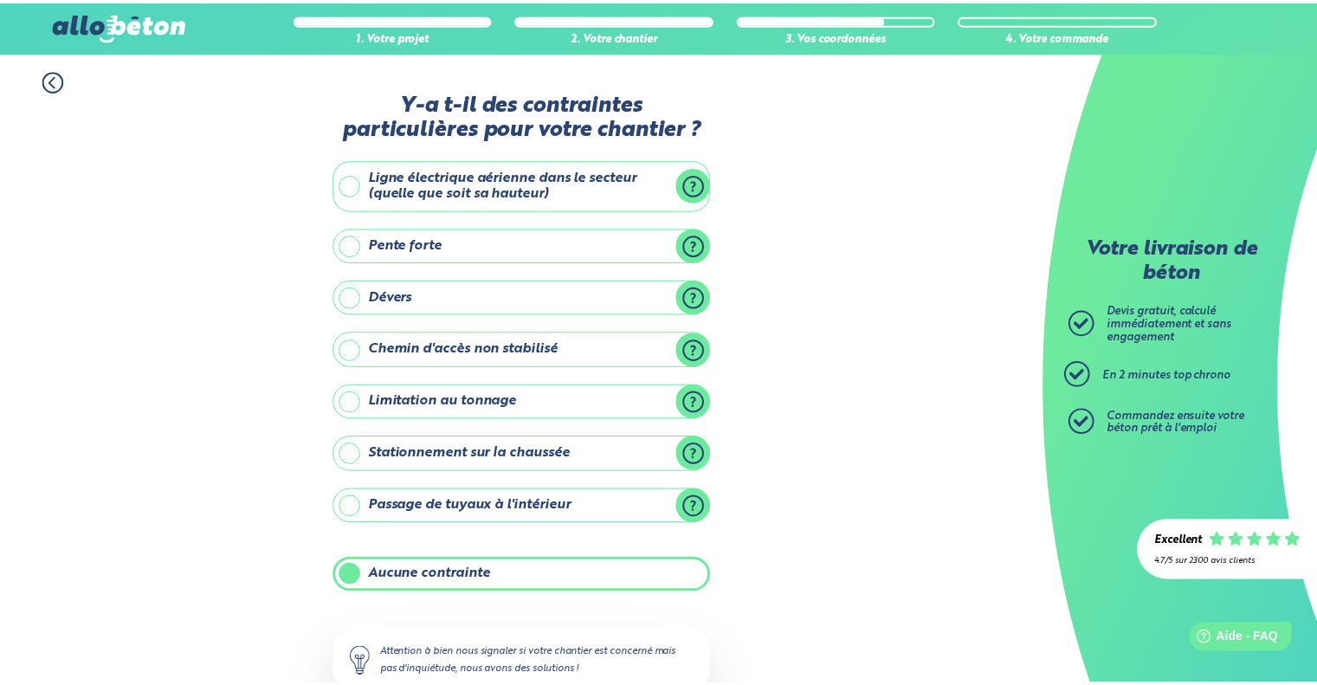
scroll to position [114, 0]
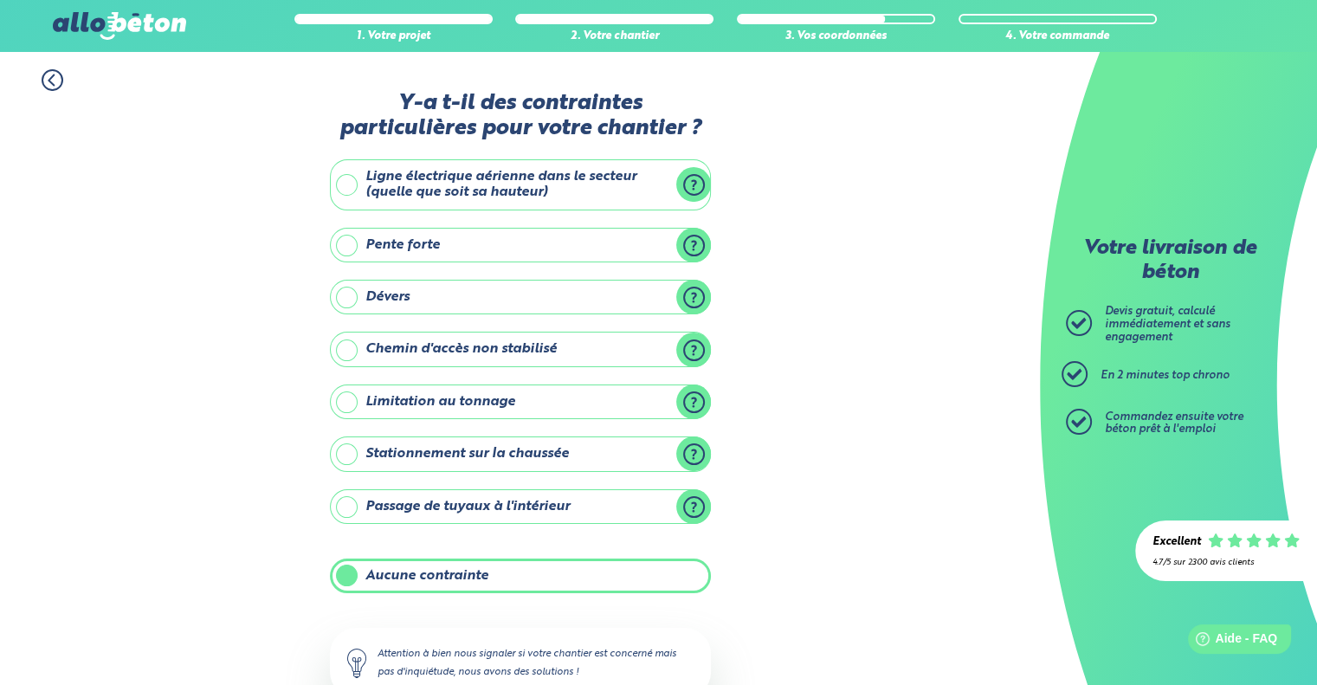
click at [66, 80] on div "1. Votre projet 2. Votre chantier 3. Vos coordonnées 4. Votre commande" at bounding box center [520, 71] width 1040 height 39
click at [55, 85] on icon at bounding box center [53, 80] width 22 height 22
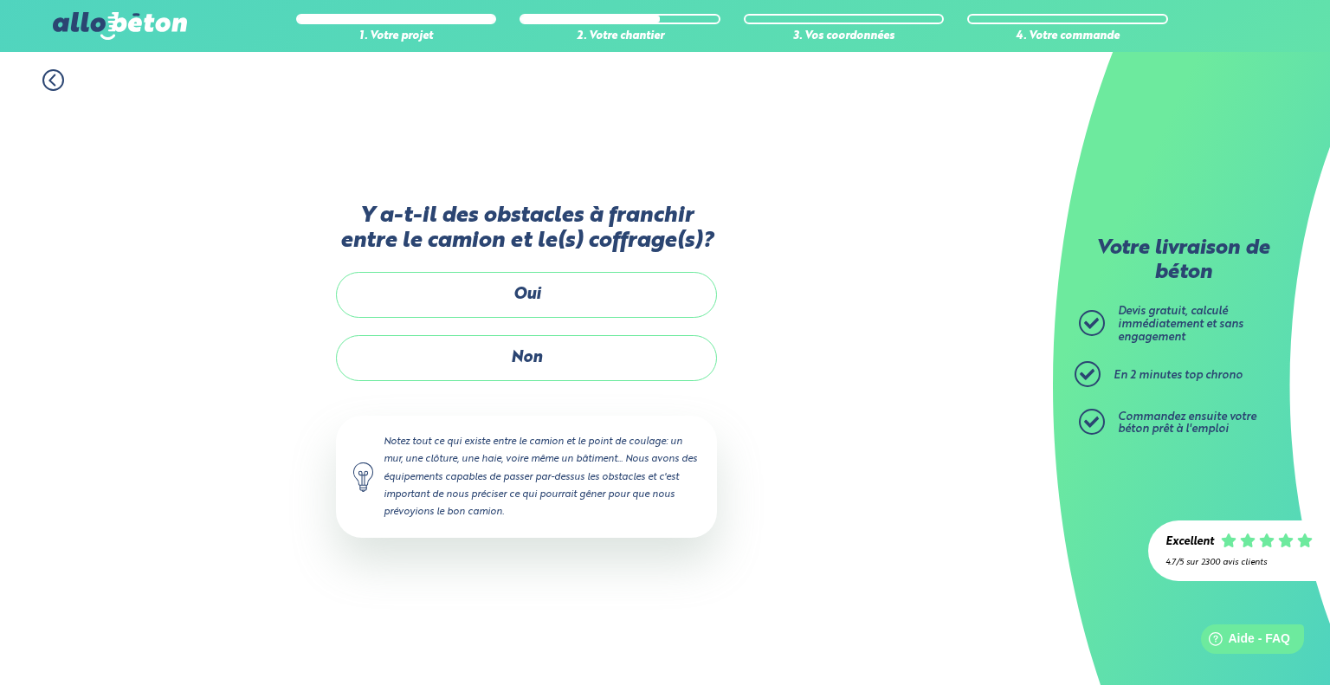
click at [55, 85] on icon at bounding box center [53, 80] width 22 height 22
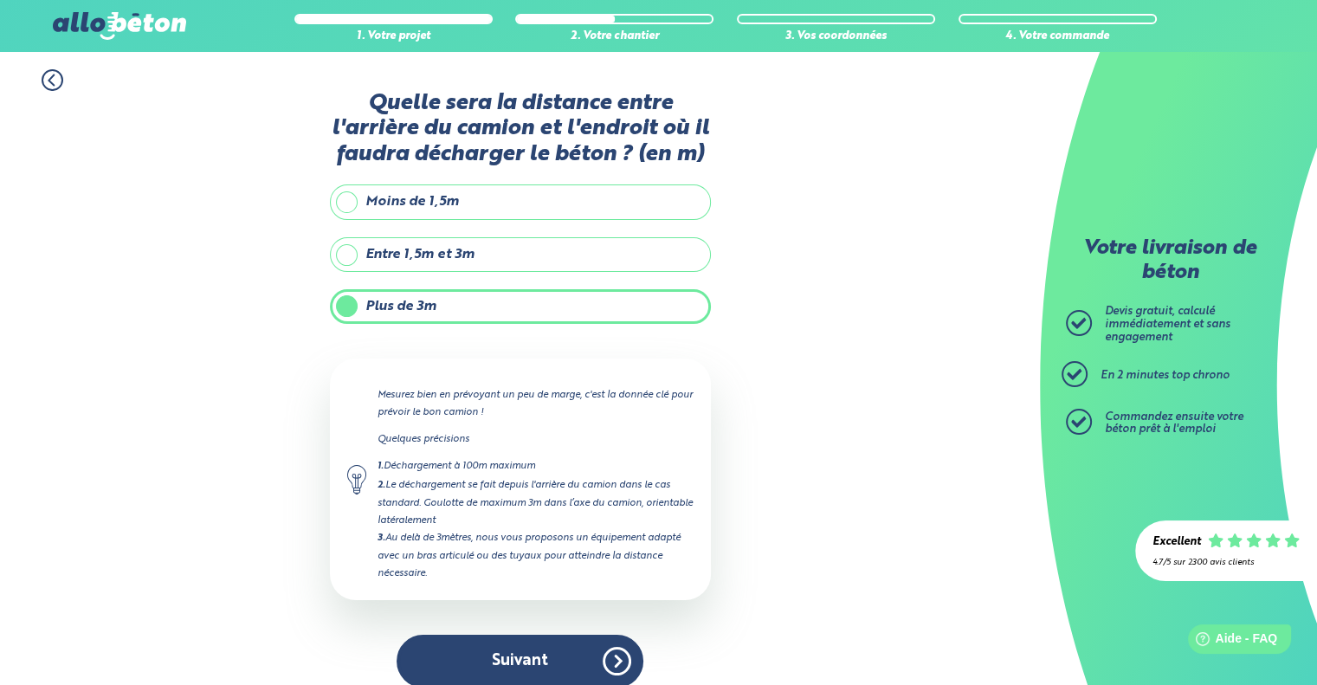
click at [55, 85] on icon at bounding box center [53, 80] width 22 height 22
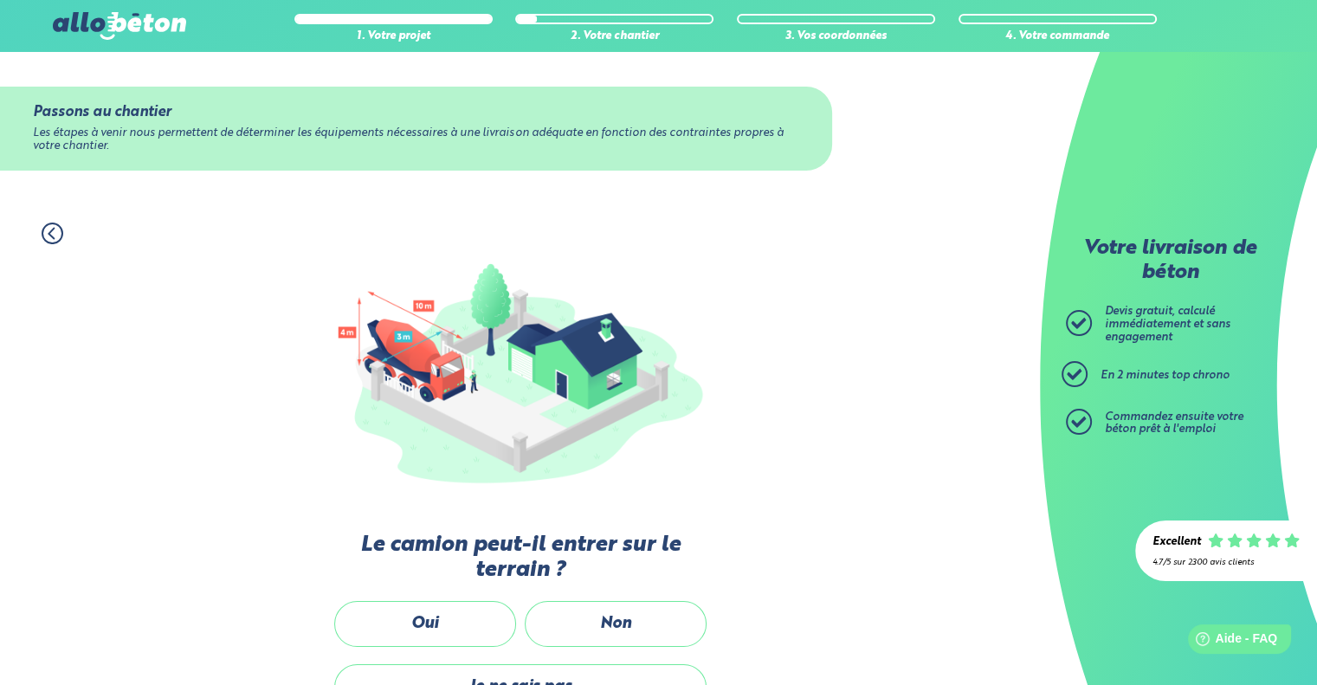
scroll to position [230, 0]
